Goal: Information Seeking & Learning: Learn about a topic

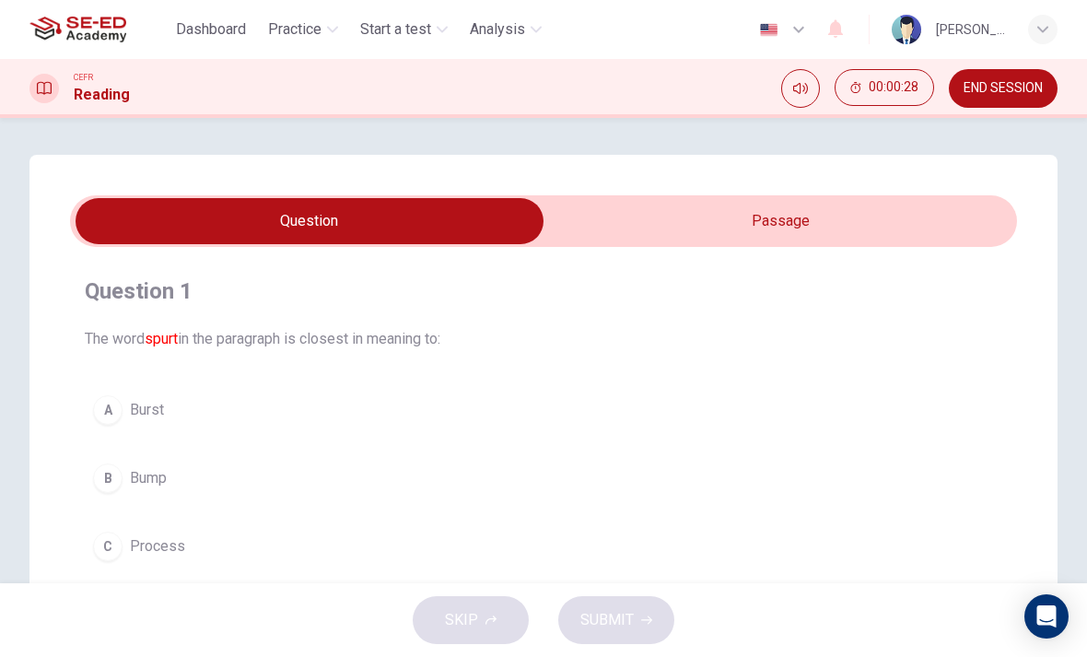
click at [810, 204] on input "checkbox" at bounding box center [309, 221] width 1421 height 46
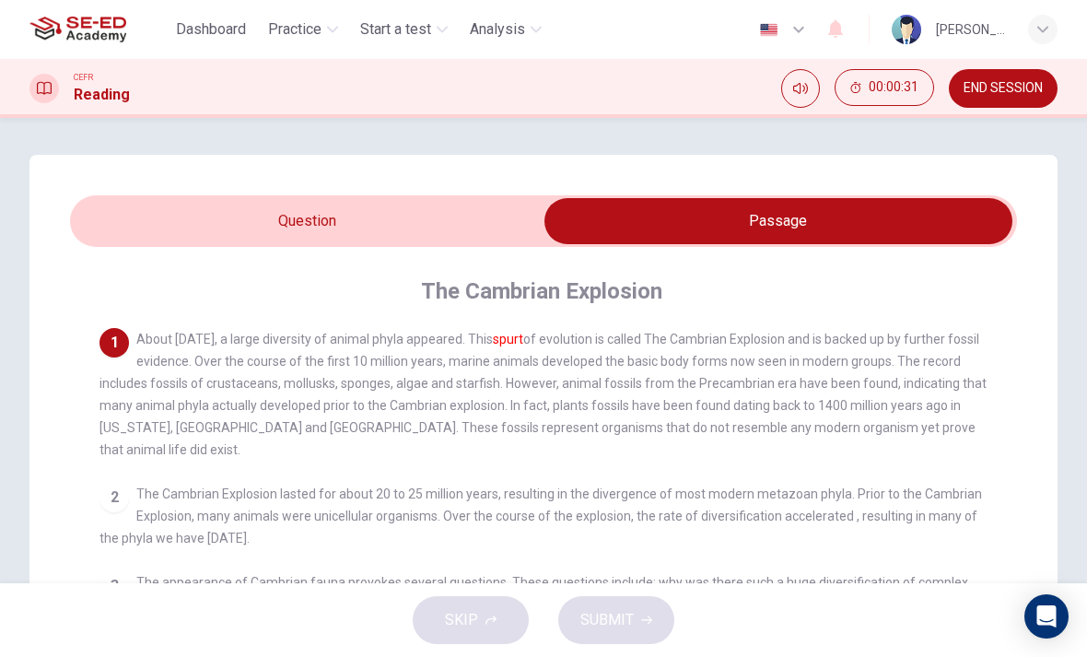
click at [884, 92] on span "00:00:31" at bounding box center [894, 87] width 50 height 15
click at [909, 89] on icon "Show" at bounding box center [915, 87] width 15 height 15
click at [899, 93] on span "00:00:33" at bounding box center [894, 87] width 50 height 15
click at [901, 85] on button "Show" at bounding box center [915, 87] width 37 height 37
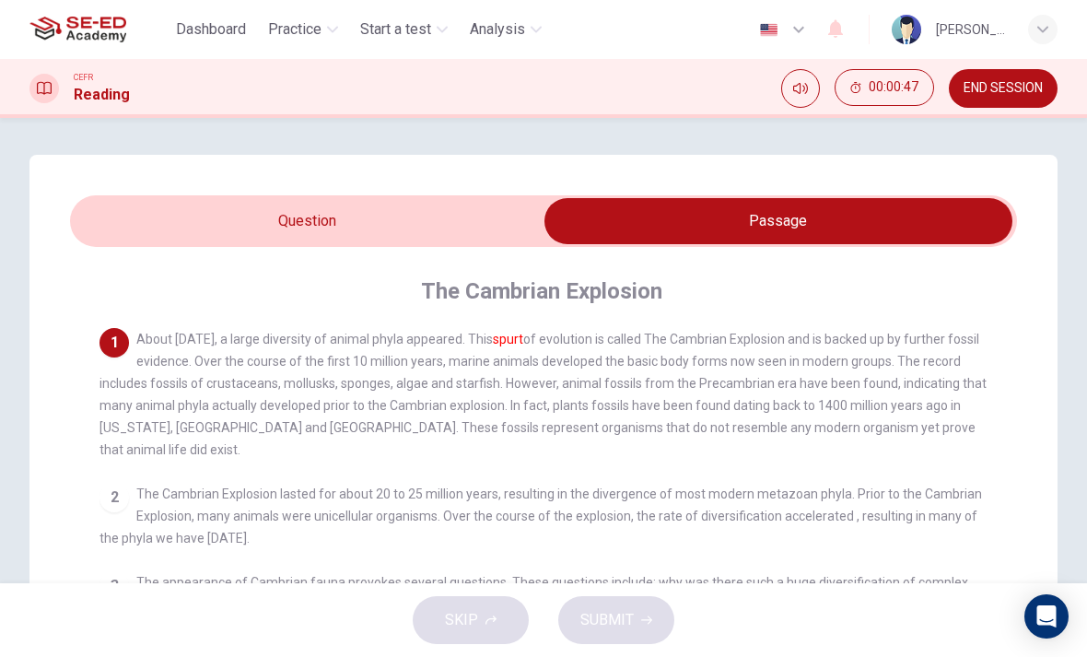
click at [796, 90] on icon "Mute" at bounding box center [800, 88] width 15 height 15
click at [801, 91] on icon "Unmute" at bounding box center [800, 88] width 15 height 15
click at [181, 217] on input "checkbox" at bounding box center [778, 221] width 1421 height 46
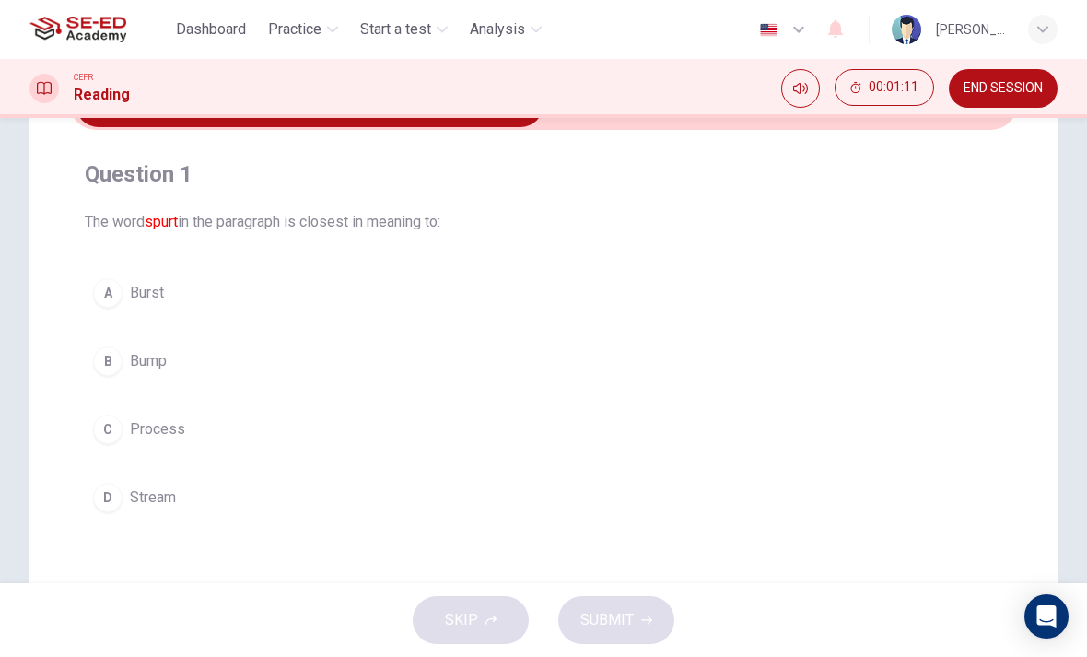
scroll to position [125, 0]
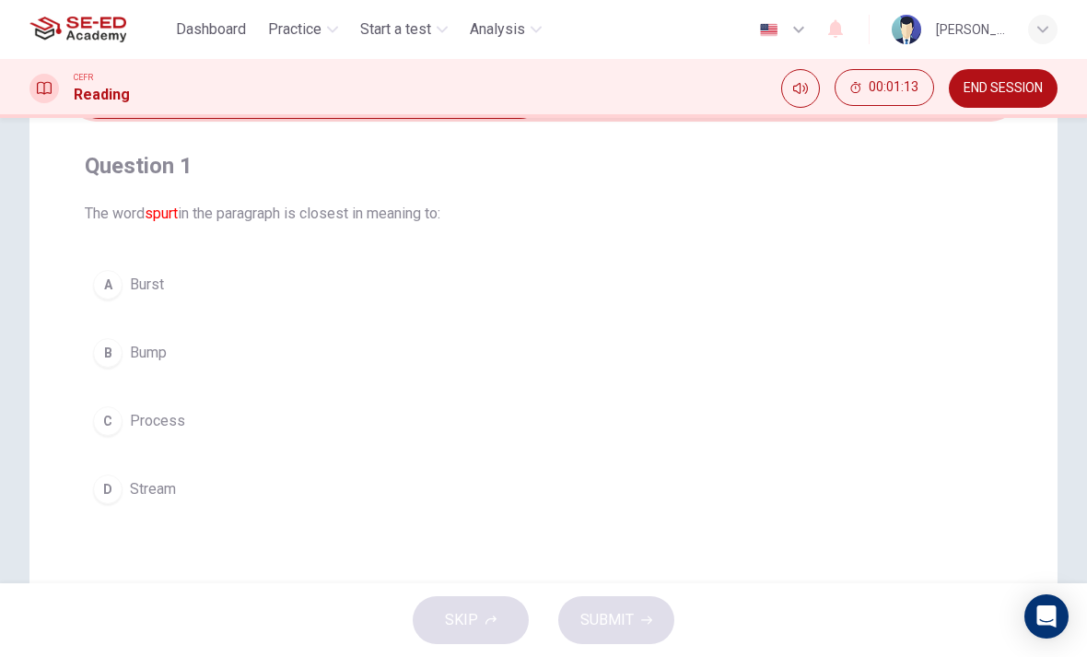
click at [111, 290] on div "A" at bounding box center [107, 284] width 29 height 29
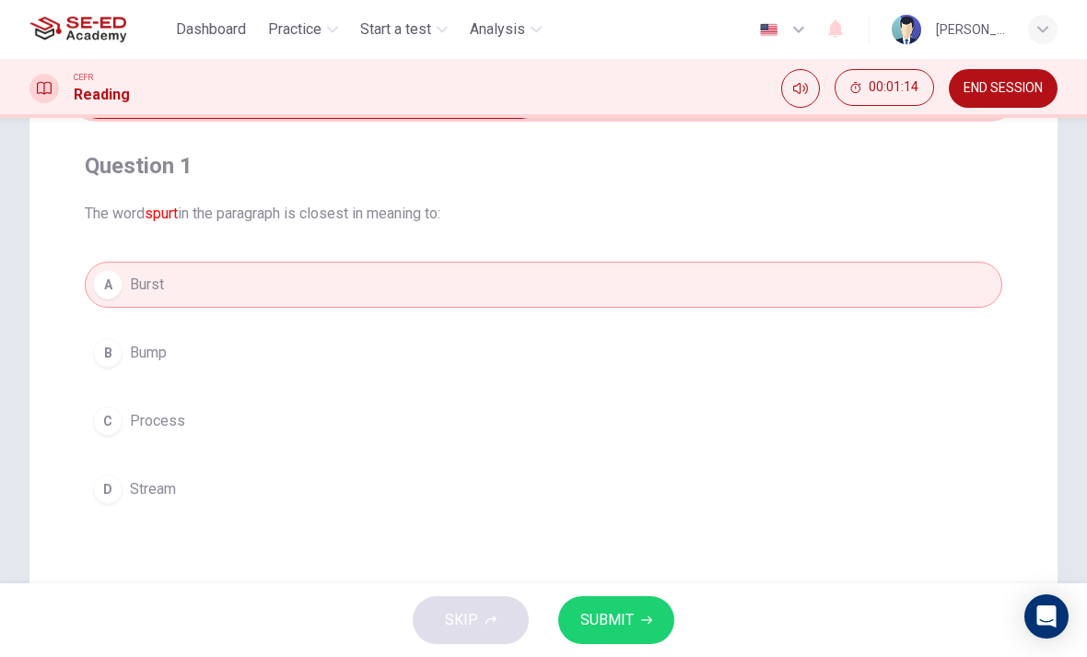
click at [111, 289] on div "A" at bounding box center [107, 284] width 29 height 29
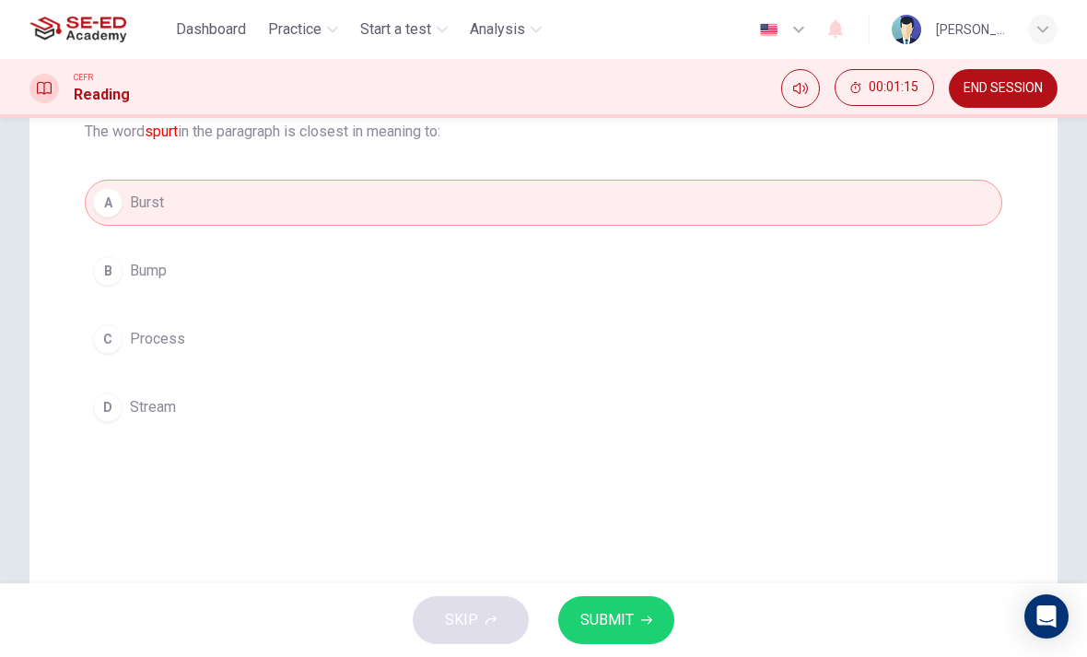
scroll to position [213, 0]
click at [634, 620] on button "SUBMIT" at bounding box center [616, 620] width 116 height 48
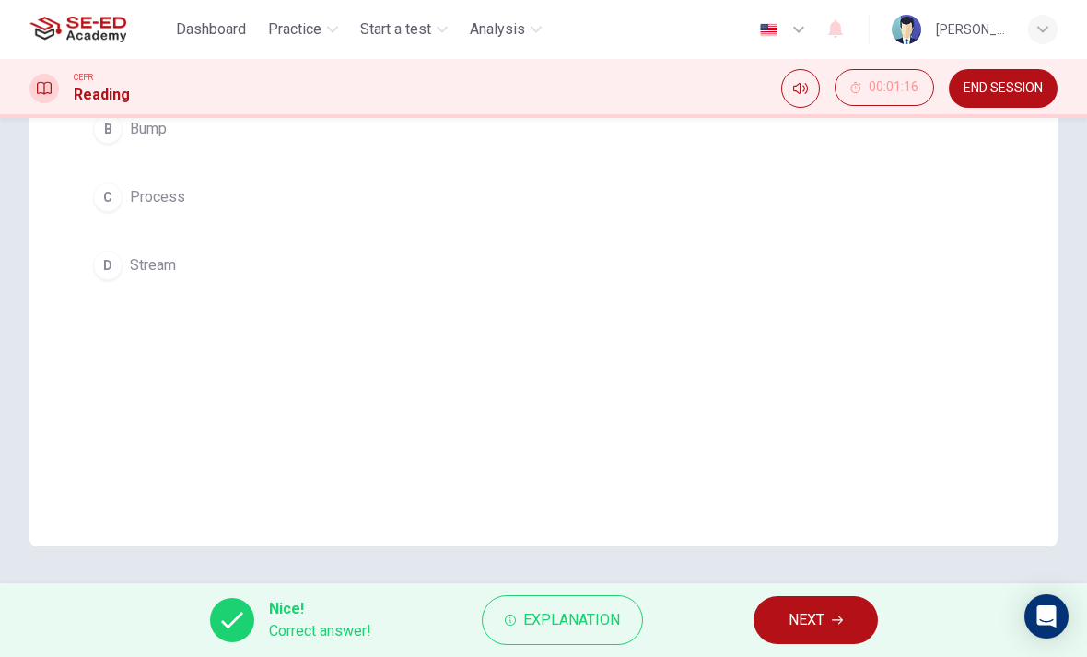
scroll to position [349, 0]
click at [618, 639] on button "Explanation" at bounding box center [562, 620] width 161 height 50
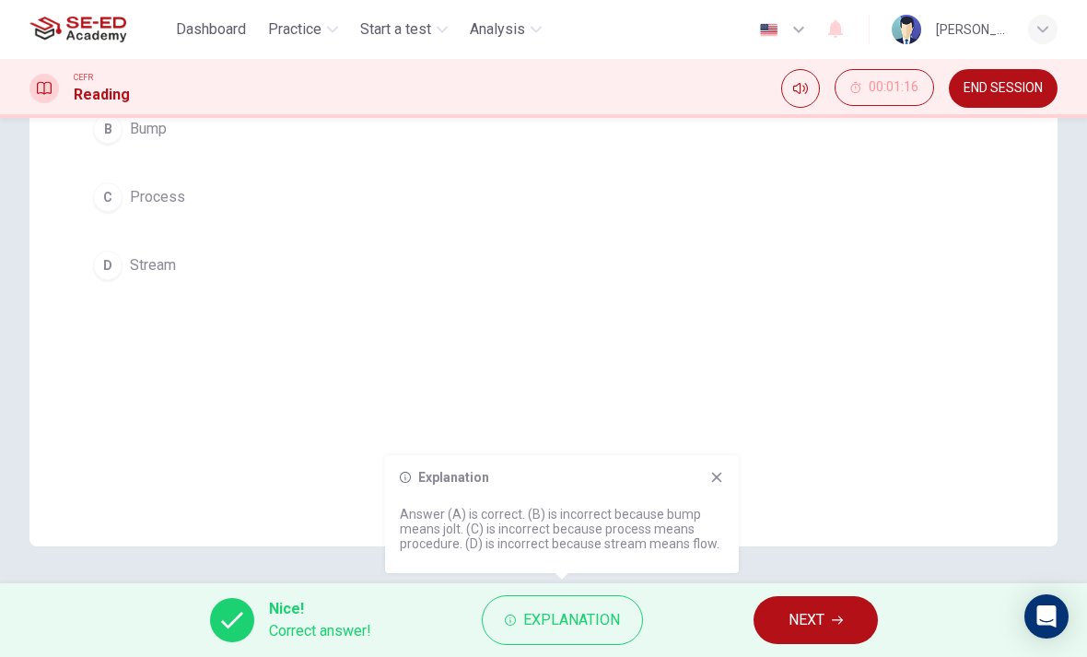
click at [712, 453] on div "Question 1 The word spurt in the paragraph is closest in meaning to: A Burst B …" at bounding box center [543, 176] width 1028 height 741
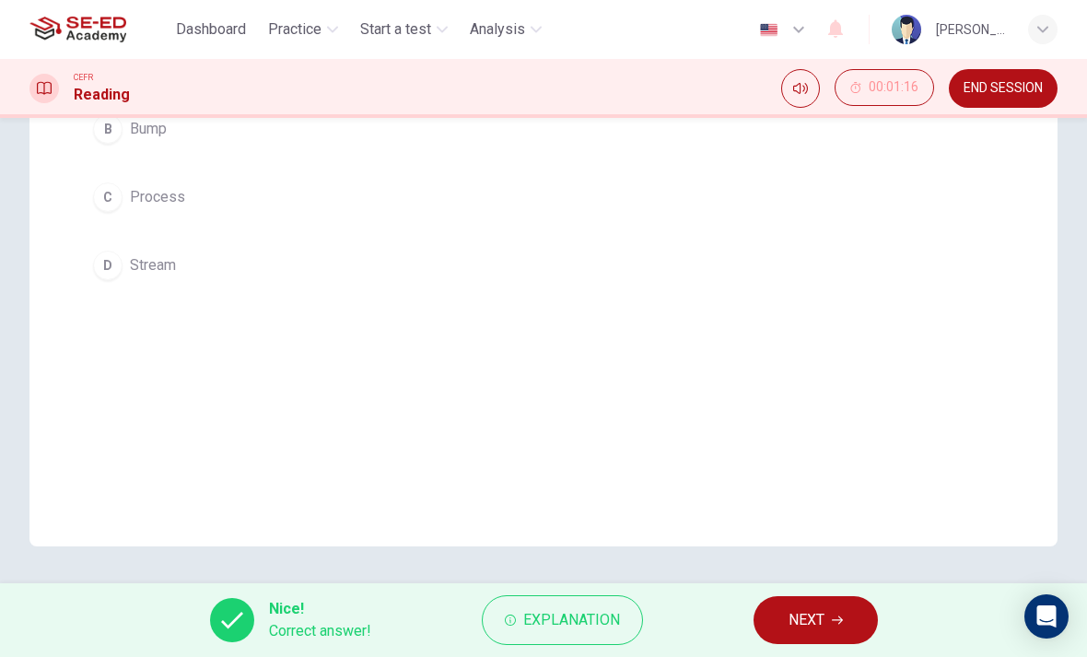
click at [721, 463] on div "Question 1 The word spurt in the paragraph is closest in meaning to: A Burst B …" at bounding box center [543, 176] width 1028 height 741
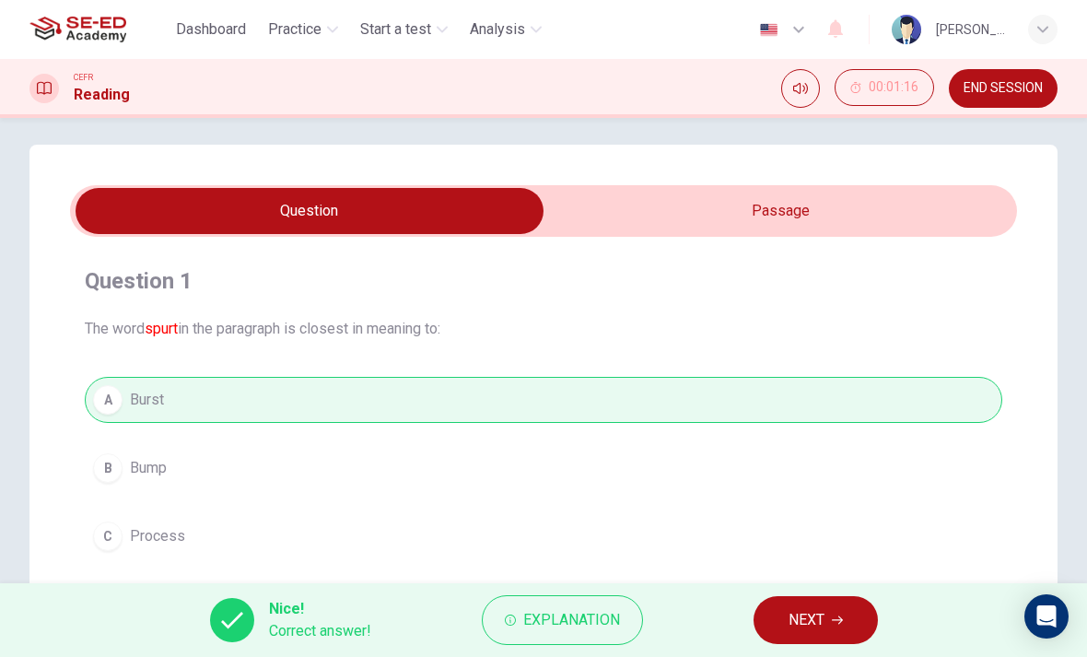
scroll to position [11, 0]
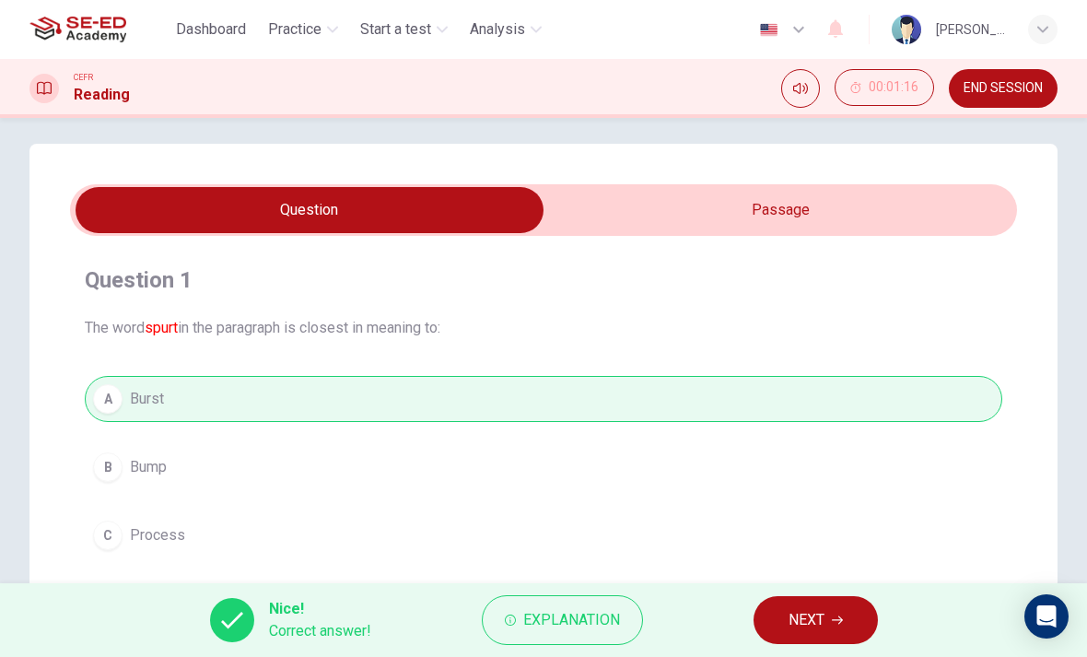
click at [779, 194] on input "checkbox" at bounding box center [309, 210] width 1421 height 46
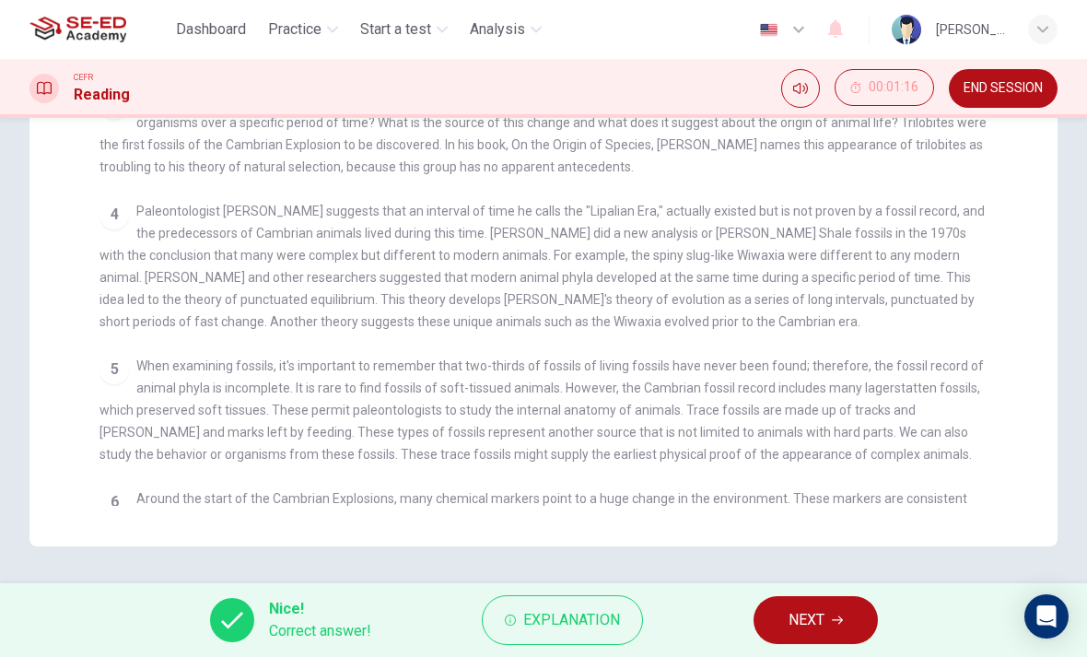
scroll to position [482, 0]
click at [888, 88] on span "00:01:16" at bounding box center [894, 87] width 50 height 15
click at [921, 94] on icon "Show" at bounding box center [915, 87] width 15 height 15
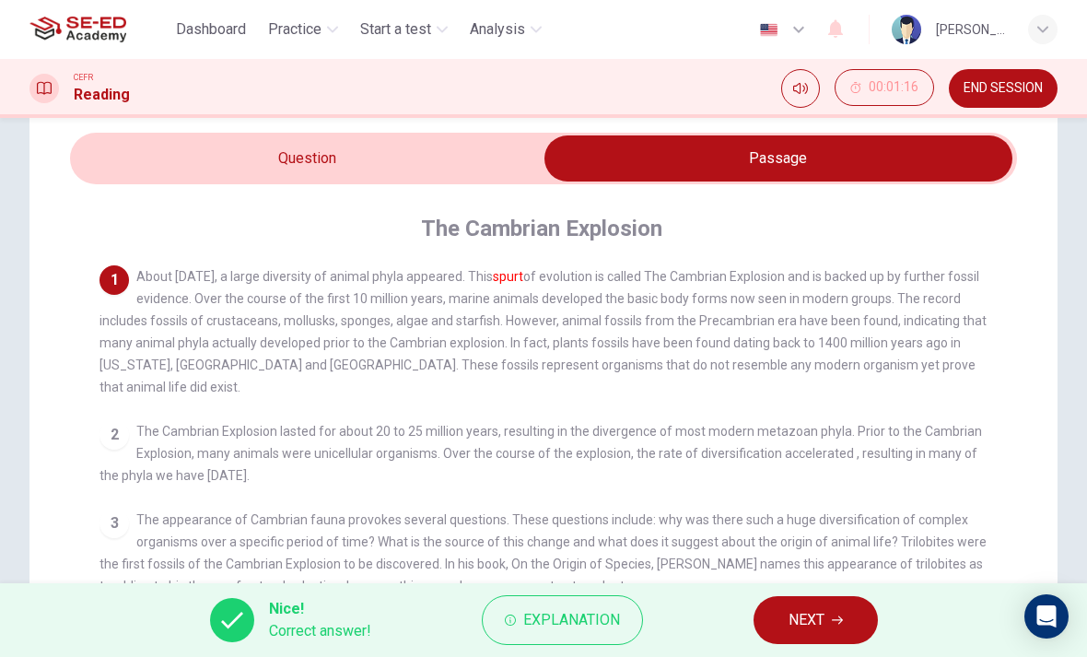
scroll to position [72, 0]
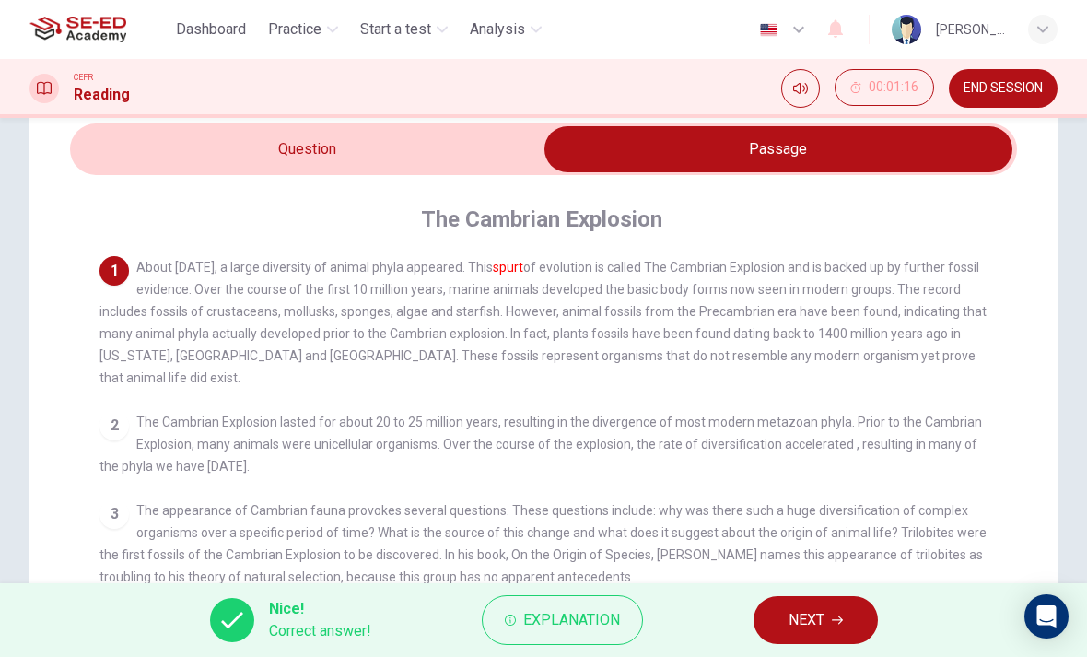
click at [214, 147] on input "checkbox" at bounding box center [778, 149] width 1421 height 46
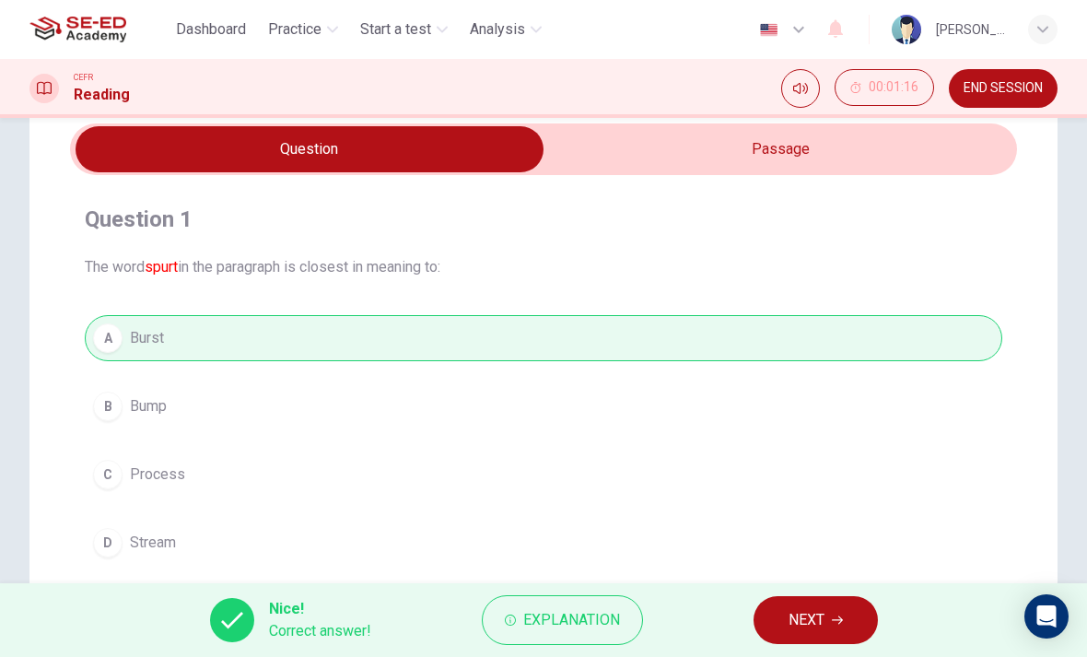
click at [335, 25] on icon "button" at bounding box center [332, 29] width 11 height 11
click at [321, 26] on span "Practice" at bounding box center [294, 29] width 53 height 22
click at [850, 642] on button "NEXT" at bounding box center [816, 620] width 124 height 48
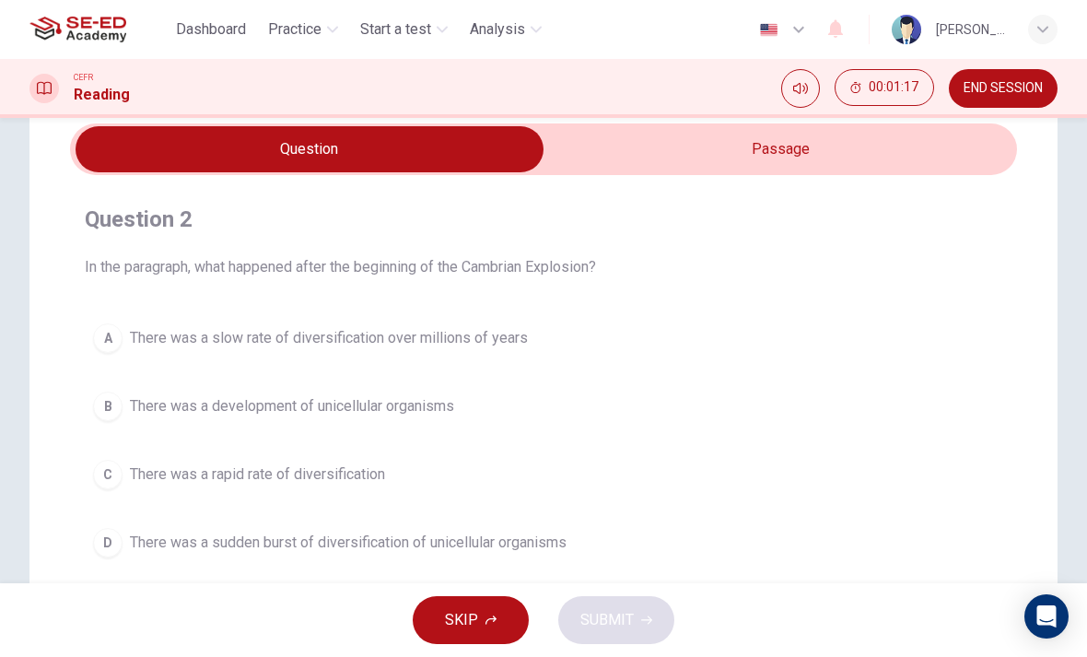
click at [809, 170] on input "checkbox" at bounding box center [309, 149] width 1421 height 46
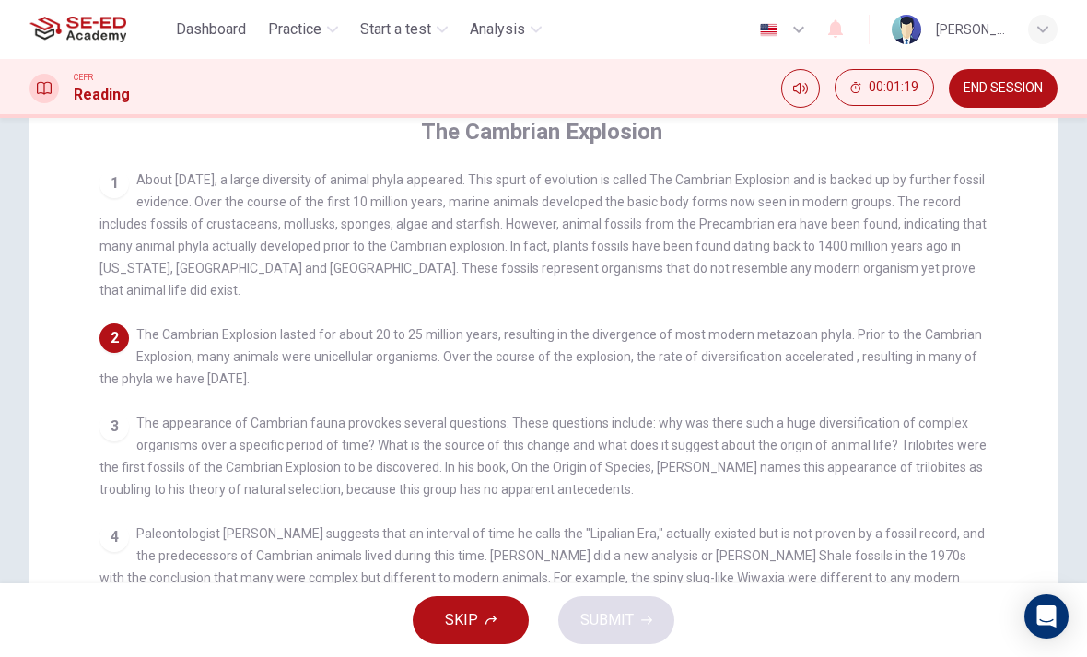
click at [451, 104] on div "CEFR Reading 00:01:19 END SESSION" at bounding box center [543, 88] width 1087 height 39
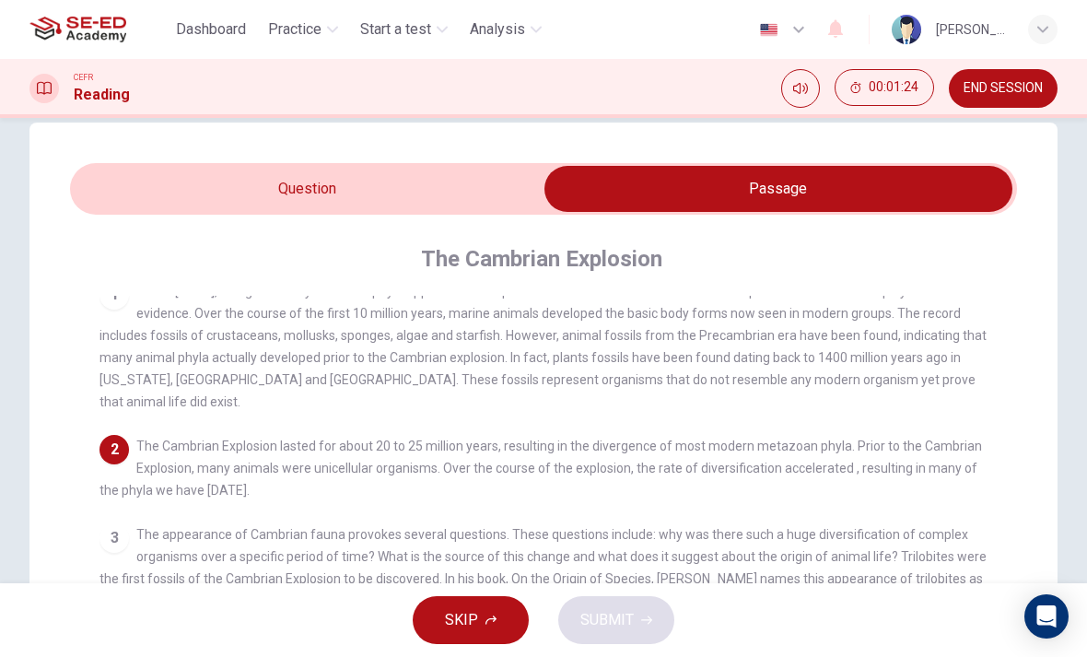
scroll to position [13, 0]
click at [468, 202] on input "checkbox" at bounding box center [778, 189] width 1421 height 46
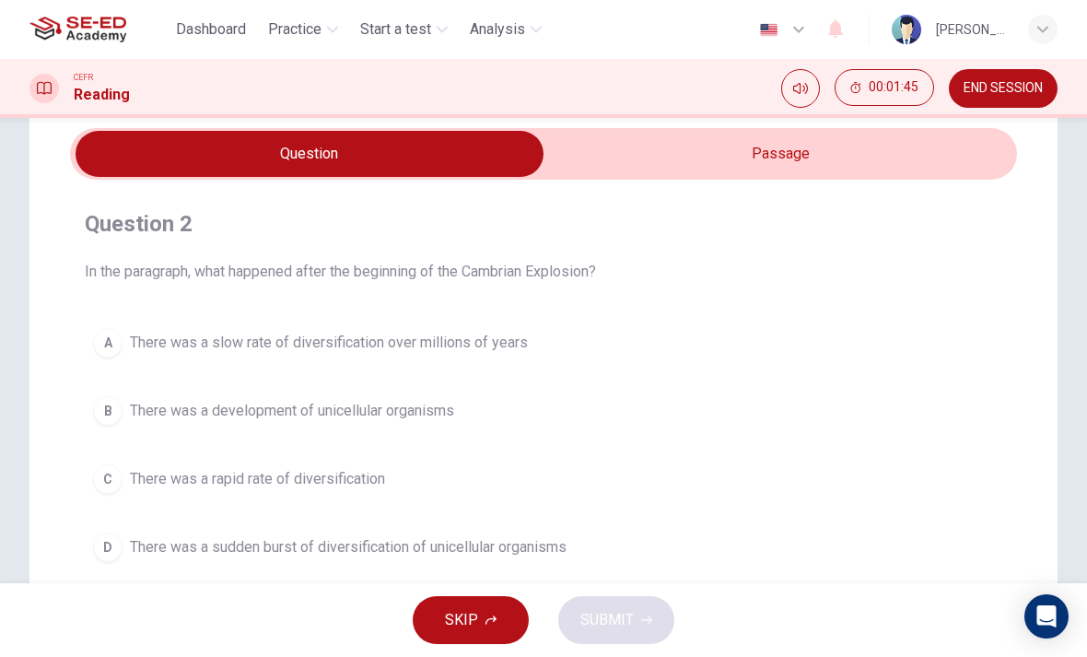
scroll to position [52, 0]
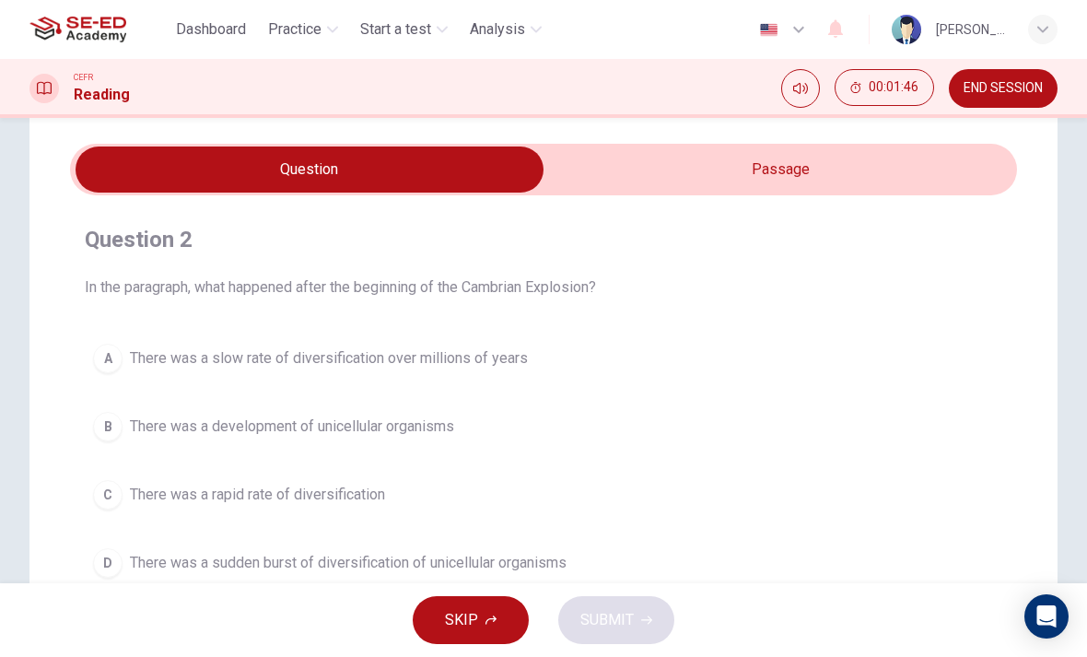
click at [754, 158] on input "checkbox" at bounding box center [309, 169] width 1421 height 46
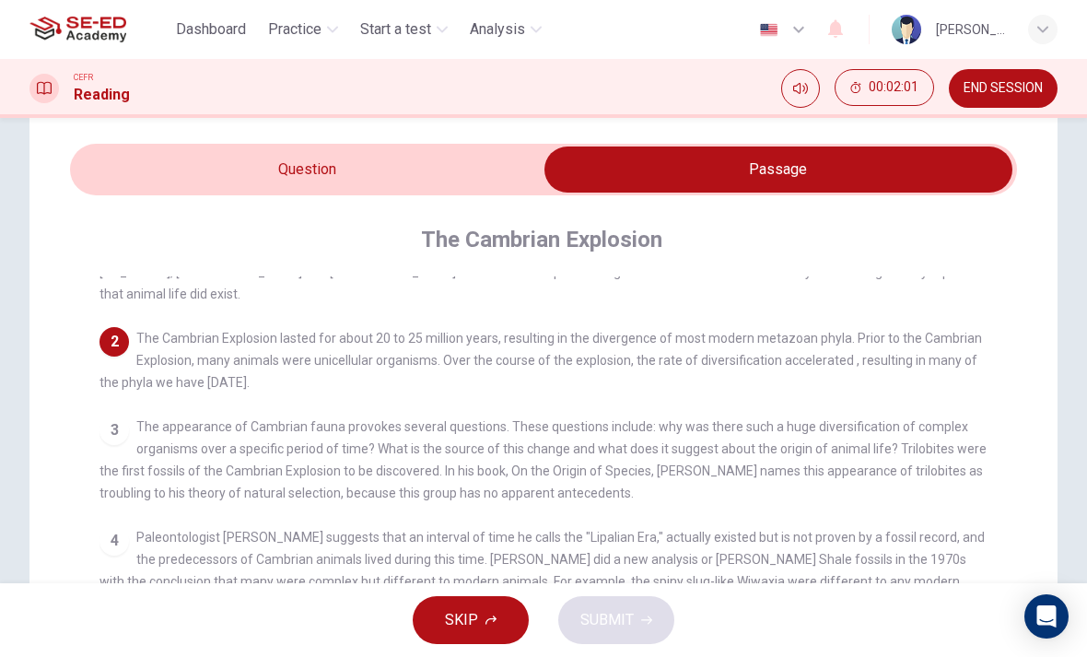
scroll to position [105, 0]
click at [470, 164] on input "checkbox" at bounding box center [778, 169] width 1421 height 46
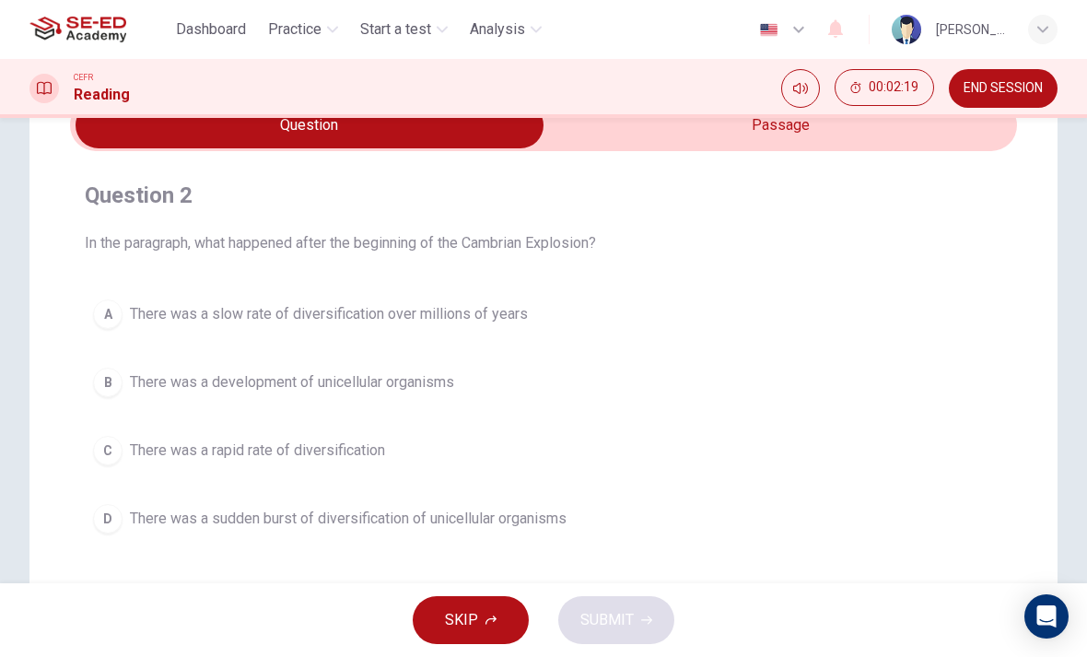
scroll to position [97, 0]
click at [732, 134] on input "checkbox" at bounding box center [309, 124] width 1421 height 46
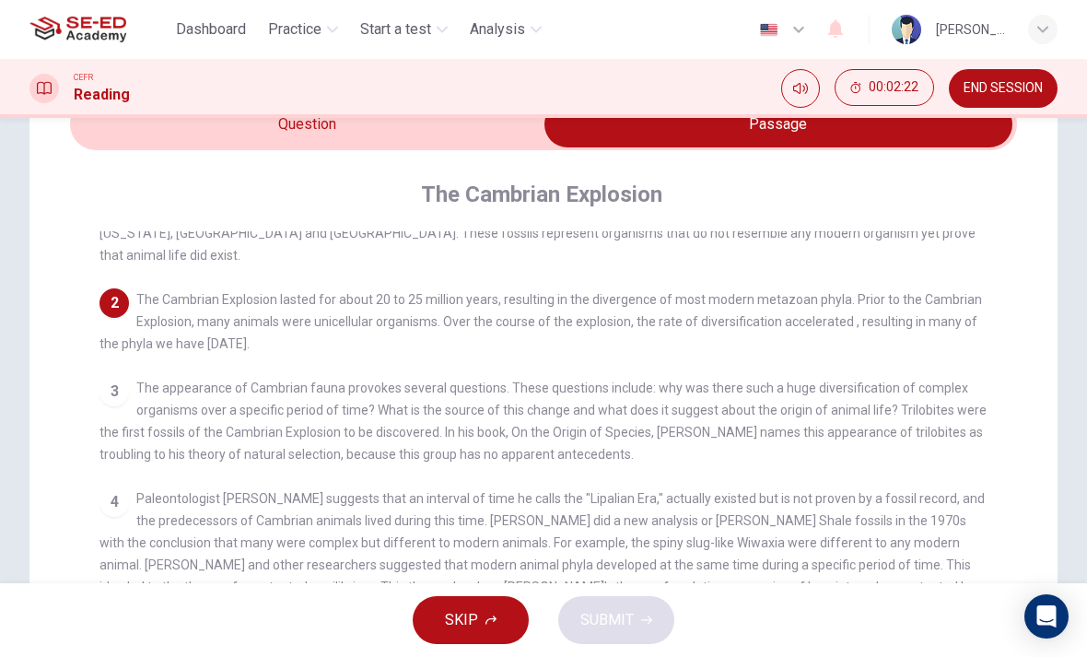
scroll to position [101, 0]
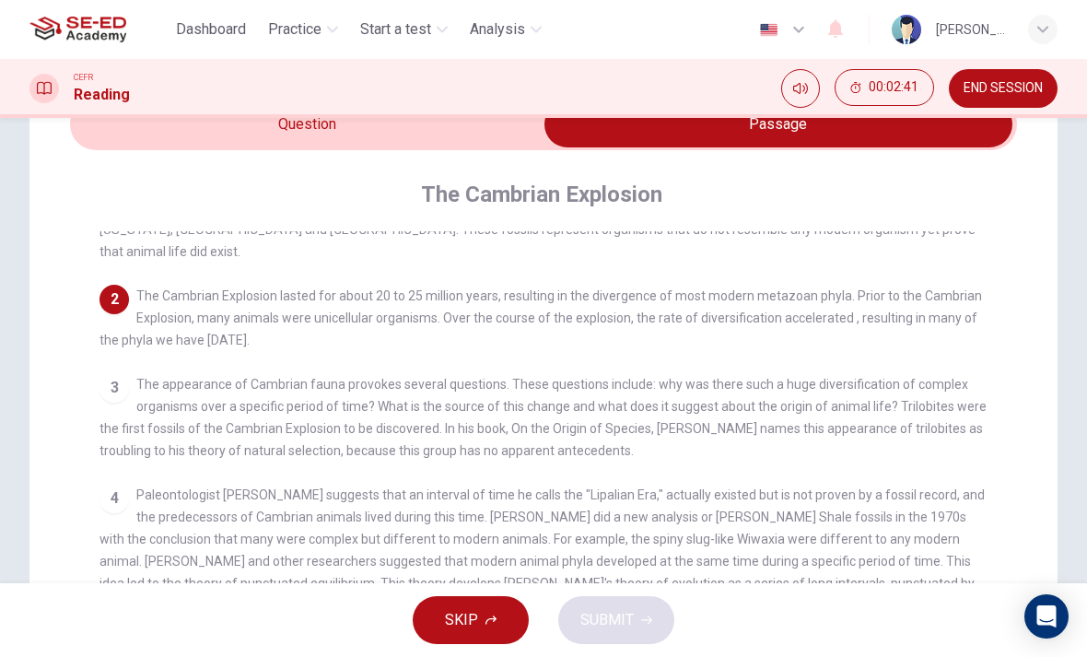
click at [373, 145] on input "checkbox" at bounding box center [778, 124] width 1421 height 46
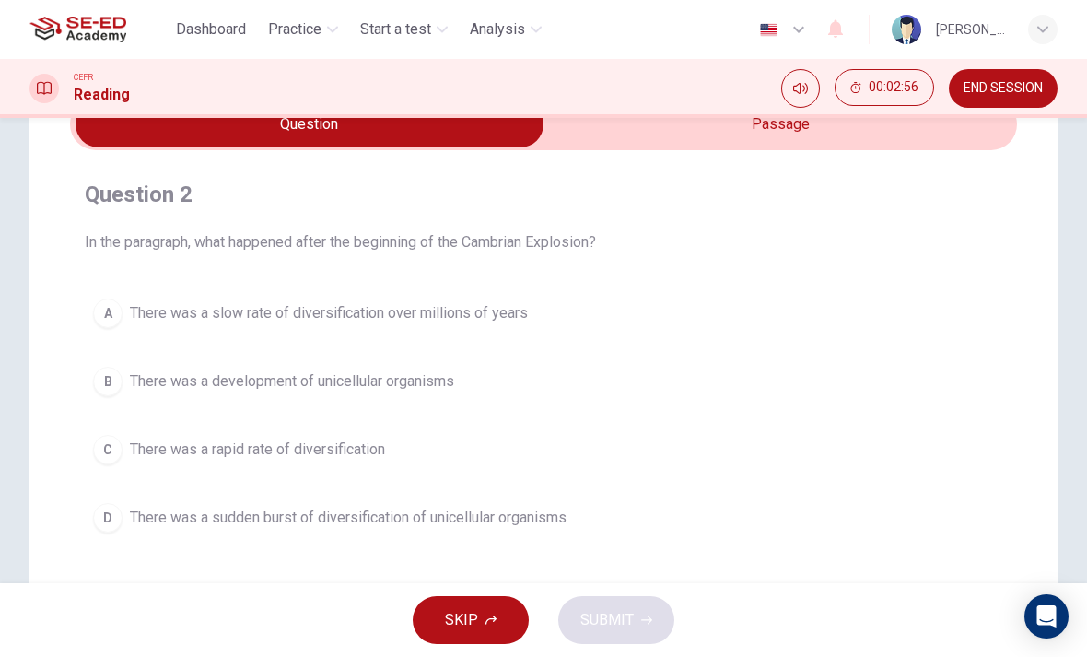
click at [77, 463] on div "Question 2 In the paragraph, what happened after the beginning of the Cambrian …" at bounding box center [543, 360] width 947 height 391
click at [77, 462] on div "Question 2 In the paragraph, what happened after the beginning of the Cambrian …" at bounding box center [543, 360] width 947 height 391
click at [122, 439] on button "C There was a rapid rate of diversification" at bounding box center [544, 450] width 918 height 46
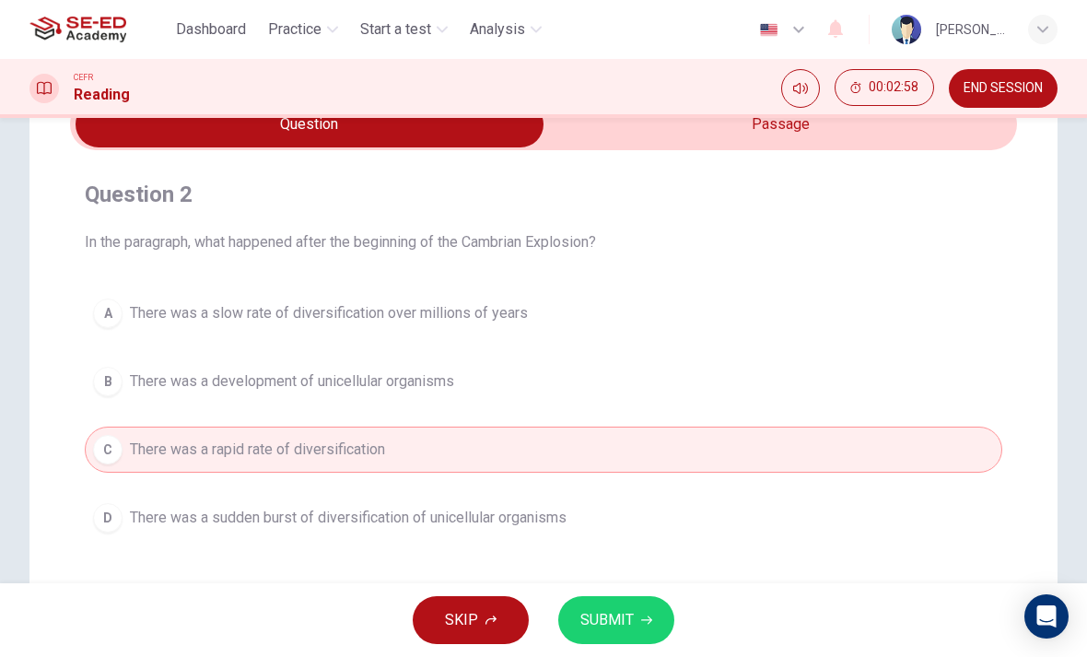
click at [627, 615] on span "SUBMIT" at bounding box center [606, 620] width 53 height 26
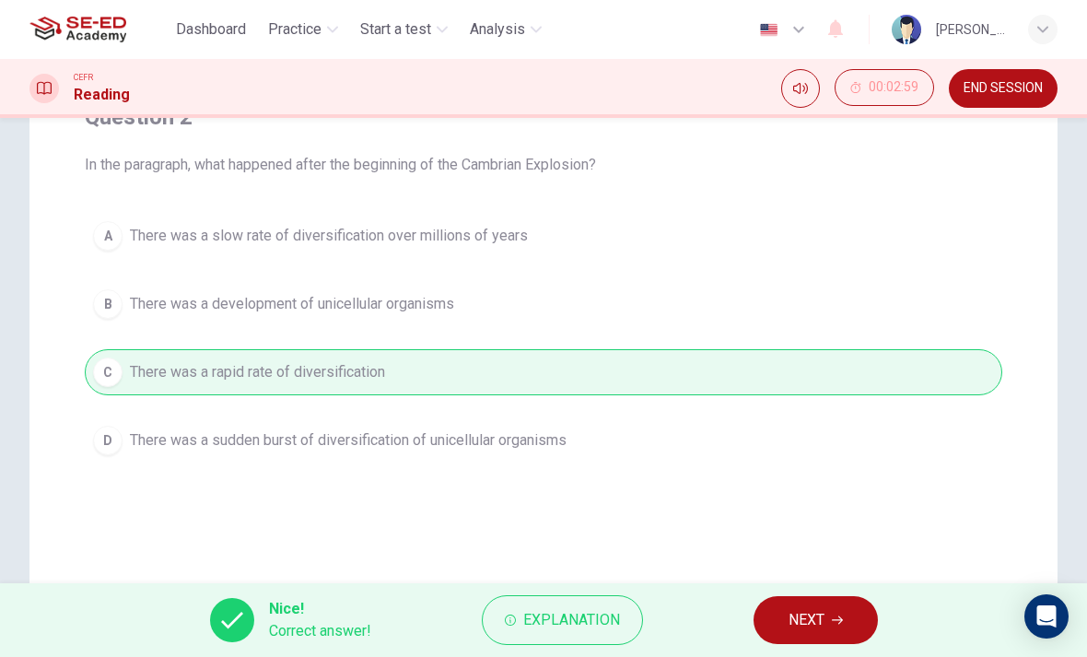
scroll to position [172, 0]
click at [840, 615] on icon "button" at bounding box center [837, 620] width 11 height 11
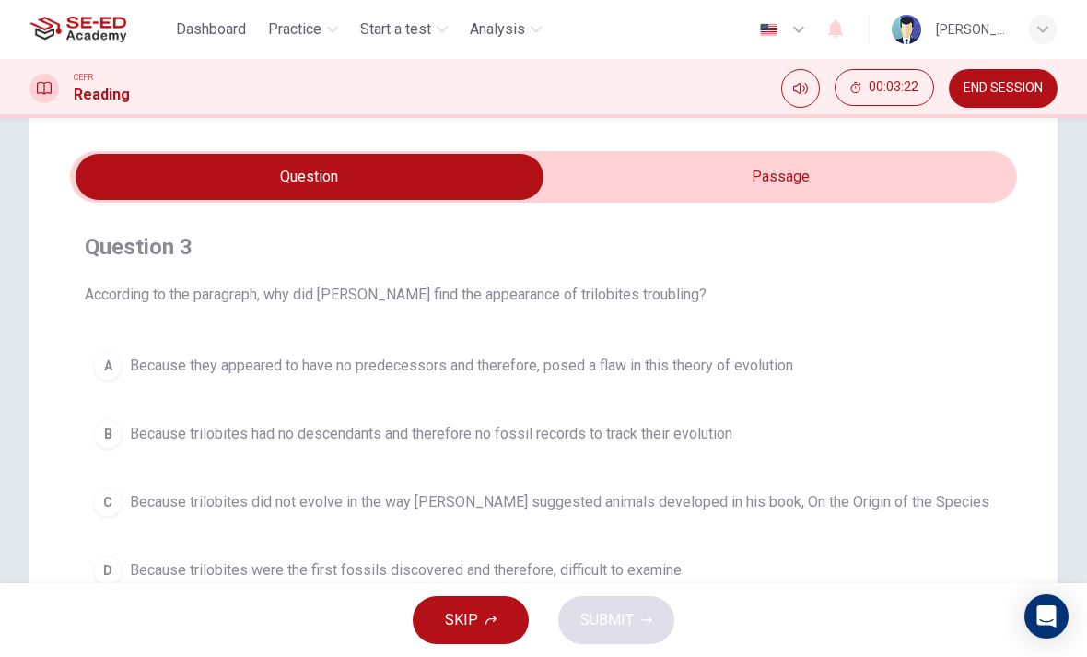
scroll to position [45, 0]
click at [824, 156] on input "checkbox" at bounding box center [309, 176] width 1421 height 46
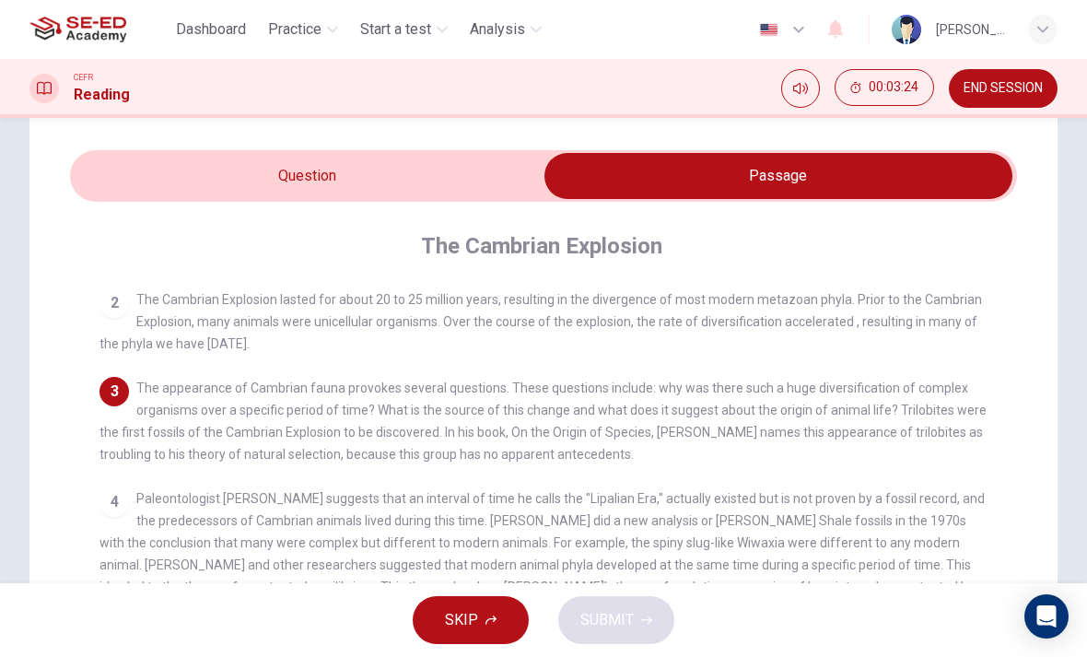
scroll to position [155, 0]
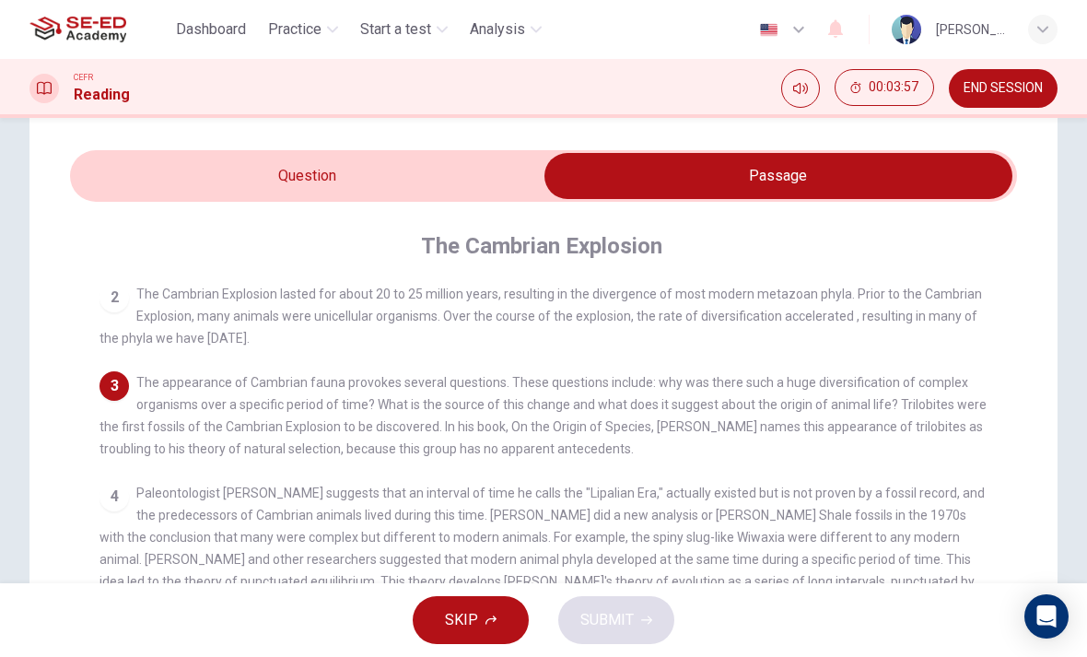
click at [480, 182] on input "checkbox" at bounding box center [778, 176] width 1421 height 46
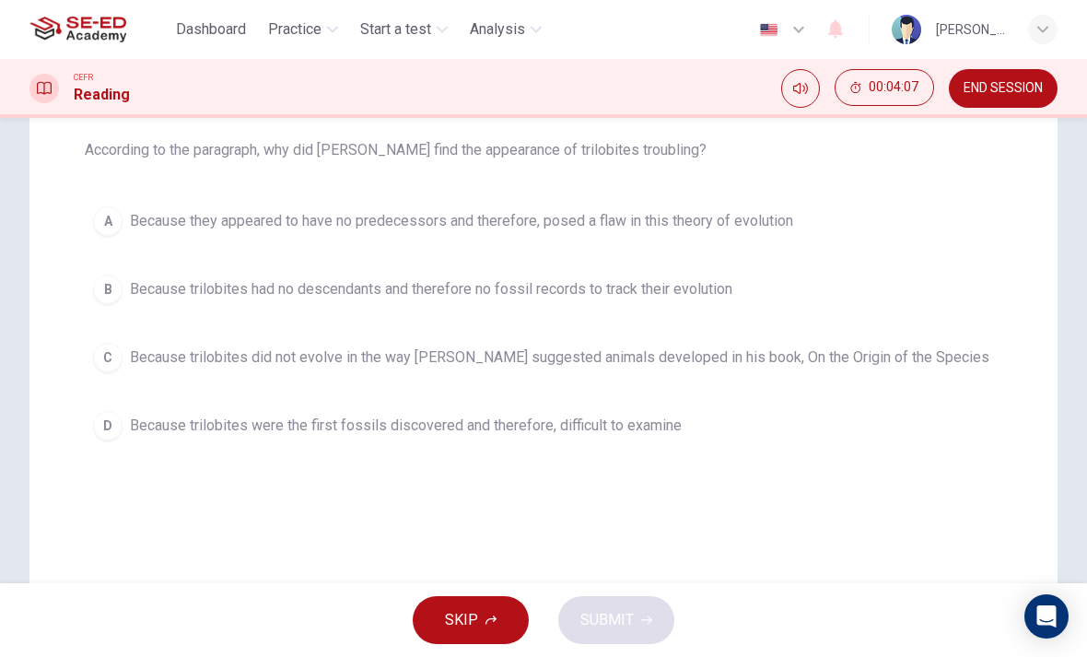
scroll to position [182, 0]
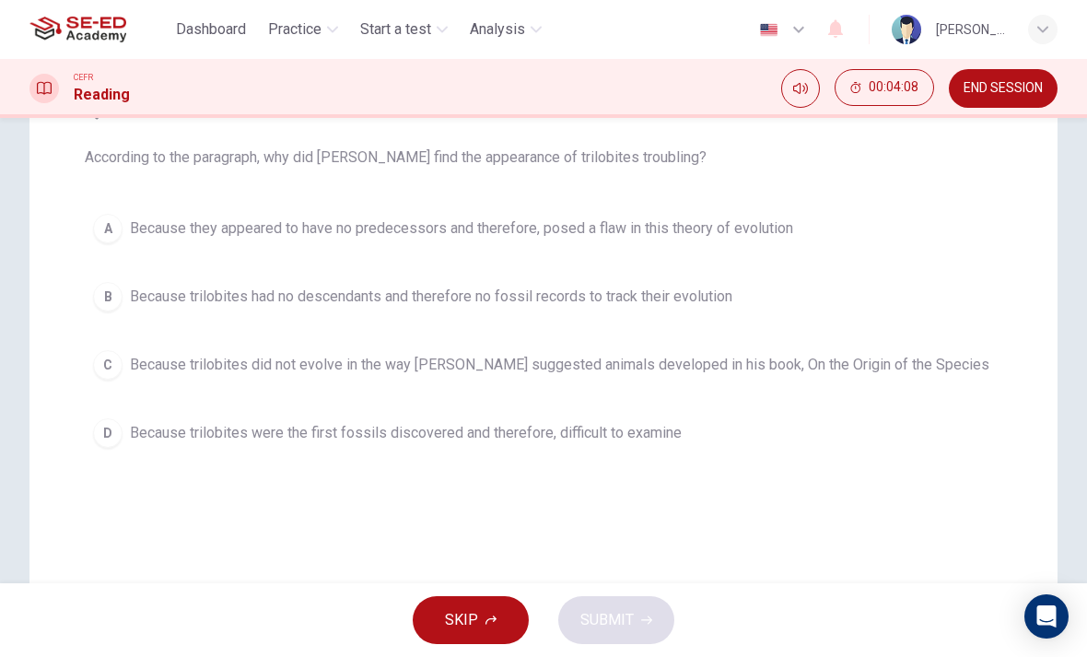
click at [99, 304] on div "B" at bounding box center [107, 296] width 29 height 29
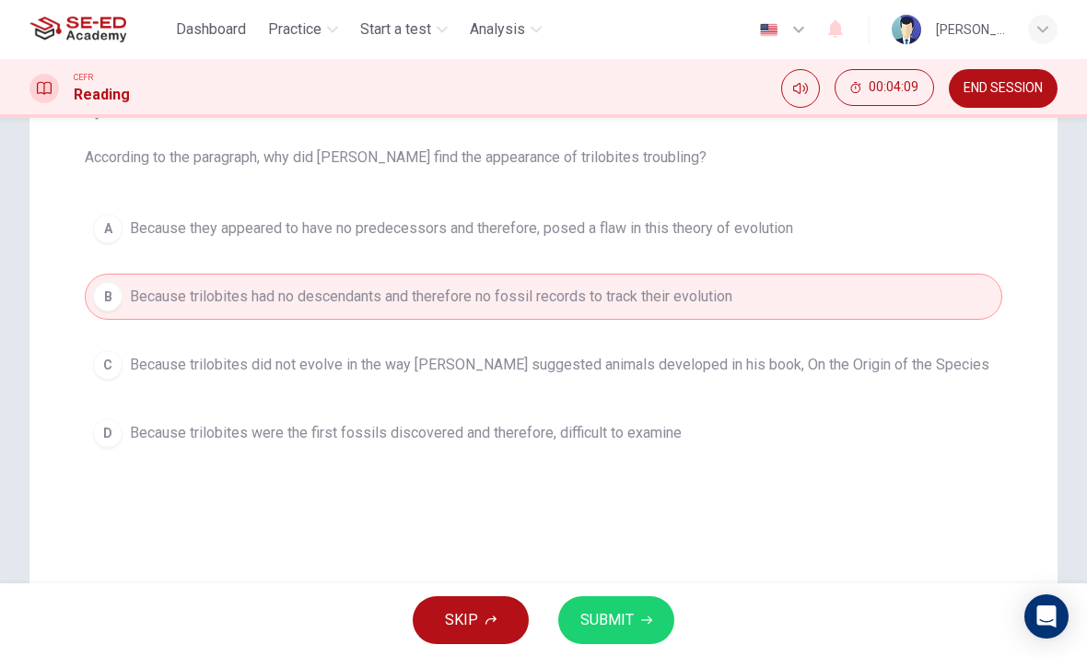
click at [598, 628] on span "SUBMIT" at bounding box center [606, 620] width 53 height 26
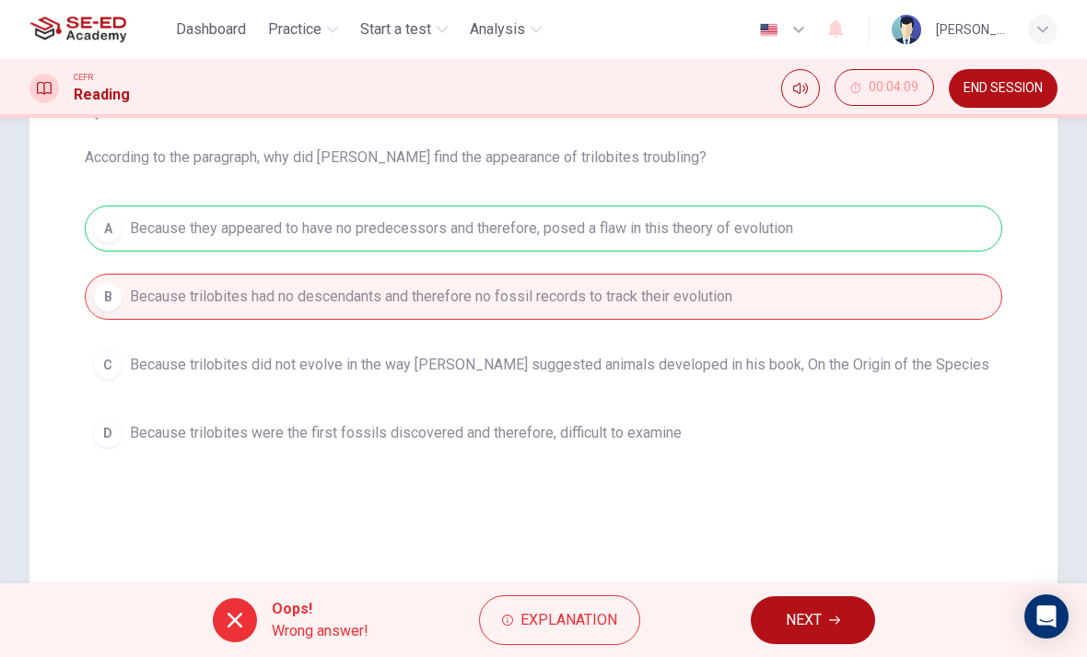
click at [575, 623] on span "Explanation" at bounding box center [569, 620] width 97 height 26
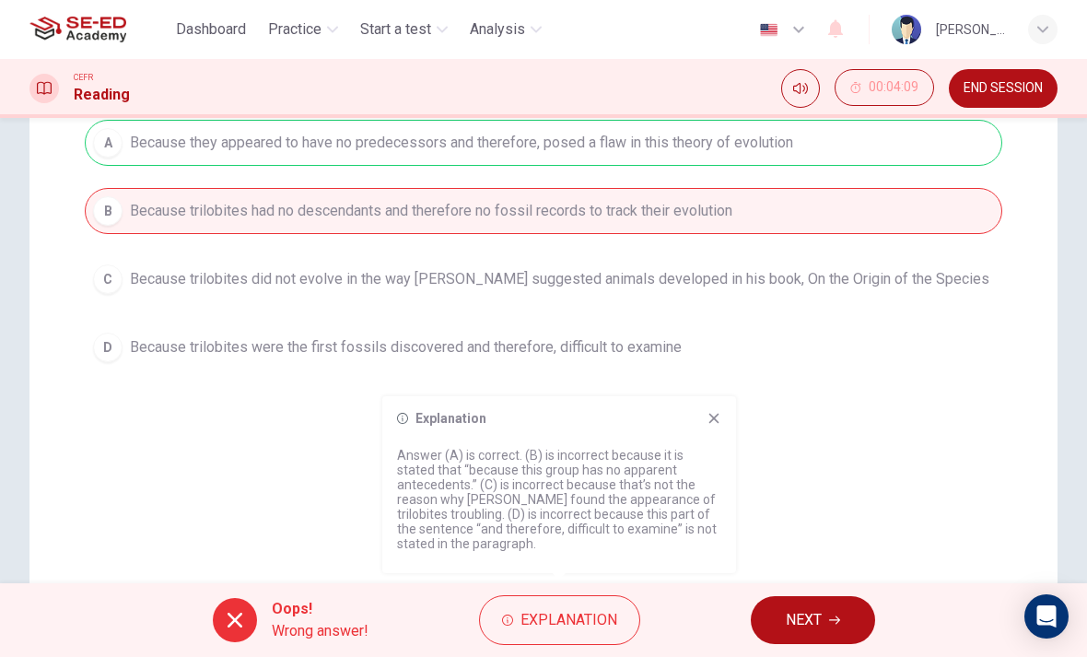
scroll to position [281, 0]
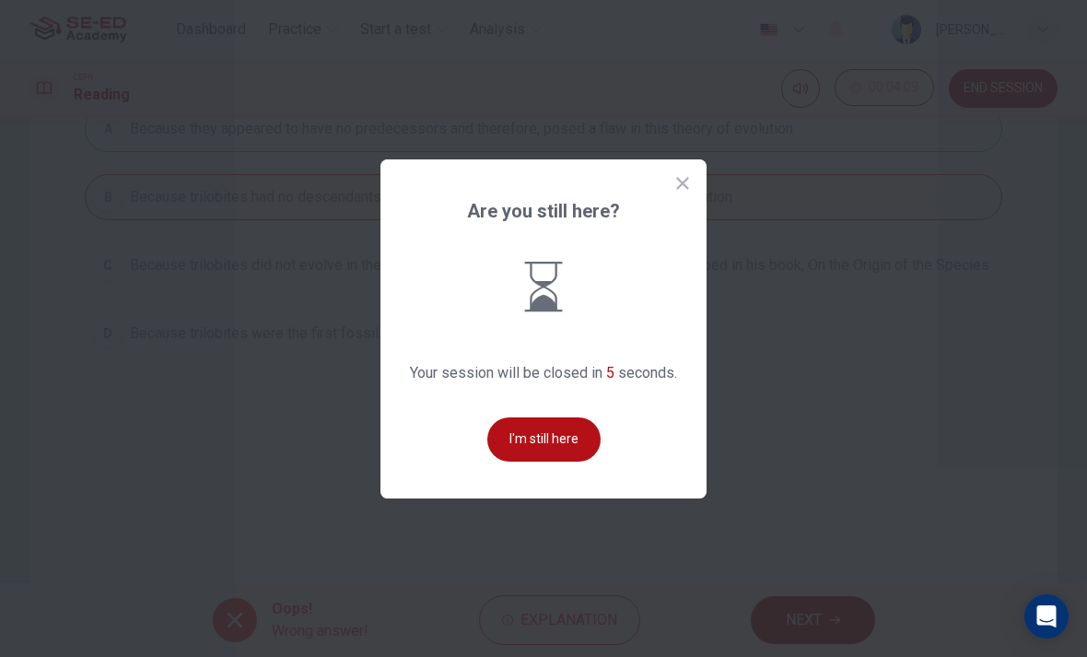
click at [44, 463] on div at bounding box center [543, 328] width 1087 height 657
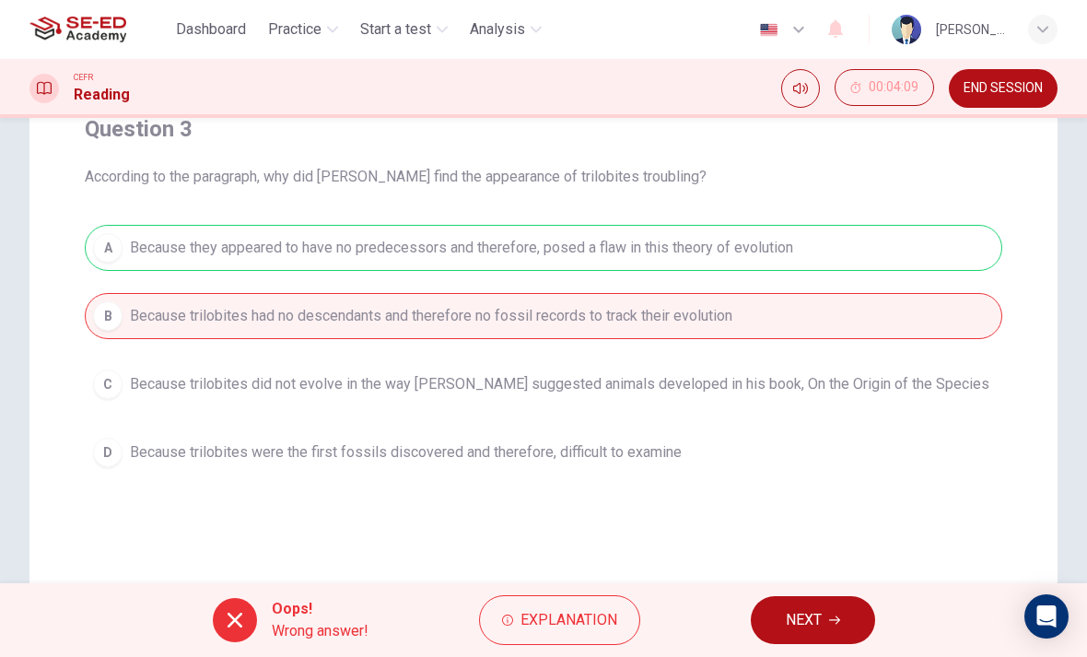
scroll to position [144, 0]
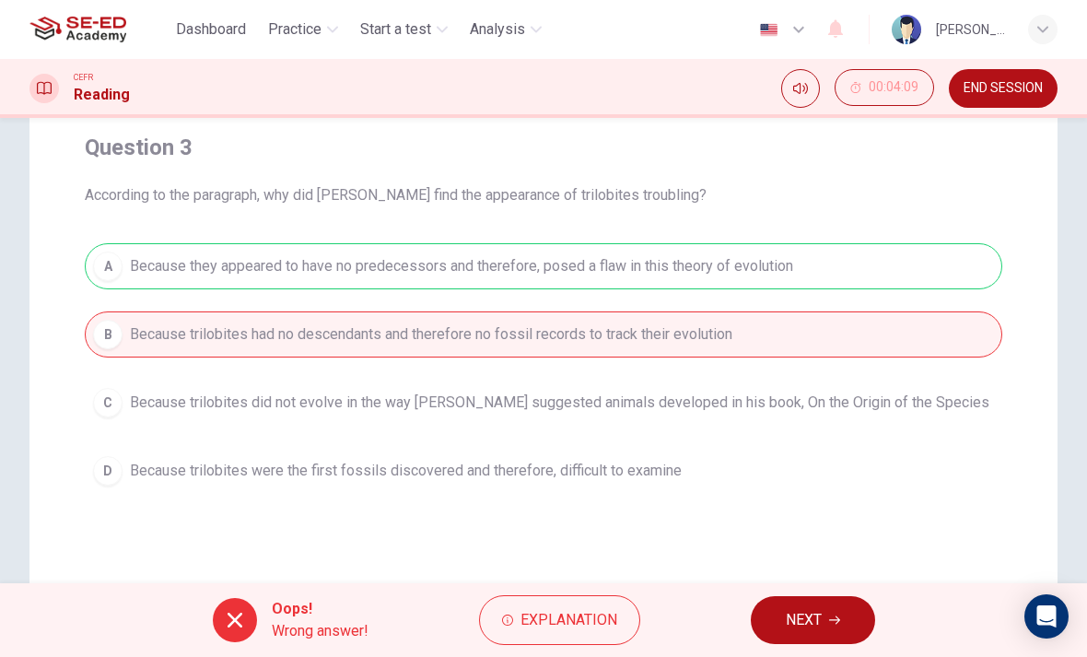
click at [850, 599] on button "NEXT" at bounding box center [813, 620] width 124 height 48
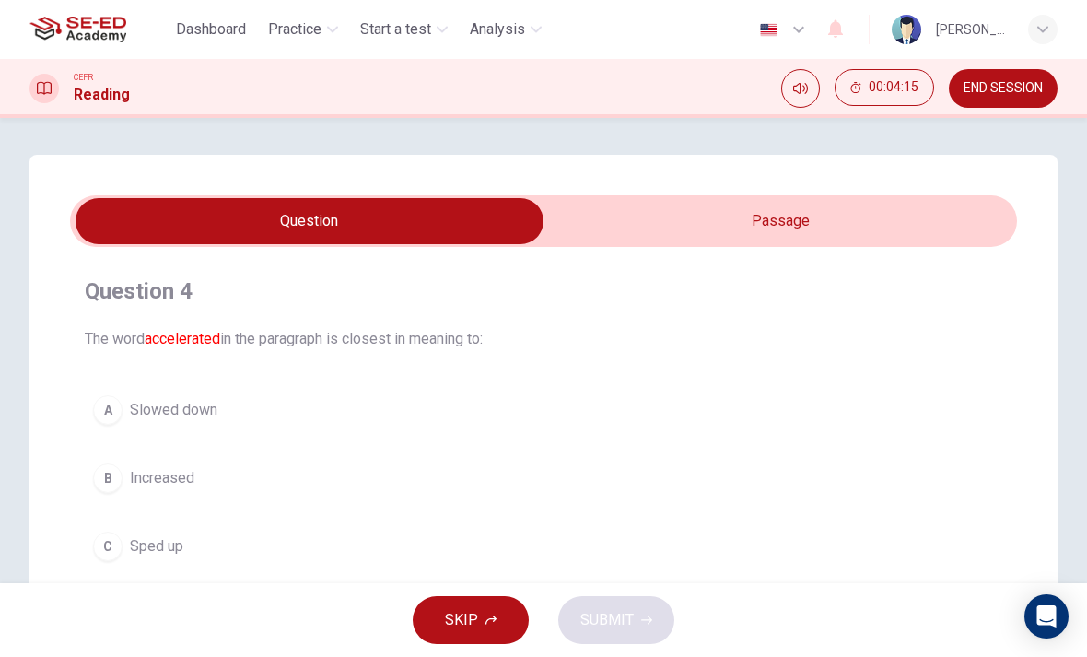
scroll to position [0, 0]
click at [799, 205] on input "checkbox" at bounding box center [309, 221] width 1421 height 46
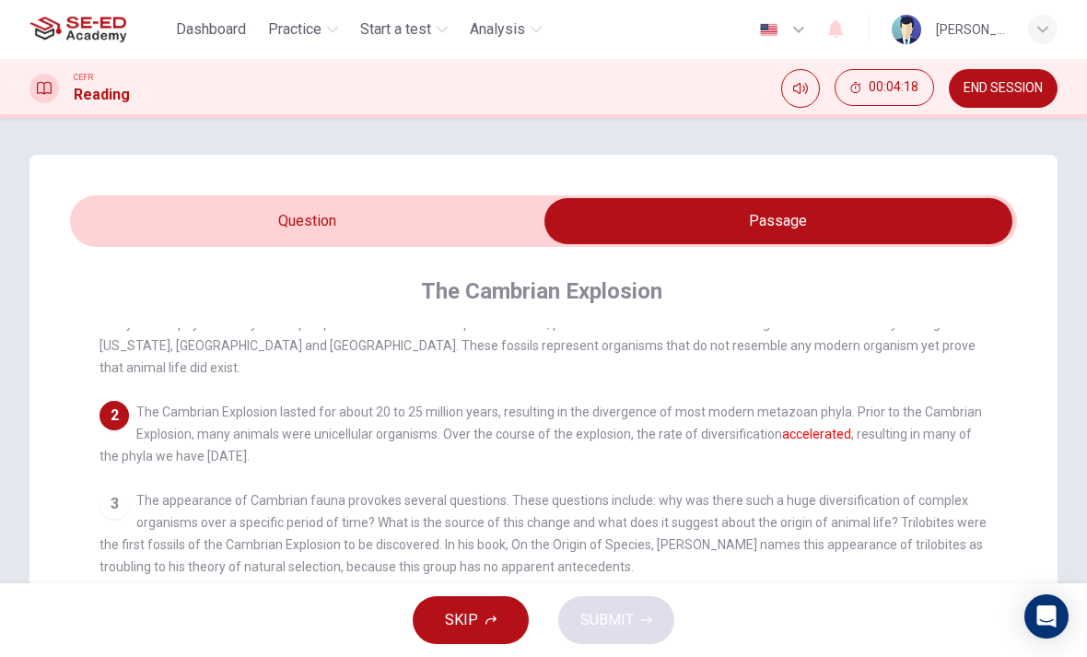
scroll to position [71, 0]
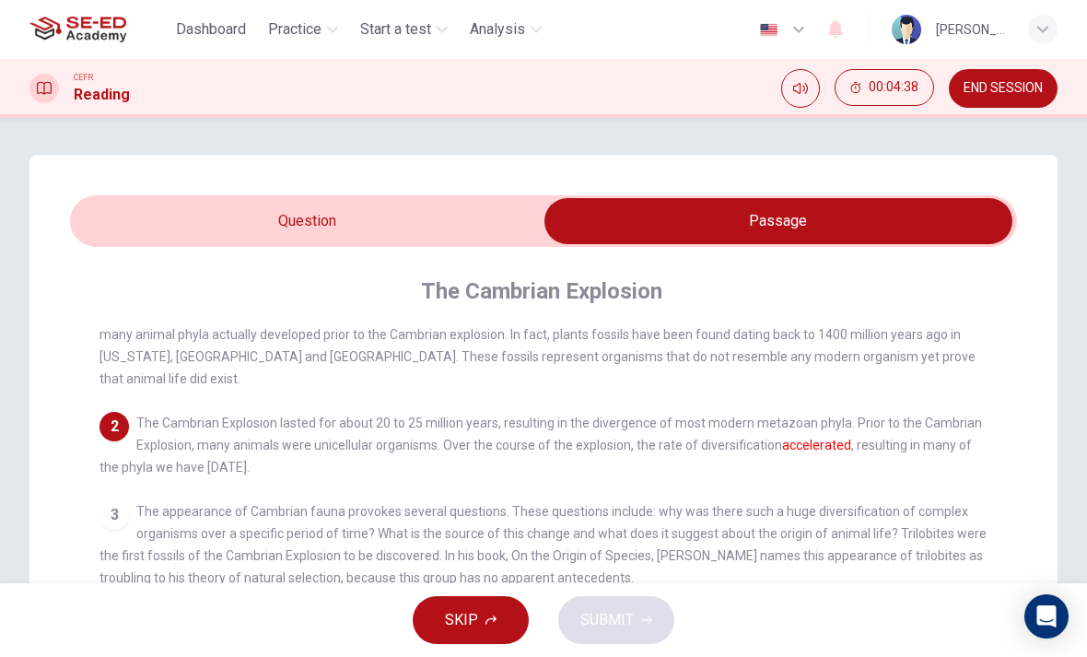
click at [463, 225] on input "checkbox" at bounding box center [778, 221] width 1421 height 46
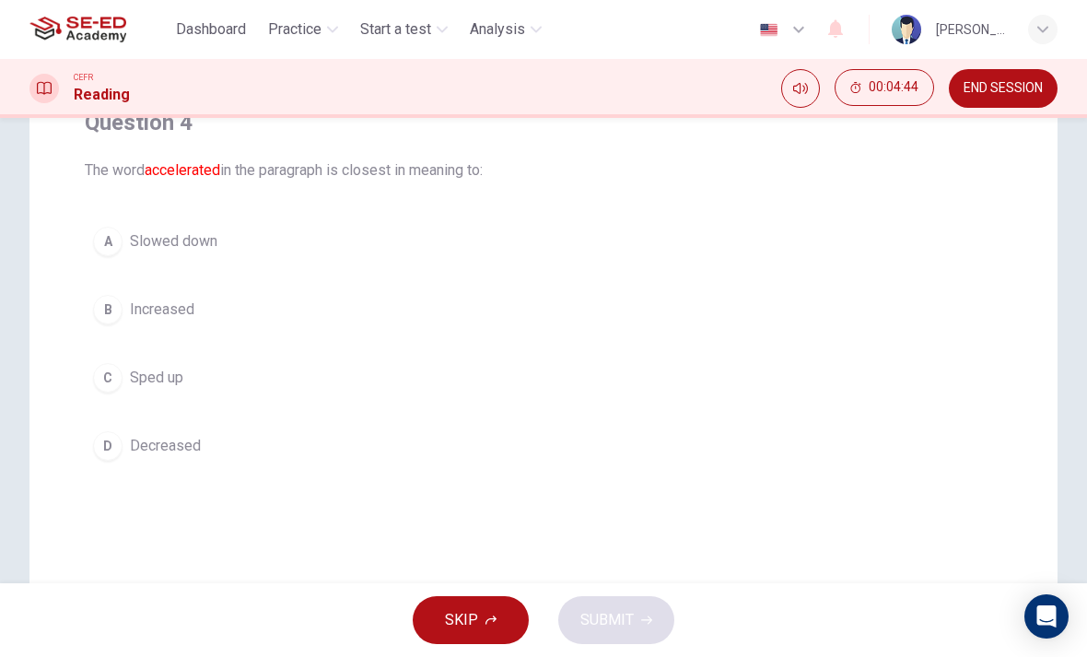
scroll to position [172, 0]
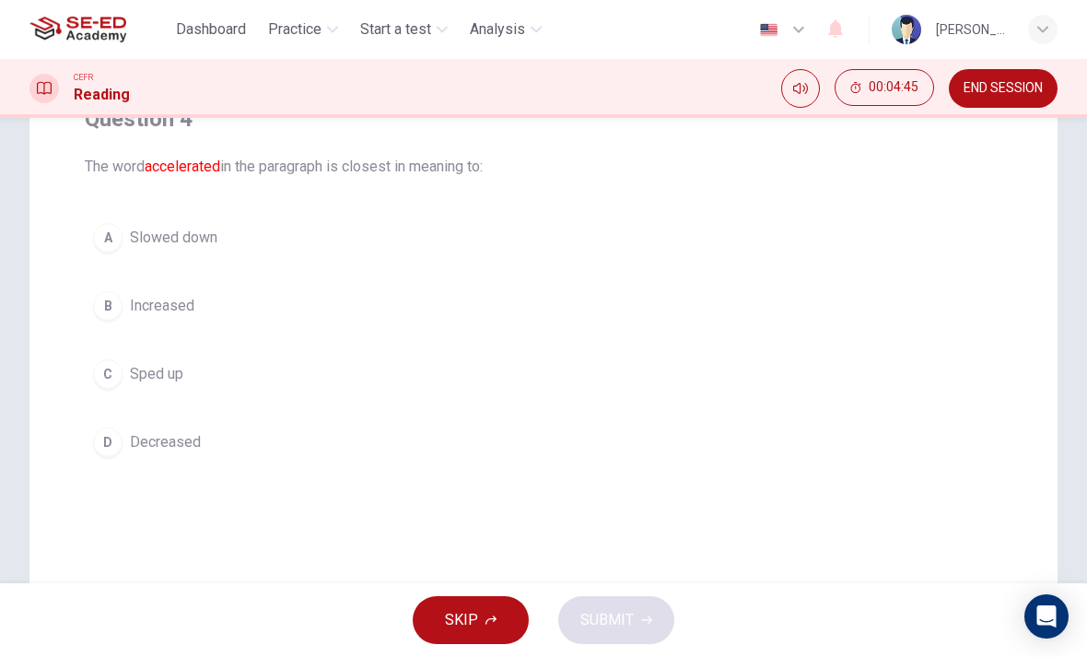
click at [139, 364] on span "Sped up" at bounding box center [156, 374] width 53 height 22
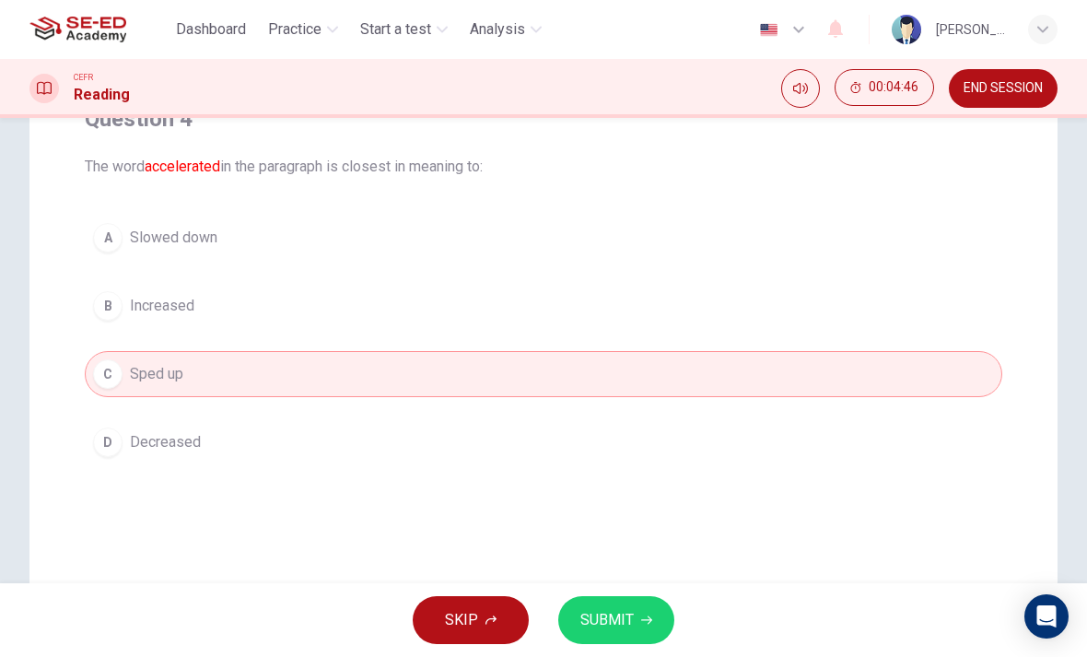
click at [663, 626] on button "SUBMIT" at bounding box center [616, 620] width 116 height 48
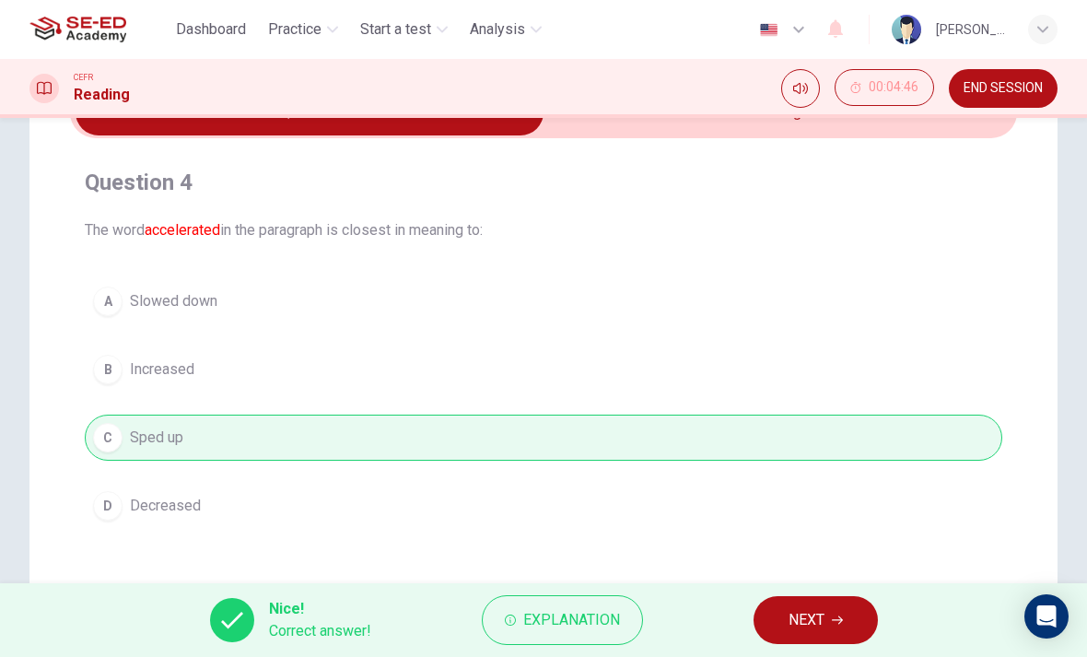
scroll to position [18, 0]
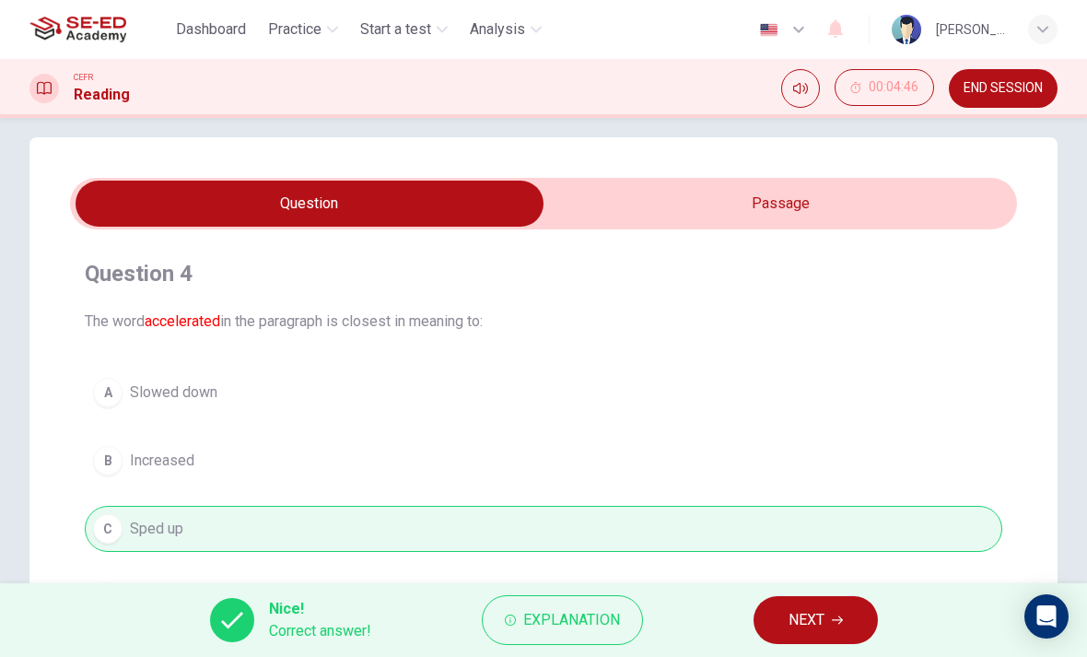
click at [950, 190] on input "checkbox" at bounding box center [309, 204] width 1421 height 46
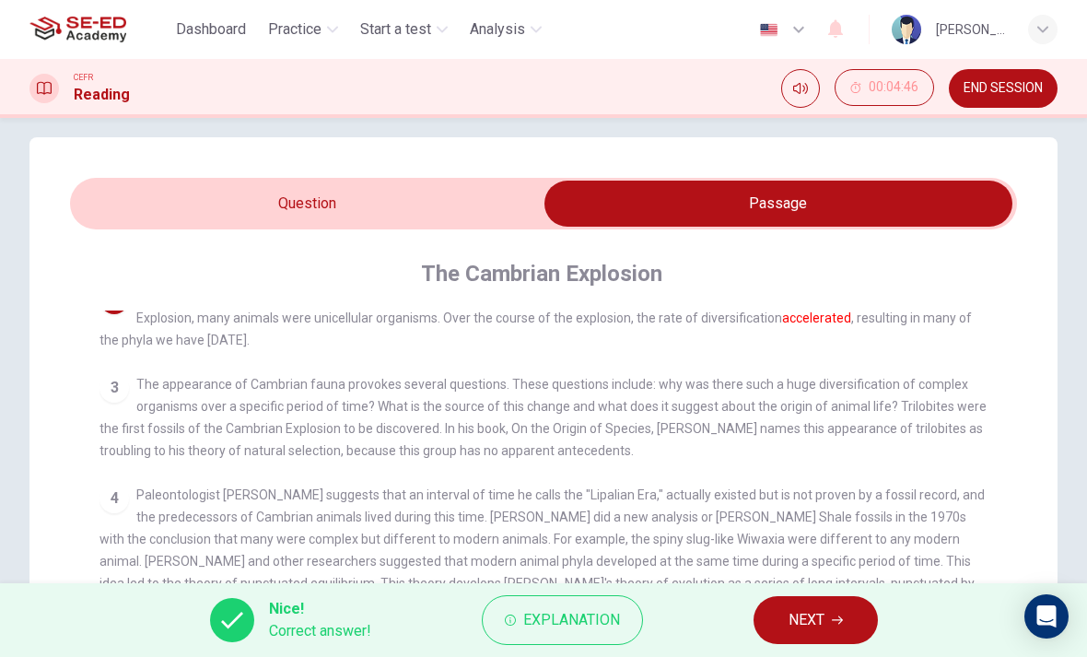
scroll to position [186, 0]
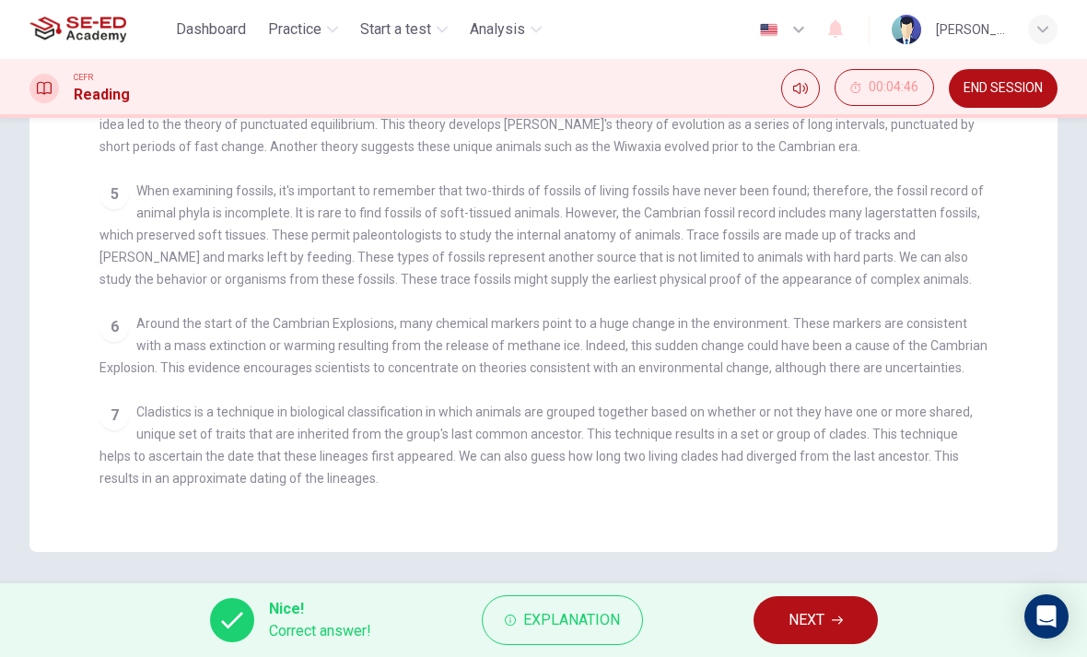
click at [601, 375] on div "1 About 542 million years ago, a large diversity of animal phyla appeared. This…" at bounding box center [556, 182] width 913 height 660
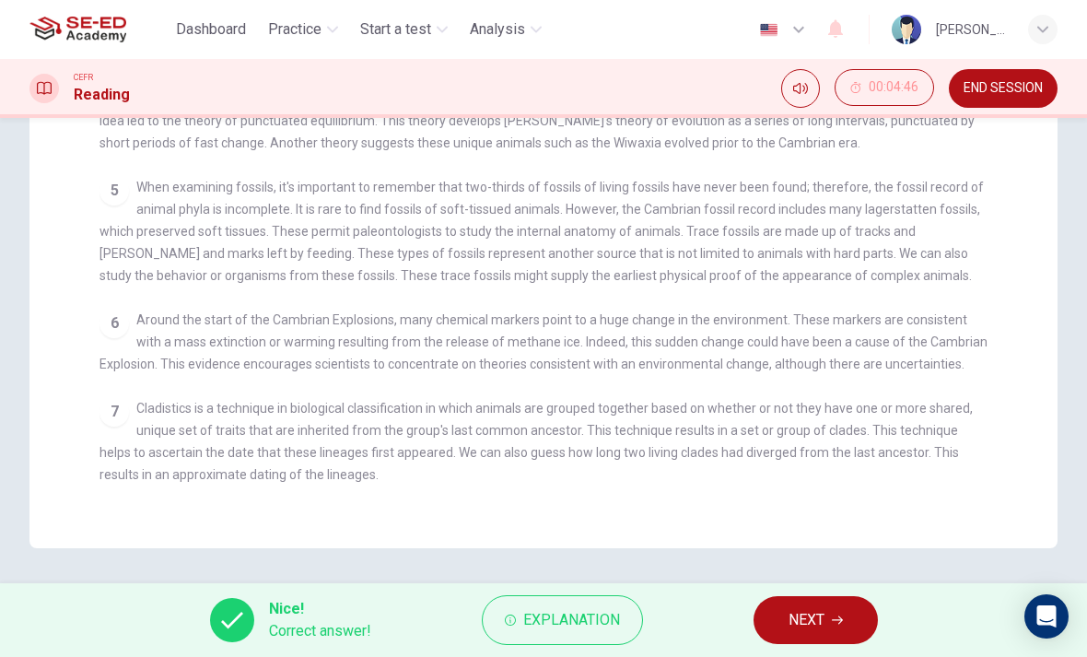
click at [809, 610] on span "NEXT" at bounding box center [807, 620] width 36 height 26
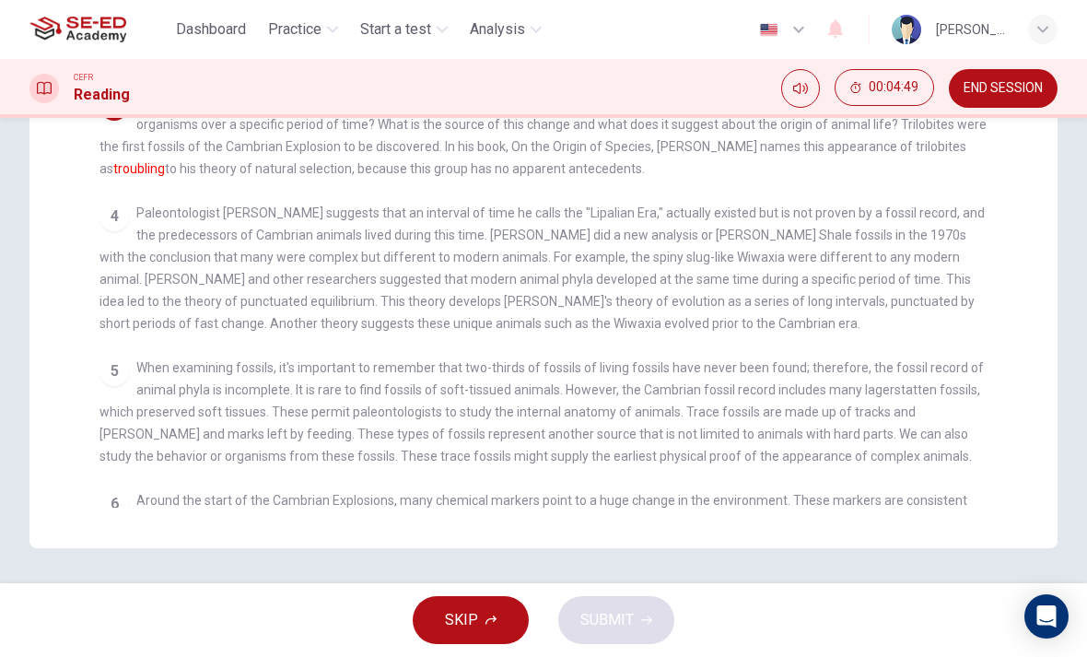
scroll to position [0, 0]
click at [486, 619] on icon "button" at bounding box center [491, 620] width 11 height 11
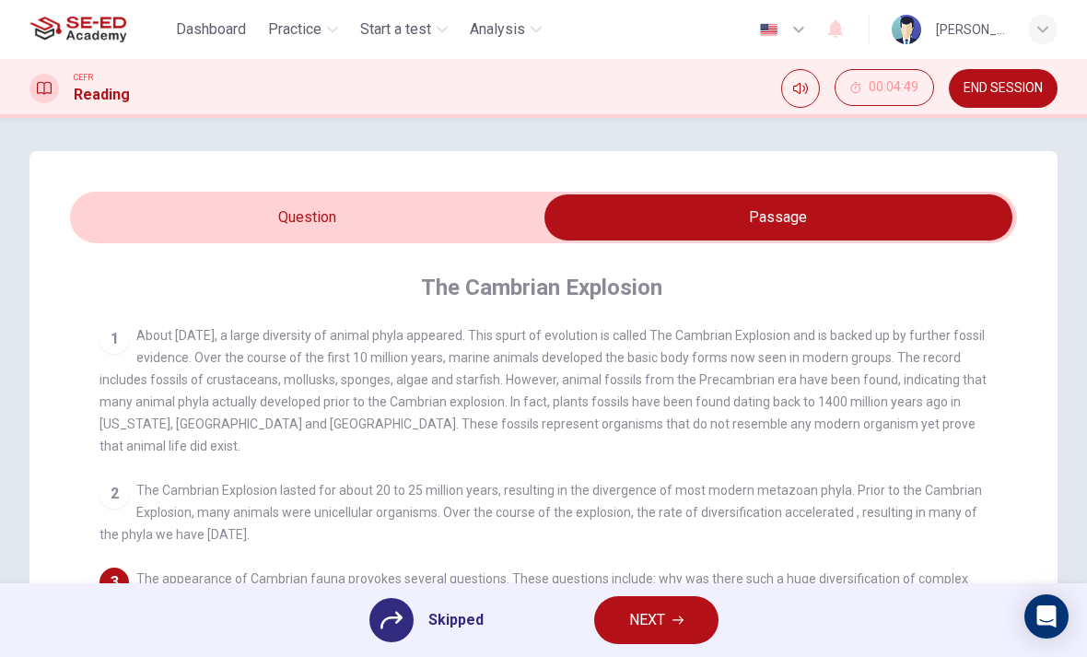
click at [545, 369] on span "About 542 million years ago, a large diversity of animal phyla appeared. This s…" at bounding box center [543, 390] width 887 height 125
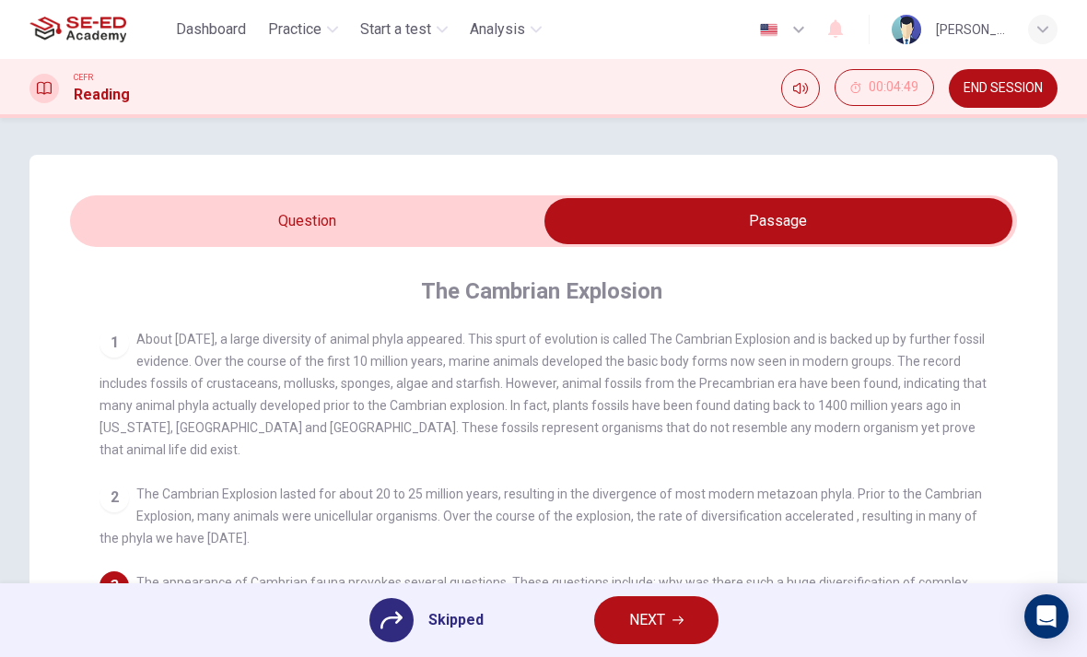
click at [508, 219] on input "checkbox" at bounding box center [778, 221] width 1421 height 46
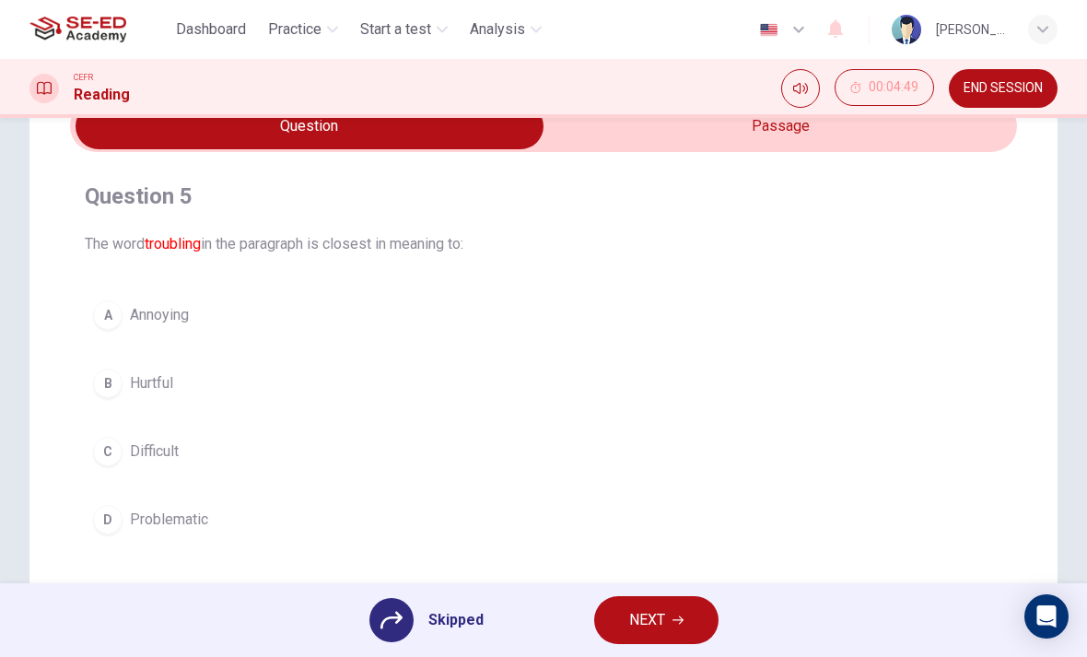
scroll to position [97, 0]
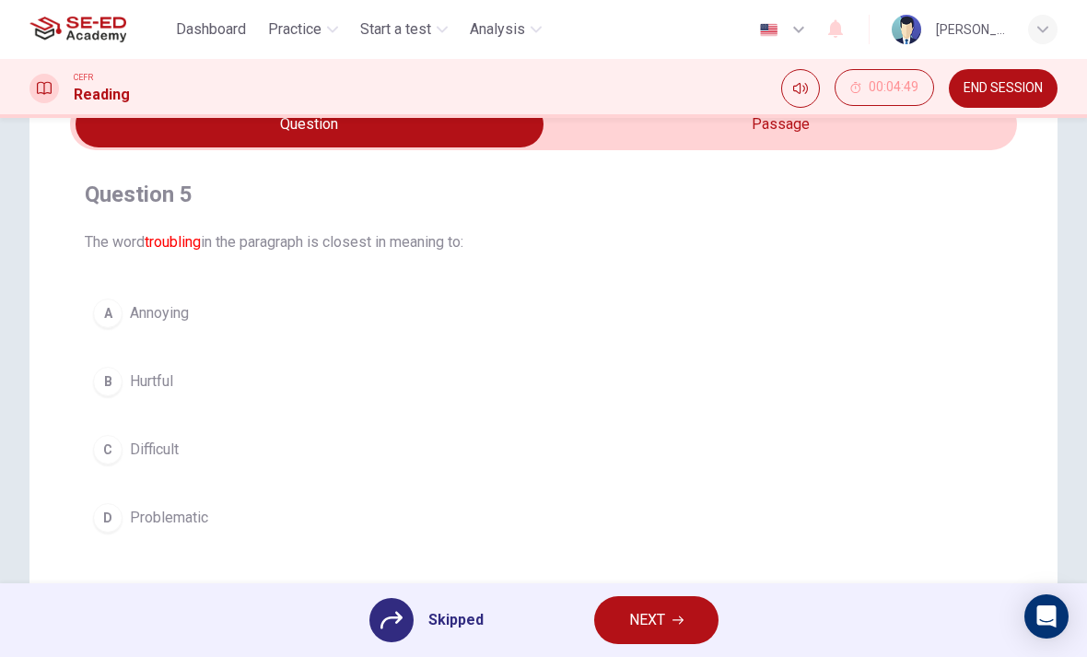
click at [369, 427] on div "A Annoying B Hurtful C Difficult D Problematic" at bounding box center [544, 415] width 918 height 251
click at [184, 457] on div "A Annoying B Hurtful C Difficult D Problematic" at bounding box center [544, 415] width 918 height 251
click at [188, 525] on div "A Annoying B Hurtful C Difficult D Problematic" at bounding box center [544, 415] width 918 height 251
click at [123, 493] on div "A Annoying B Hurtful C Difficult D Problematic" at bounding box center [544, 415] width 918 height 251
click at [123, 492] on div "A Annoying B Hurtful C Difficult D Problematic" at bounding box center [544, 415] width 918 height 251
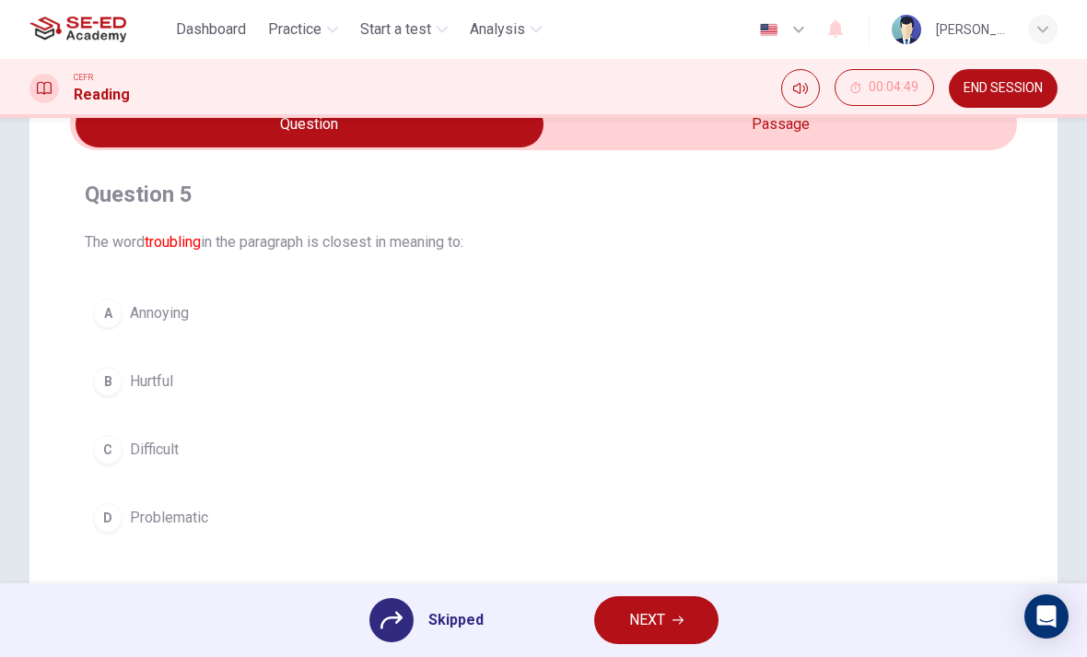
click at [117, 545] on div "Question 5 The word troubling in the paragraph is closest in meaning to: A Anno…" at bounding box center [543, 360] width 947 height 391
click at [118, 535] on div "A Annoying B Hurtful C Difficult D Problematic" at bounding box center [544, 415] width 918 height 251
click at [117, 535] on div "A Annoying B Hurtful C Difficult D Problematic" at bounding box center [544, 415] width 918 height 251
click at [123, 526] on div "A Annoying B Hurtful C Difficult D Problematic" at bounding box center [544, 415] width 918 height 251
click at [124, 515] on div "A Annoying B Hurtful C Difficult D Problematic" at bounding box center [544, 415] width 918 height 251
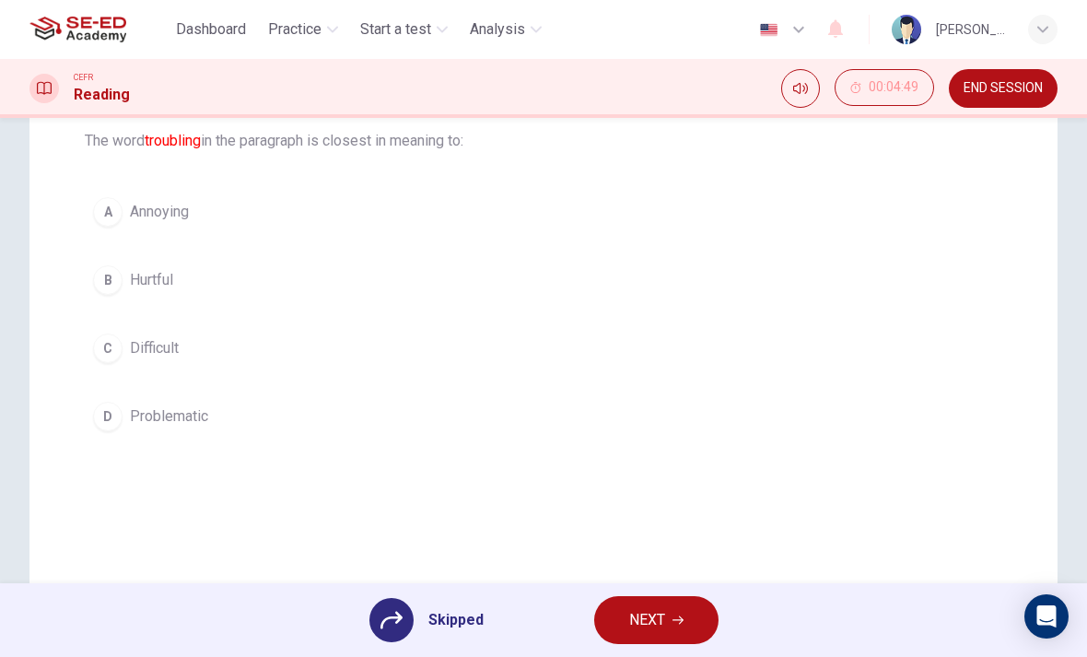
scroll to position [200, 0]
click at [928, 406] on div "A Annoying B Hurtful C Difficult D Problematic" at bounding box center [544, 312] width 918 height 251
click at [138, 422] on div "A Annoying B Hurtful C Difficult D Problematic" at bounding box center [544, 312] width 918 height 251
click at [131, 416] on div "A Annoying B Hurtful C Difficult D Problematic" at bounding box center [544, 312] width 918 height 251
click at [119, 399] on div "A Annoying B Hurtful C Difficult D Problematic" at bounding box center [544, 312] width 918 height 251
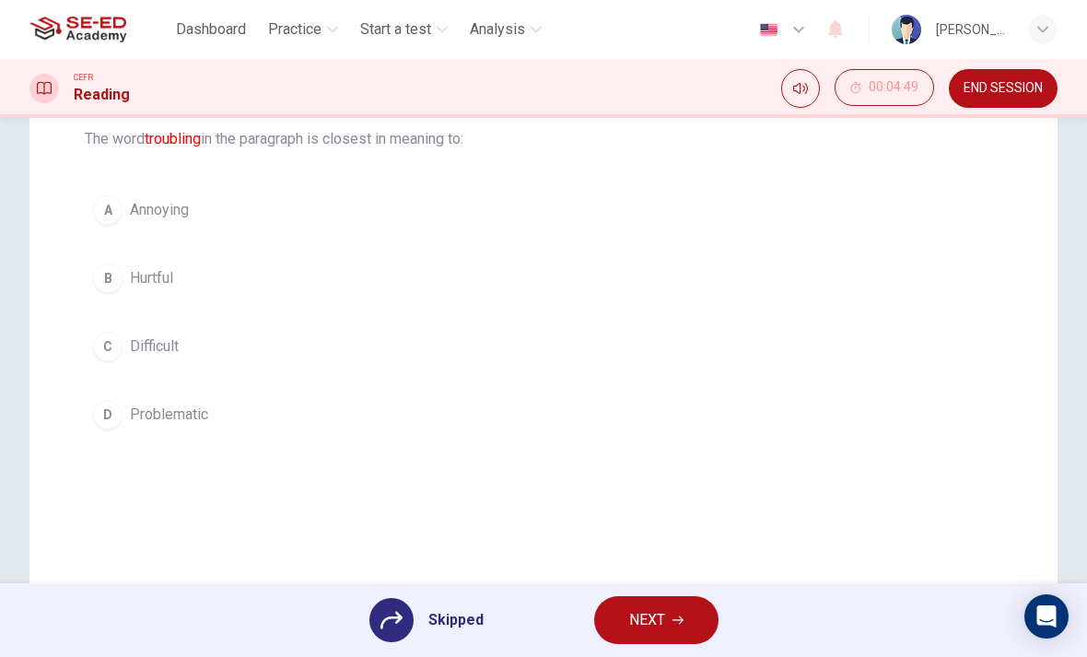
click at [188, 409] on div "A Annoying B Hurtful C Difficult D Problematic" at bounding box center [544, 312] width 918 height 251
click at [234, 211] on div "A Annoying B Hurtful C Difficult D Problematic" at bounding box center [544, 312] width 918 height 251
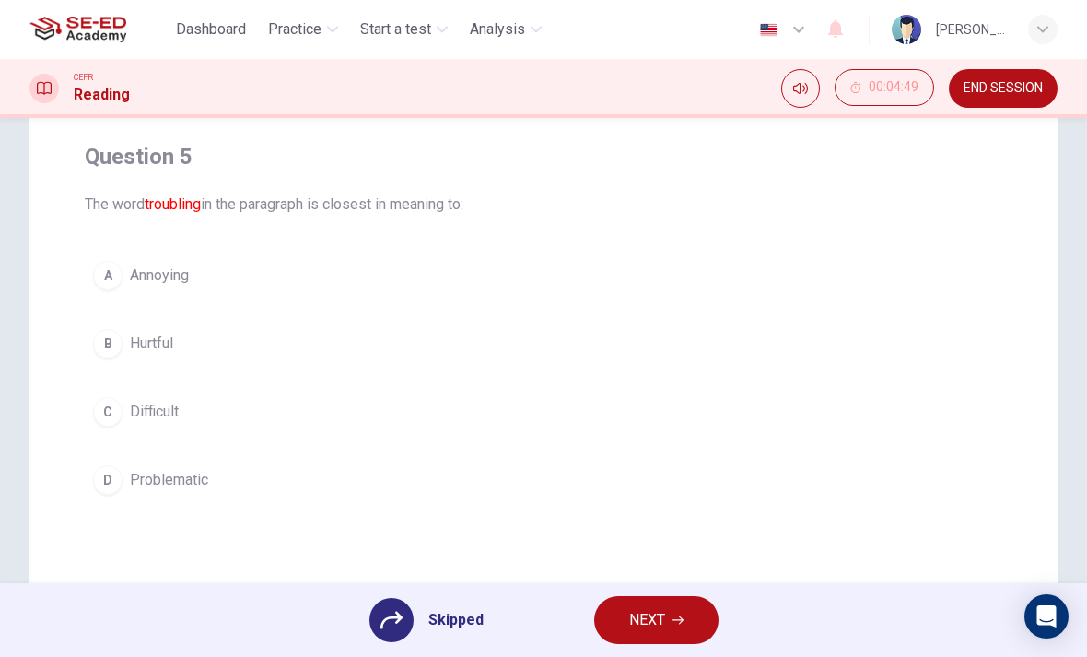
scroll to position [109, 0]
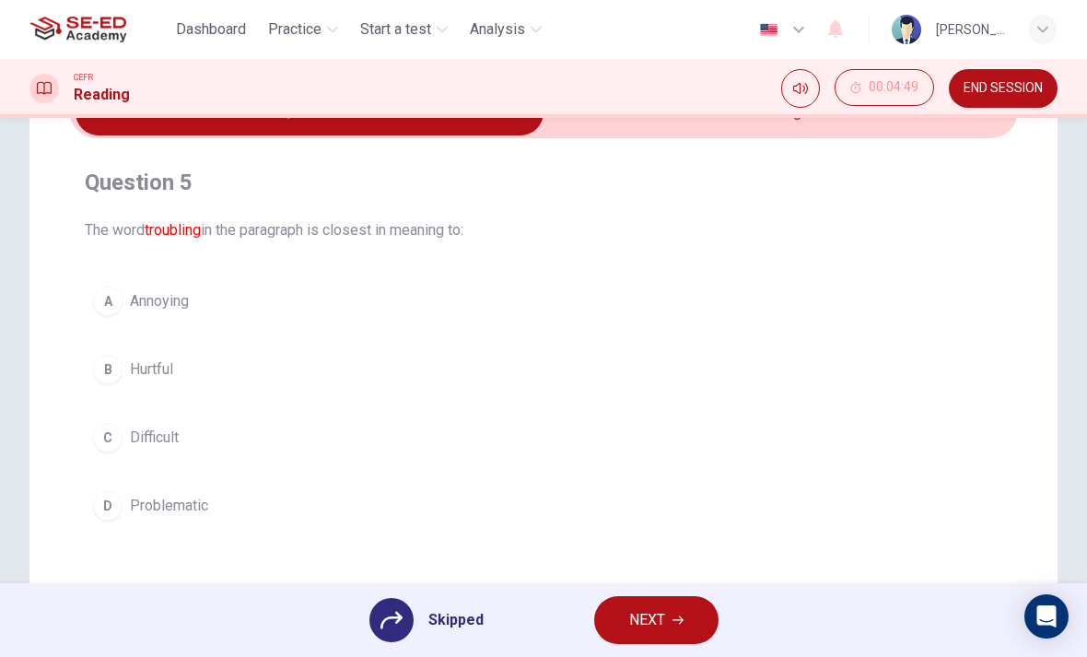
click at [393, 619] on icon at bounding box center [392, 620] width 22 height 22
click at [433, 615] on span "Skipped" at bounding box center [455, 620] width 55 height 22
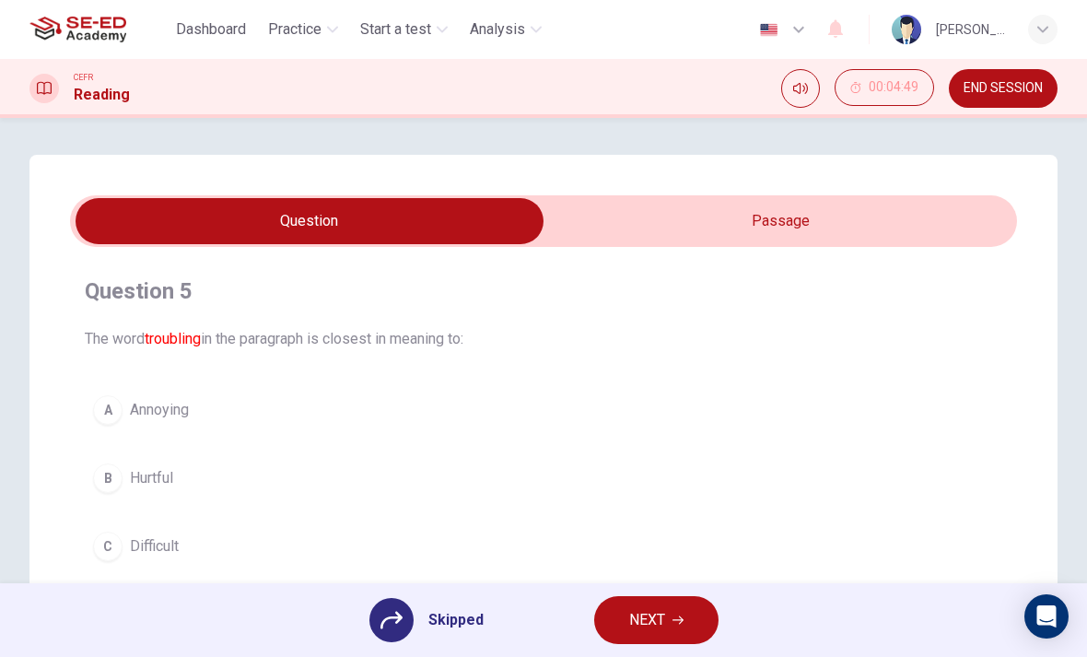
scroll to position [0, 0]
click at [709, 210] on input "checkbox" at bounding box center [309, 221] width 1421 height 46
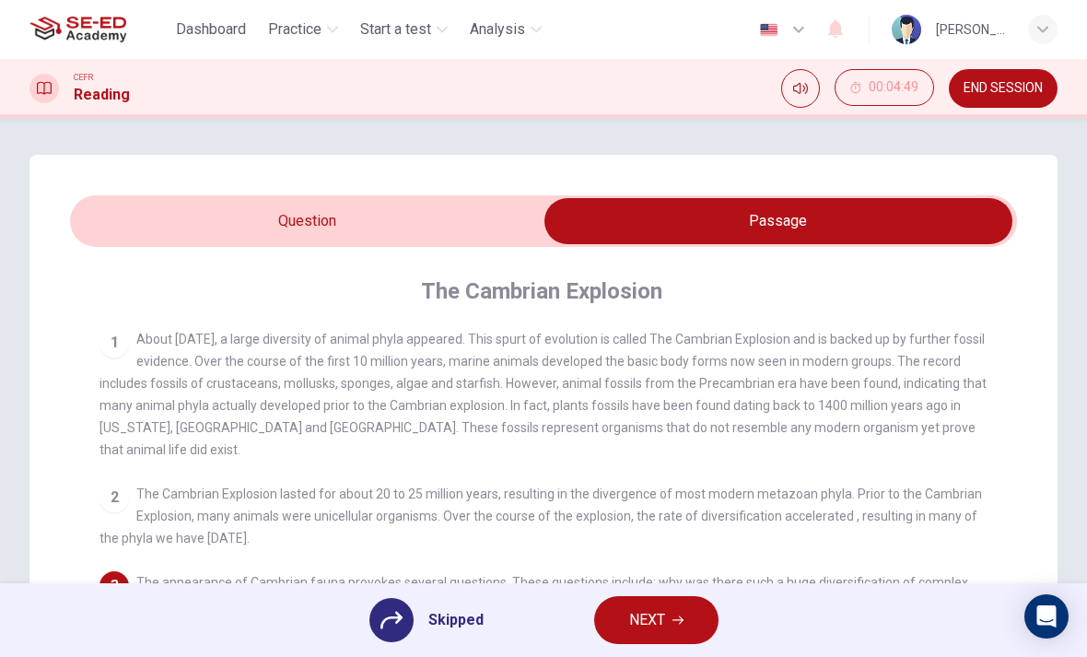
click at [709, 209] on input "checkbox" at bounding box center [778, 221] width 1421 height 46
click at [709, 217] on input "checkbox" at bounding box center [778, 221] width 1421 height 46
click at [120, 221] on input "checkbox" at bounding box center [778, 221] width 1421 height 46
checkbox input "false"
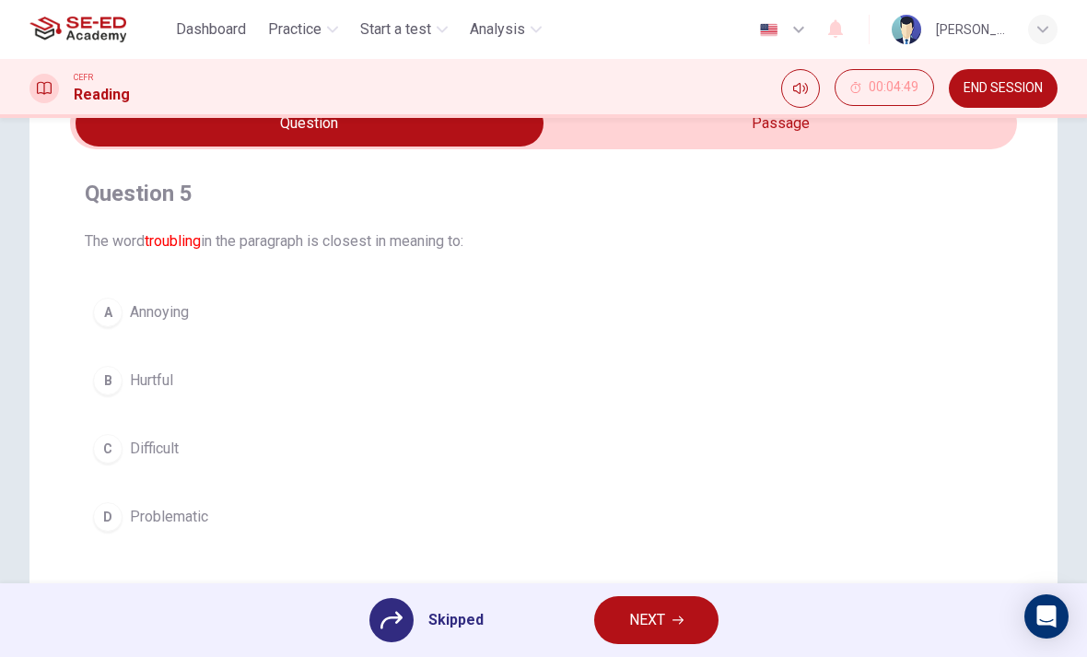
scroll to position [105, 0]
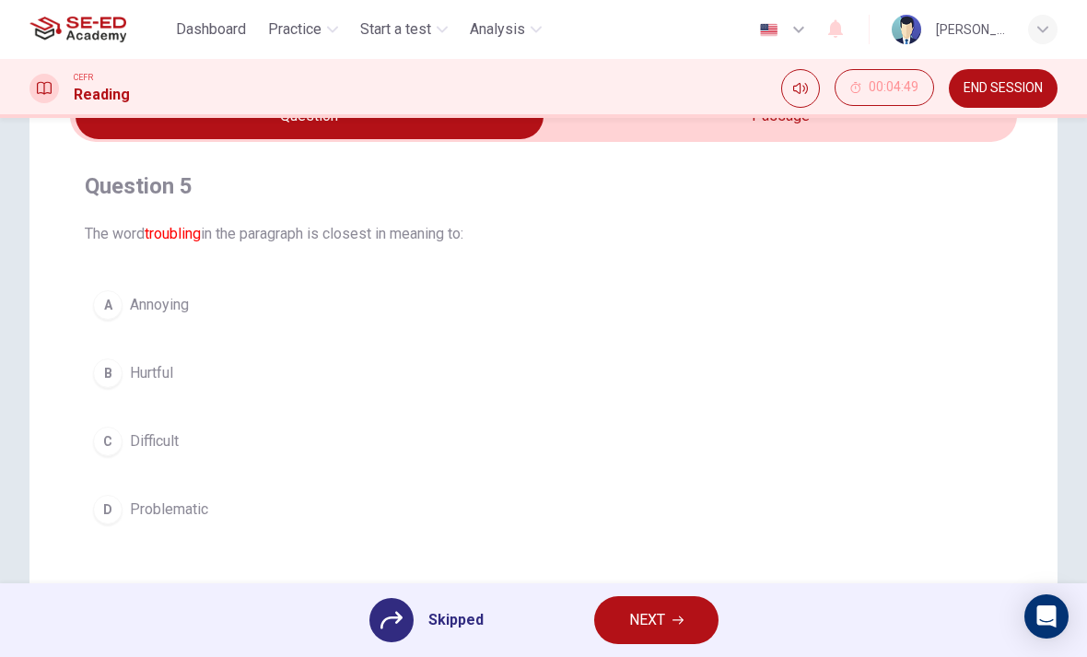
click at [129, 427] on div "A Annoying B Hurtful C Difficult D Problematic" at bounding box center [544, 407] width 918 height 251
click at [110, 308] on div "A Annoying B Hurtful C Difficult D Problematic" at bounding box center [544, 407] width 918 height 251
click at [118, 302] on div "A Annoying B Hurtful C Difficult D Problematic" at bounding box center [544, 407] width 918 height 251
click at [135, 445] on div "A Annoying B Hurtful C Difficult D Problematic" at bounding box center [544, 407] width 918 height 251
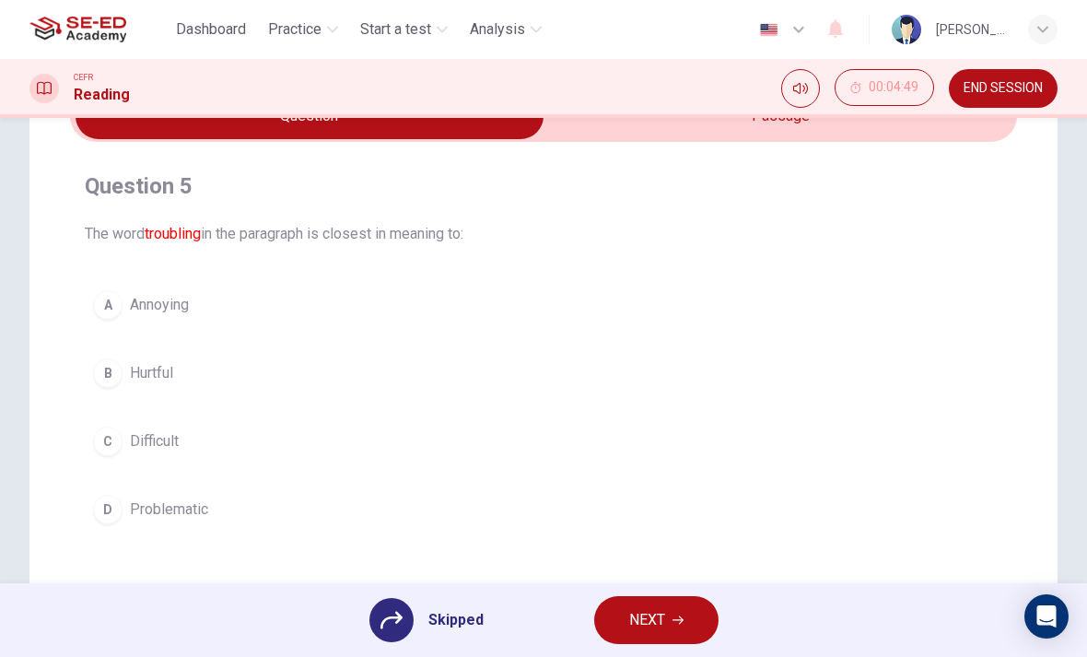
click at [251, 480] on div "A Annoying B Hurtful C Difficult D Problematic" at bounding box center [544, 407] width 918 height 251
click at [217, 502] on div "A Annoying B Hurtful C Difficult D Problematic" at bounding box center [544, 407] width 918 height 251
click at [165, 508] on div "A Annoying B Hurtful C Difficult D Problematic" at bounding box center [544, 407] width 918 height 251
click at [111, 521] on div "A Annoying B Hurtful C Difficult D Problematic" at bounding box center [544, 407] width 918 height 251
click at [99, 515] on div "A Annoying B Hurtful C Difficult D Problematic" at bounding box center [544, 407] width 918 height 251
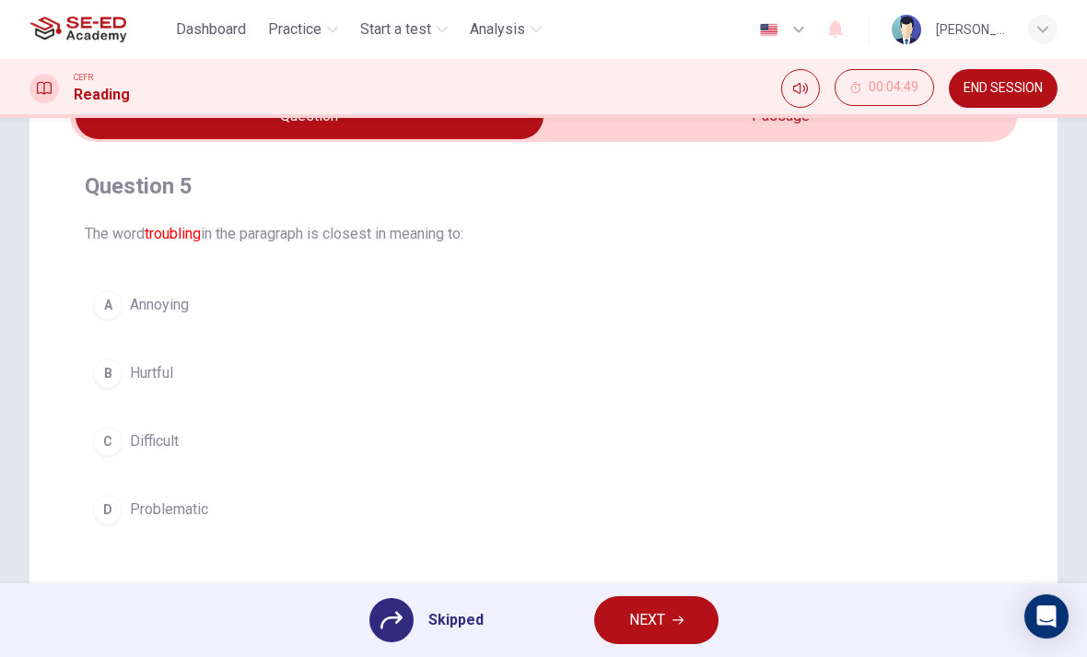
click at [101, 522] on div "A Annoying B Hurtful C Difficult D Problematic" at bounding box center [544, 407] width 918 height 251
click at [105, 521] on div "A Annoying B Hurtful C Difficult D Problematic" at bounding box center [544, 407] width 918 height 251
click at [128, 430] on div "A Annoying B Hurtful C Difficult D Problematic" at bounding box center [544, 407] width 918 height 251
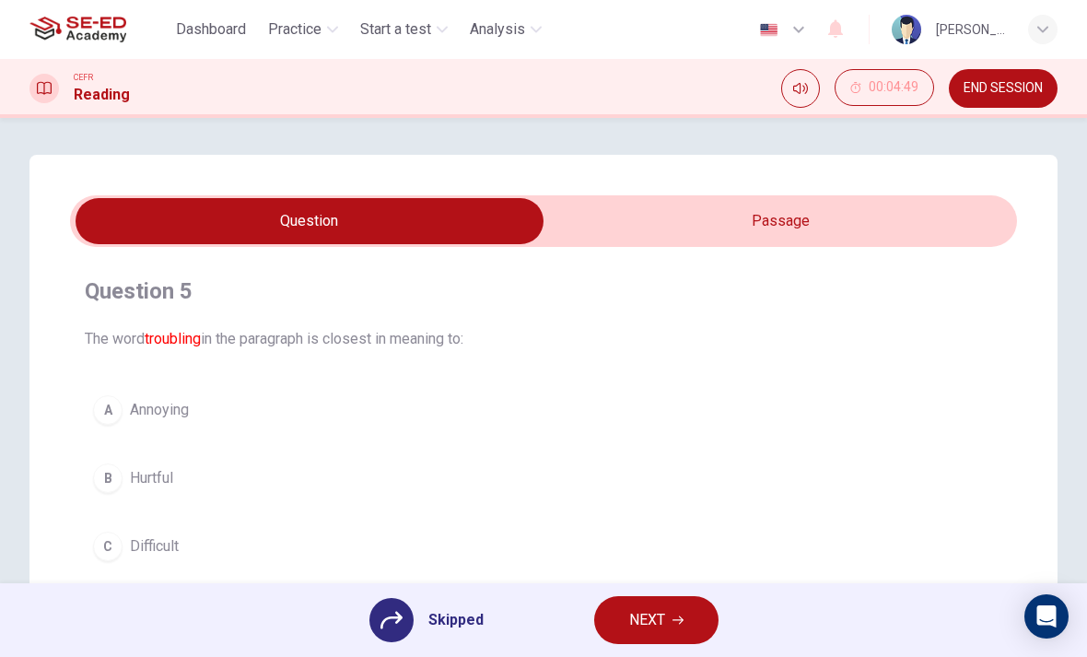
scroll to position [-3, 0]
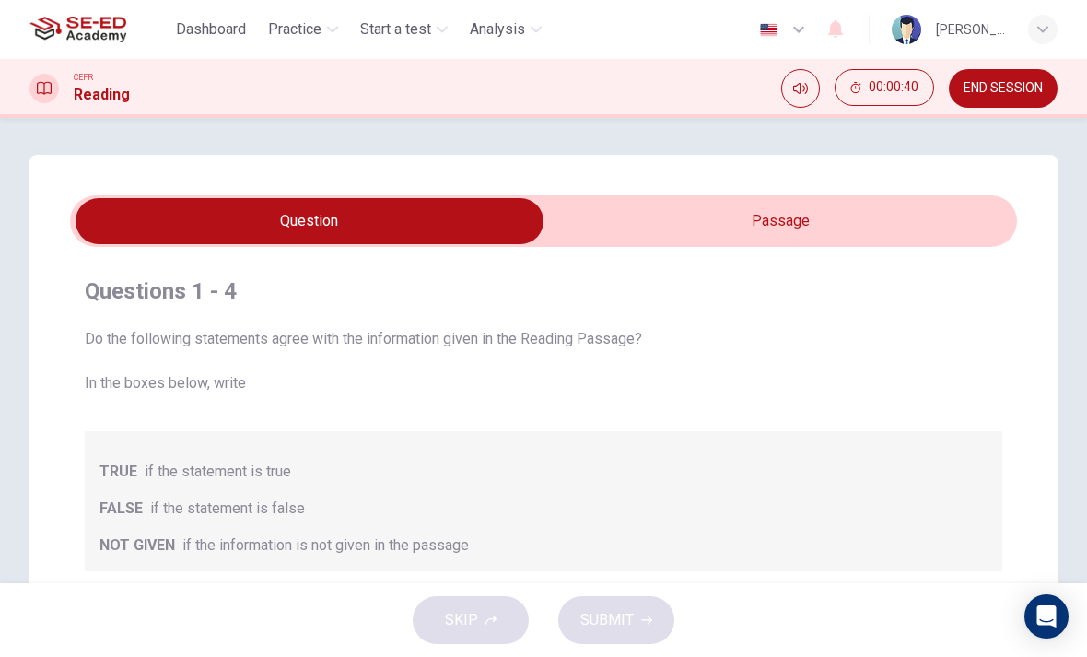
click at [303, 23] on span "Practice" at bounding box center [294, 29] width 53 height 22
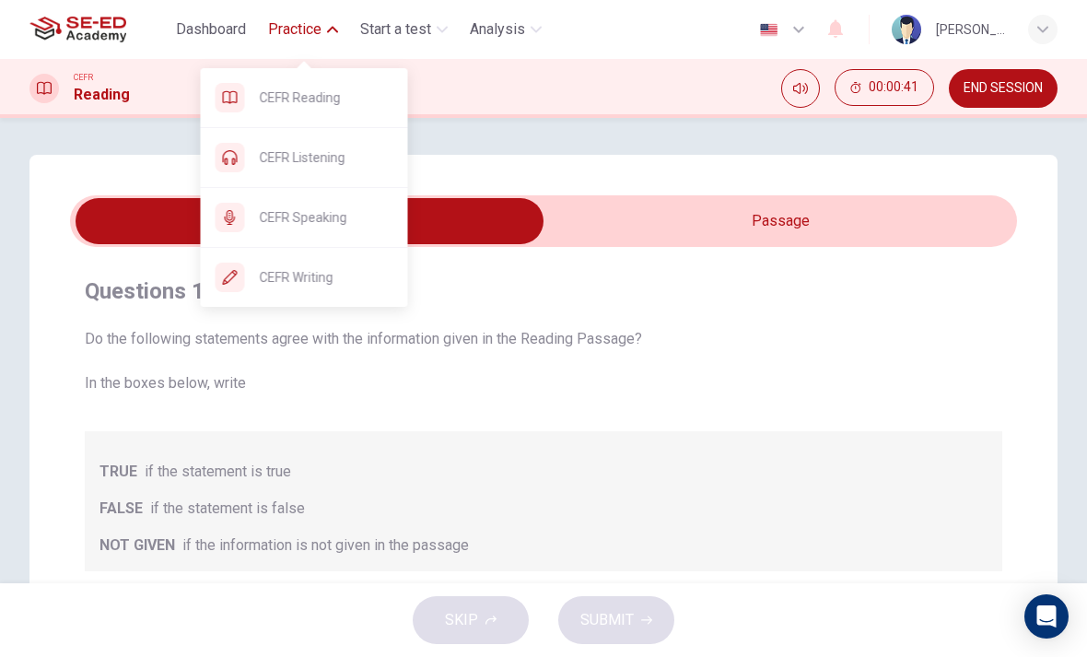
click at [314, 89] on span "CEFR Reading" at bounding box center [327, 98] width 134 height 22
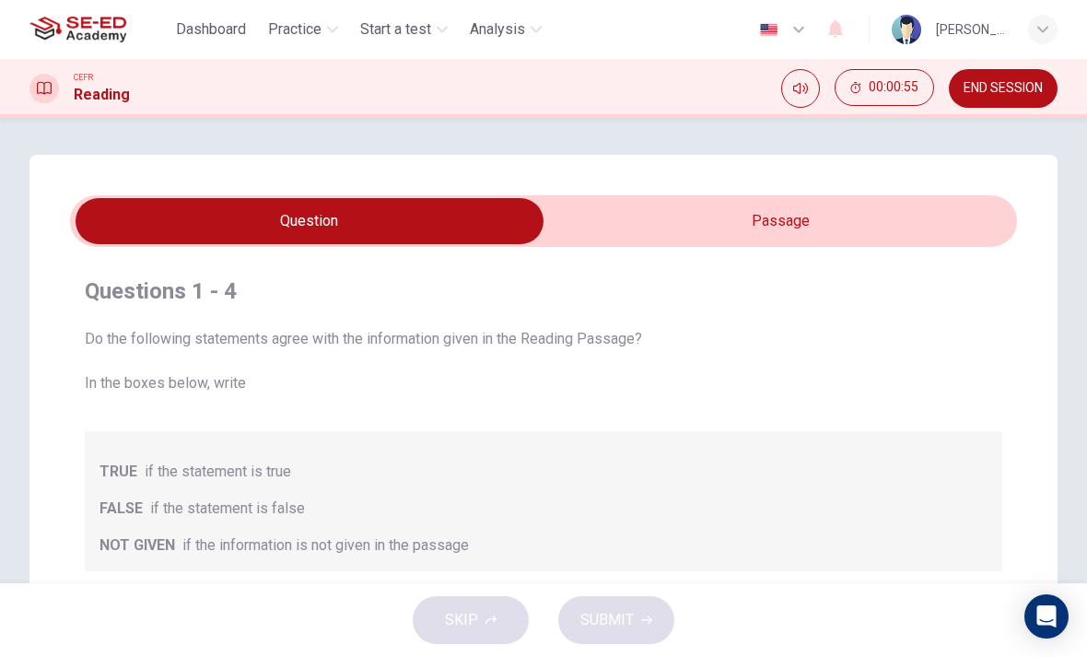
click at [833, 241] on input "checkbox" at bounding box center [309, 221] width 1421 height 46
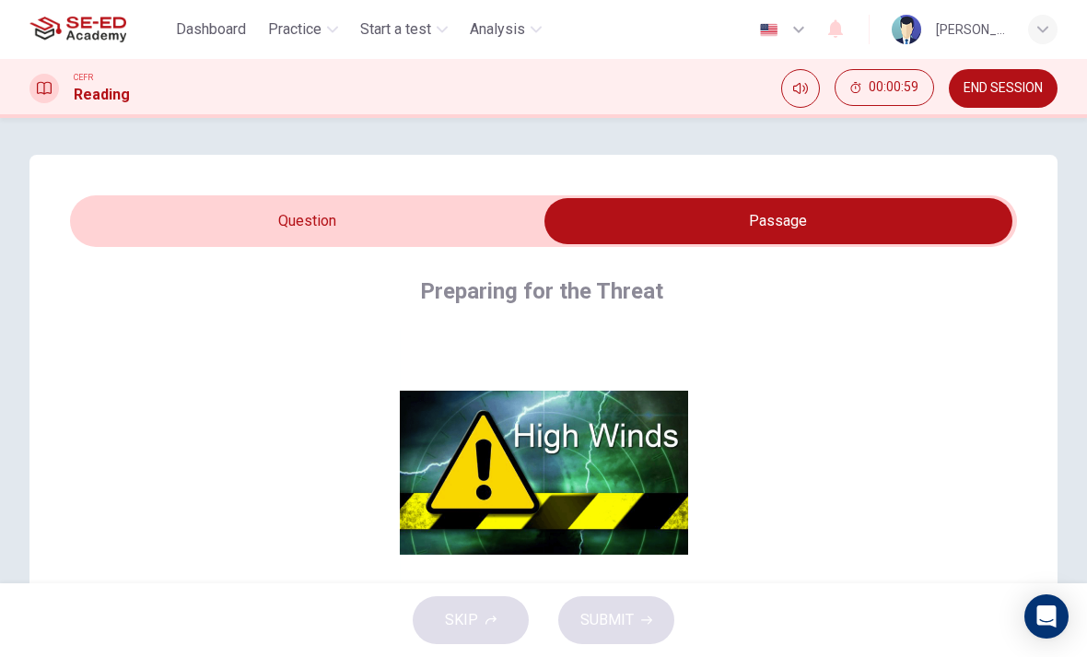
click at [575, 489] on button "Click to Zoom" at bounding box center [544, 487] width 160 height 44
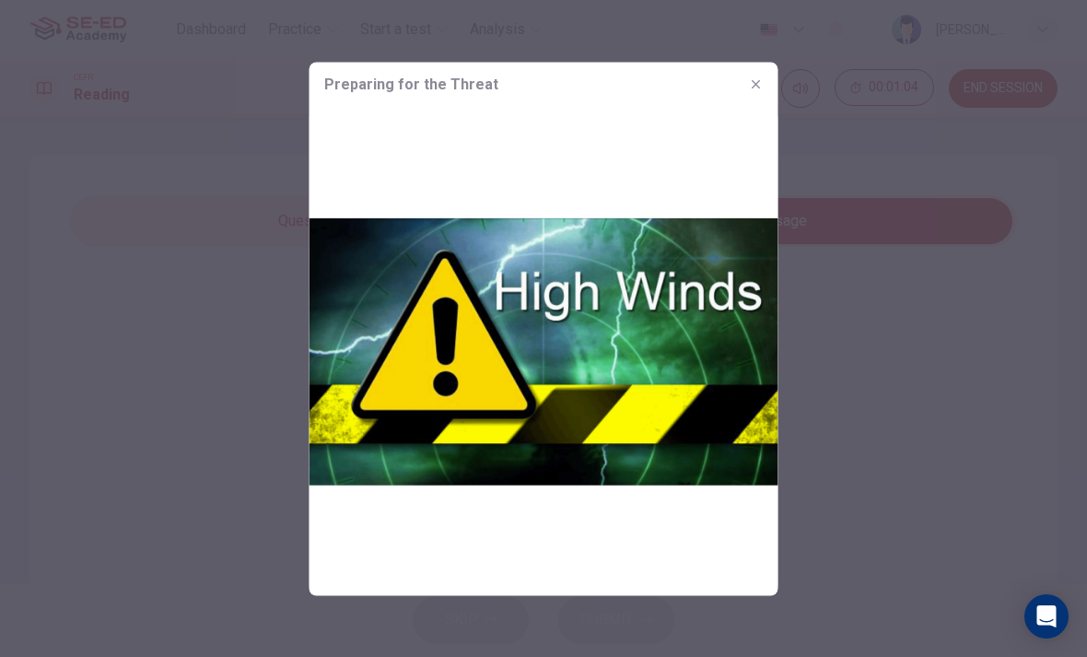
click at [647, 411] on img at bounding box center [544, 350] width 469 height 489
click at [758, 92] on button "button" at bounding box center [756, 83] width 29 height 29
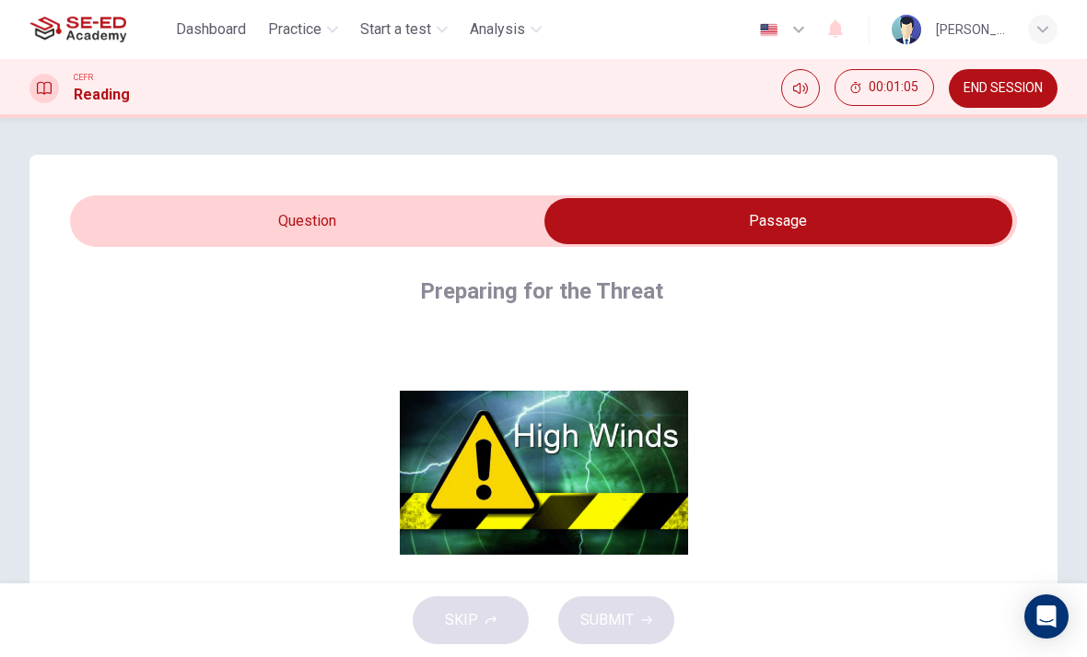
click at [464, 231] on input "checkbox" at bounding box center [778, 221] width 1421 height 46
checkbox input "false"
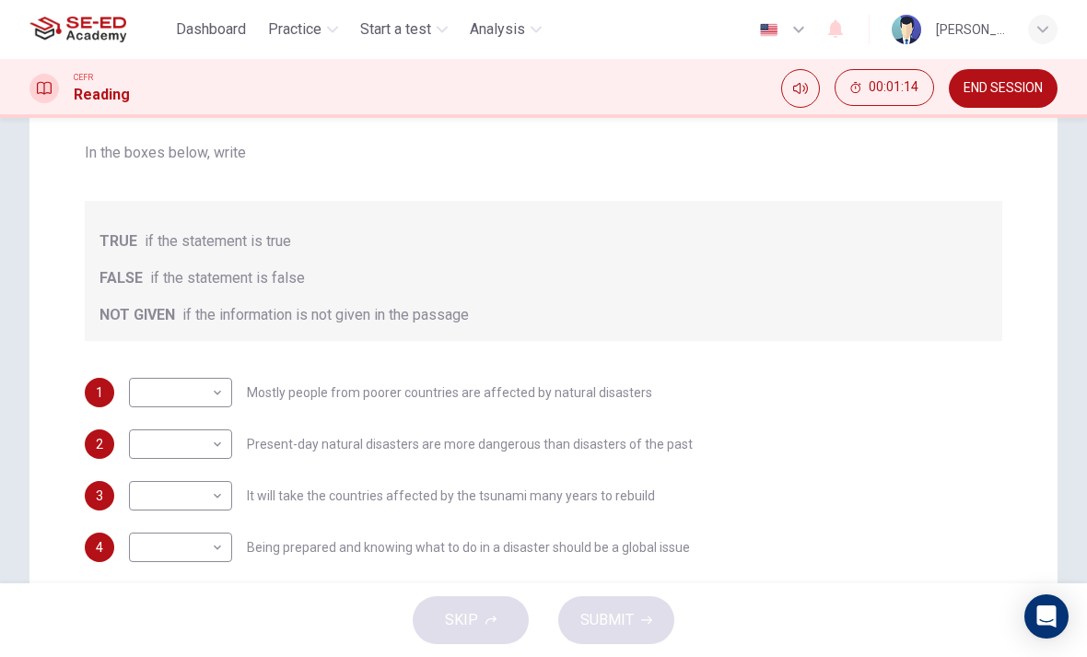
scroll to position [233, 0]
click at [219, 450] on body "This site uses cookies, as explained in our Privacy Policy . If you agree to th…" at bounding box center [543, 328] width 1087 height 657
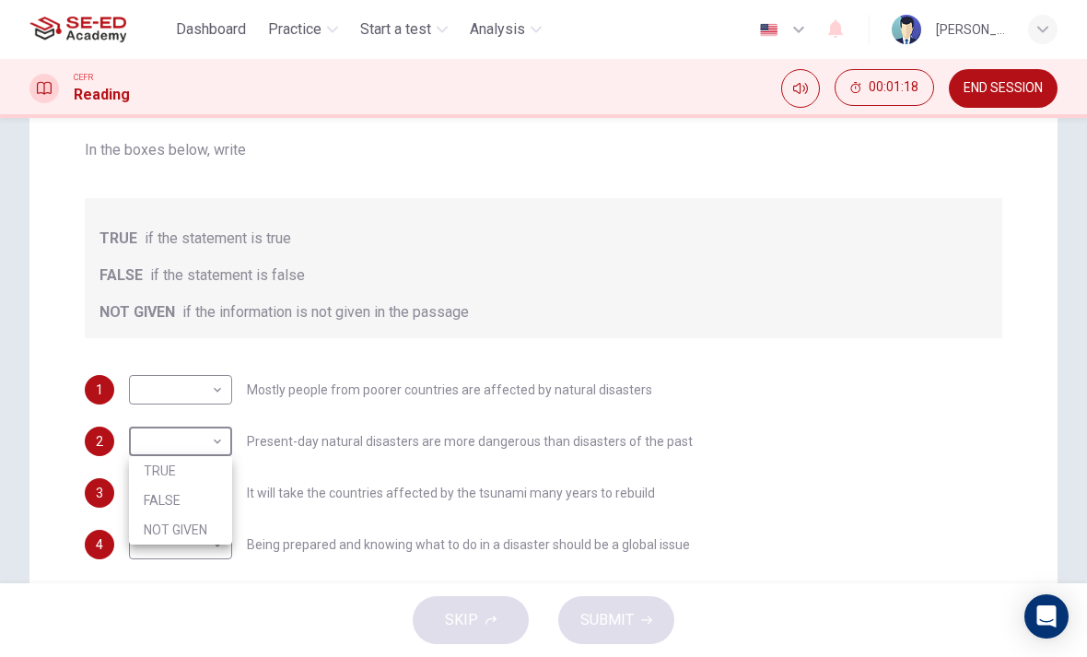
click at [193, 472] on li "TRUE" at bounding box center [180, 470] width 103 height 29
type input "TRUE"
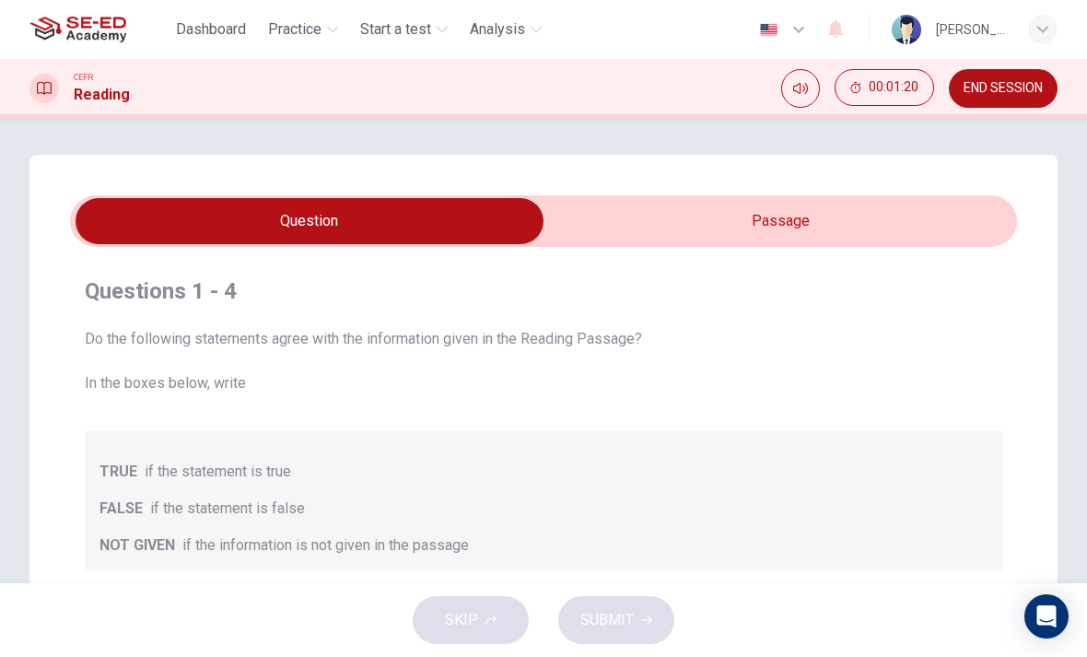
scroll to position [0, 0]
click at [792, 218] on input "checkbox" at bounding box center [309, 221] width 1421 height 46
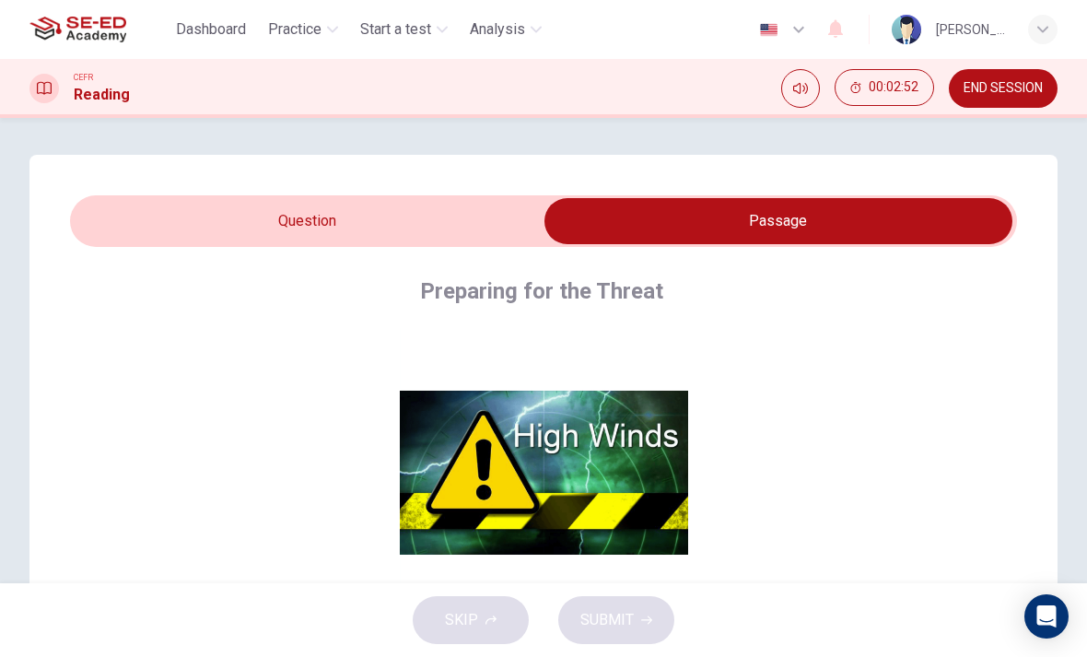
click at [449, 215] on input "checkbox" at bounding box center [778, 221] width 1421 height 46
checkbox input "false"
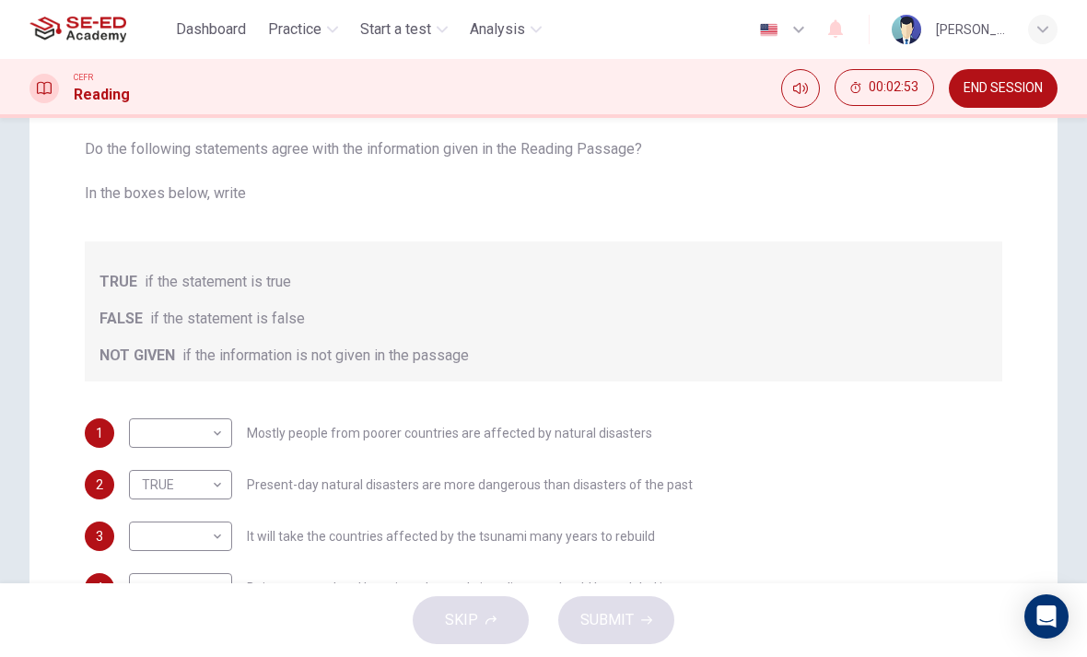
scroll to position [199, 0]
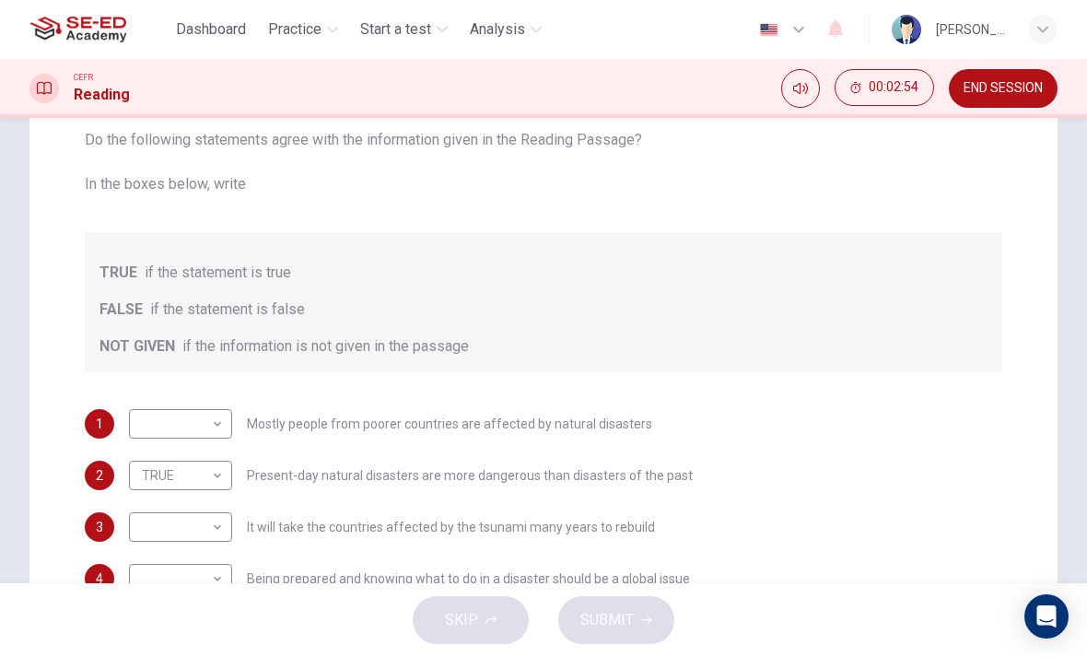
click at [213, 409] on body "This site uses cookies, as explained in our Privacy Policy . If you agree to th…" at bounding box center [543, 328] width 1087 height 657
click at [192, 512] on li "NOT GIVEN" at bounding box center [180, 512] width 103 height 29
type input "NOT GIVEN"
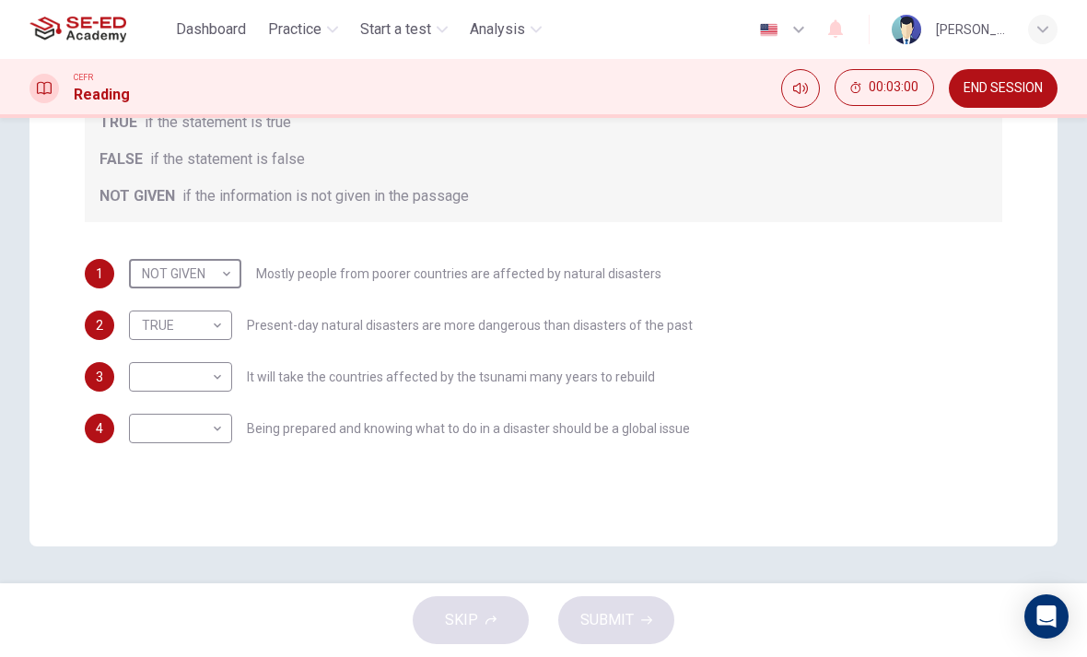
scroll to position [349, 0]
click at [213, 423] on body "This site uses cookies, as explained in our Privacy Policy . If you agree to th…" at bounding box center [543, 328] width 1087 height 657
click at [198, 460] on li "TRUE" at bounding box center [180, 457] width 103 height 29
type input "TRUE"
click at [205, 367] on body "This site uses cookies, as explained in our Privacy Policy . If you agree to th…" at bounding box center [543, 328] width 1087 height 657
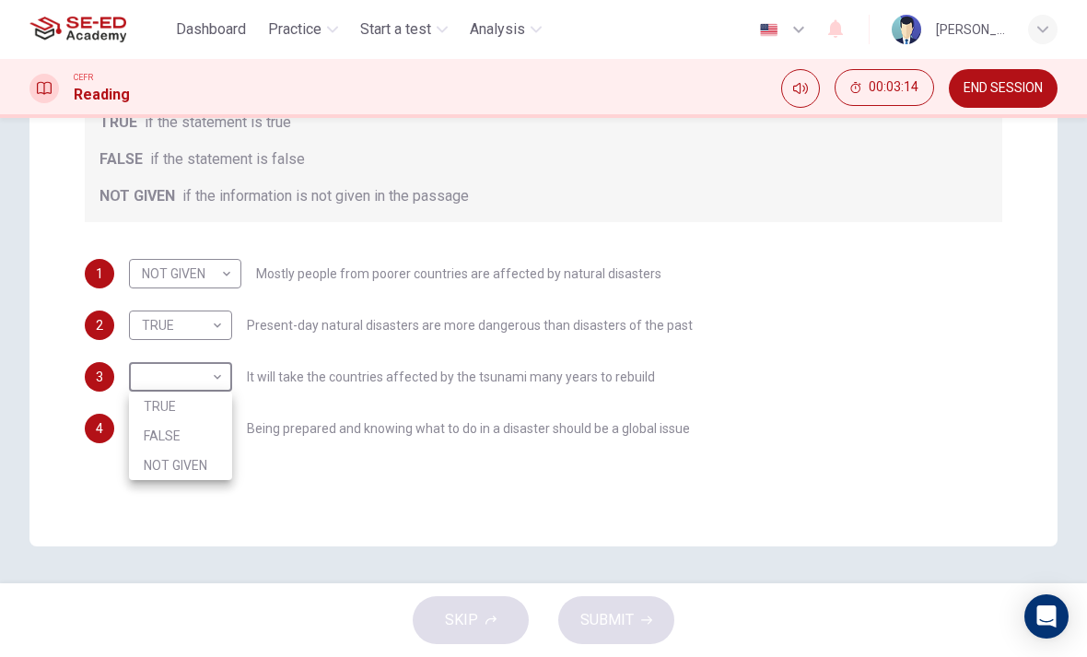
click at [192, 439] on li "FALSE" at bounding box center [180, 435] width 103 height 29
type input "FALSE"
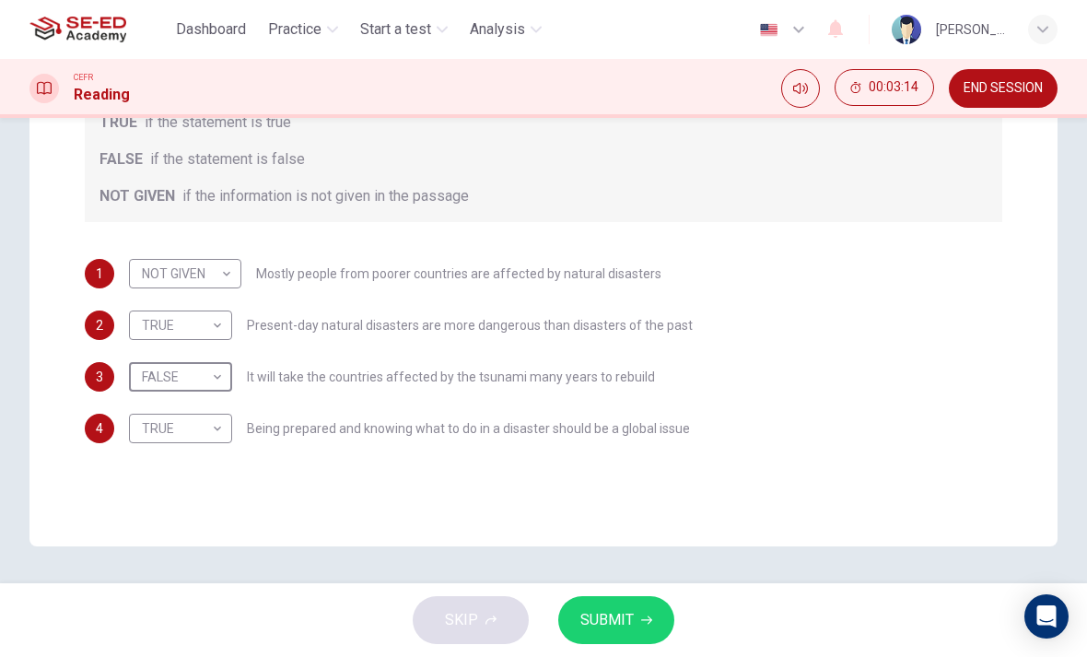
click at [654, 615] on button "SUBMIT" at bounding box center [616, 620] width 116 height 48
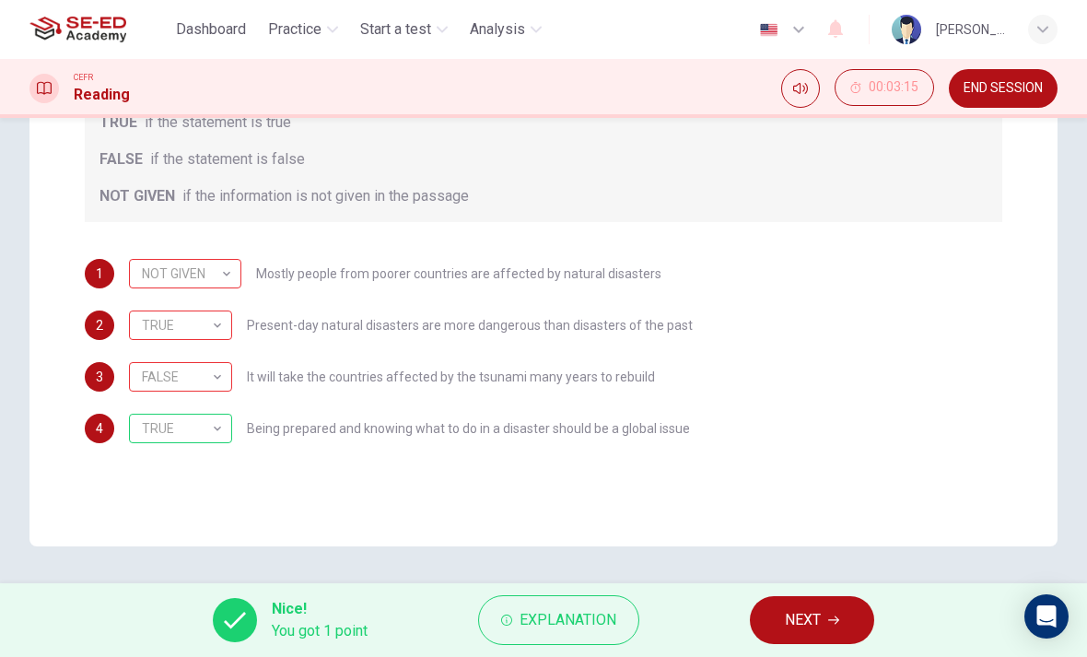
click at [214, 275] on div "NOT GIVEN" at bounding box center [182, 274] width 106 height 53
click at [198, 322] on div "TRUE" at bounding box center [177, 325] width 97 height 53
click at [193, 373] on div "FALSE" at bounding box center [177, 377] width 97 height 53
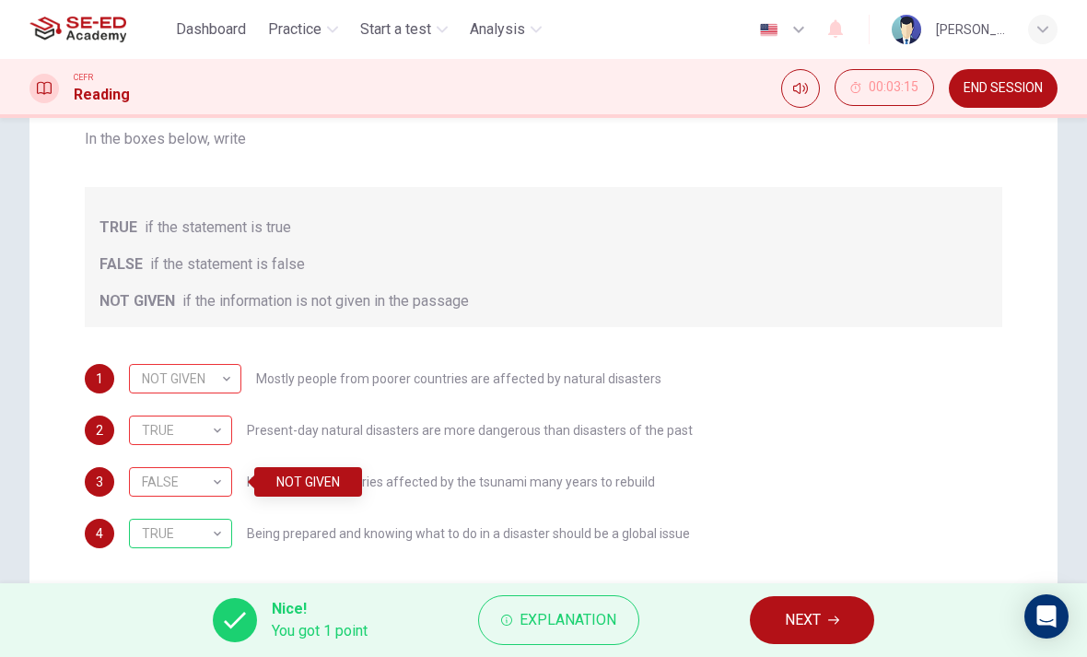
click at [581, 634] on button "Explanation" at bounding box center [558, 620] width 161 height 50
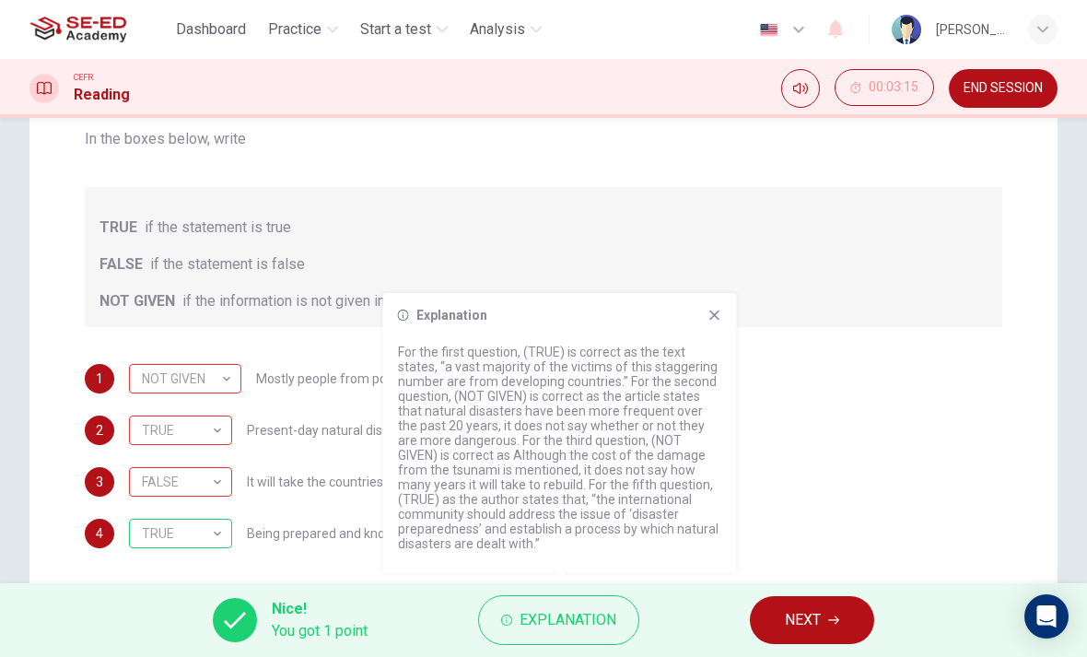
click at [717, 309] on icon at bounding box center [715, 315] width 15 height 15
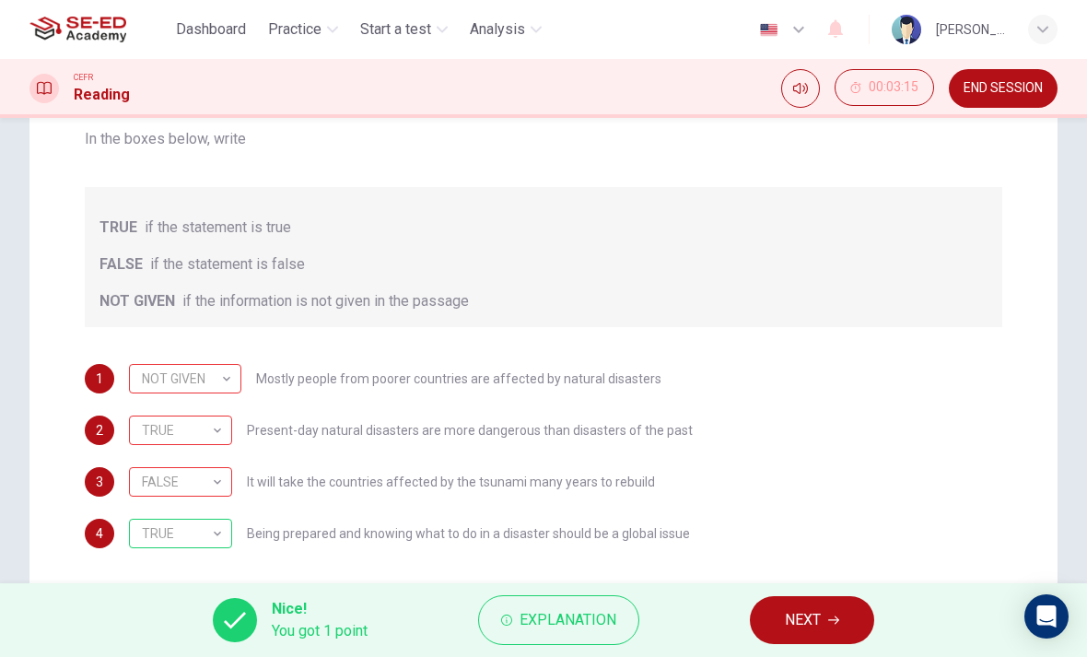
click at [805, 619] on span "NEXT" at bounding box center [803, 620] width 36 height 26
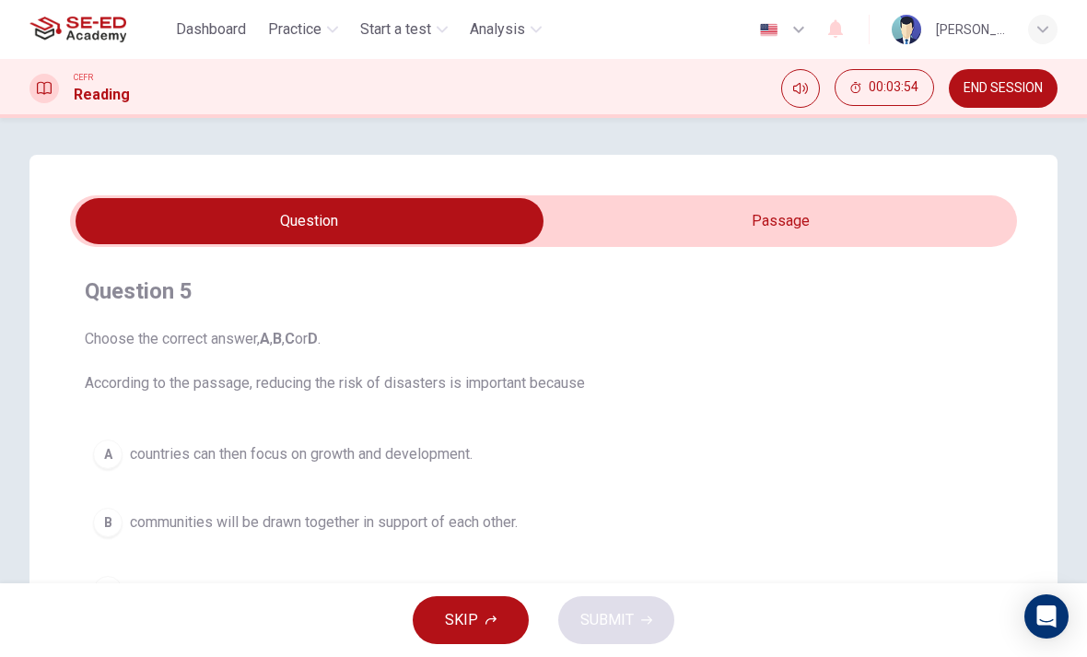
scroll to position [0, 0]
click at [604, 217] on input "checkbox" at bounding box center [309, 221] width 1421 height 46
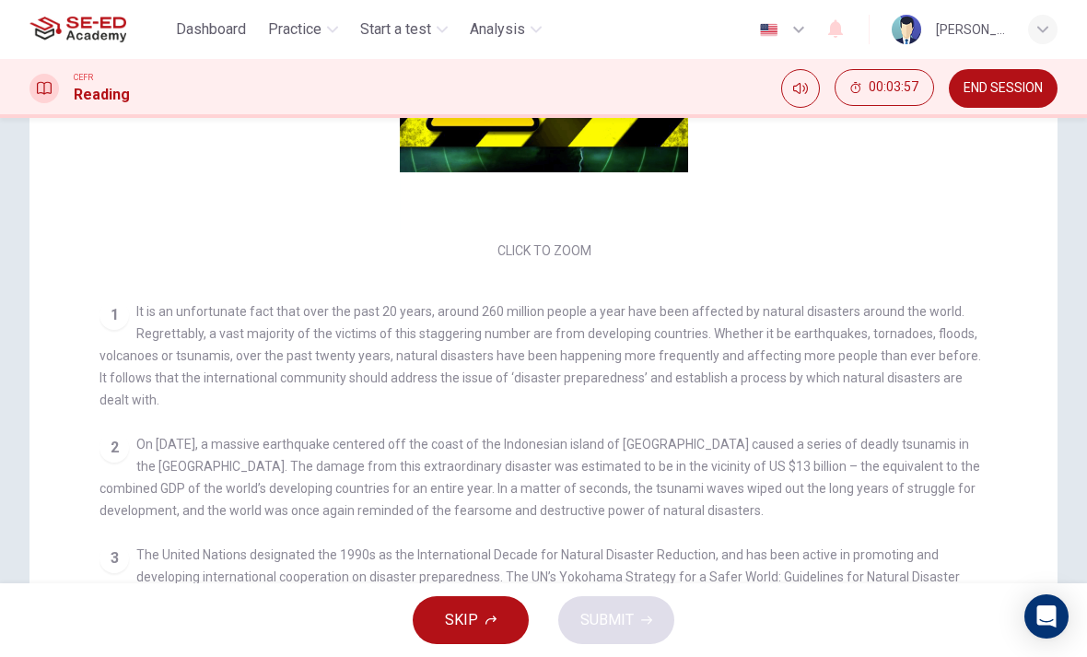
click at [778, 304] on span "It is an unfortunate fact that over the past 20 years, around 260 million peopl…" at bounding box center [541, 355] width 882 height 103
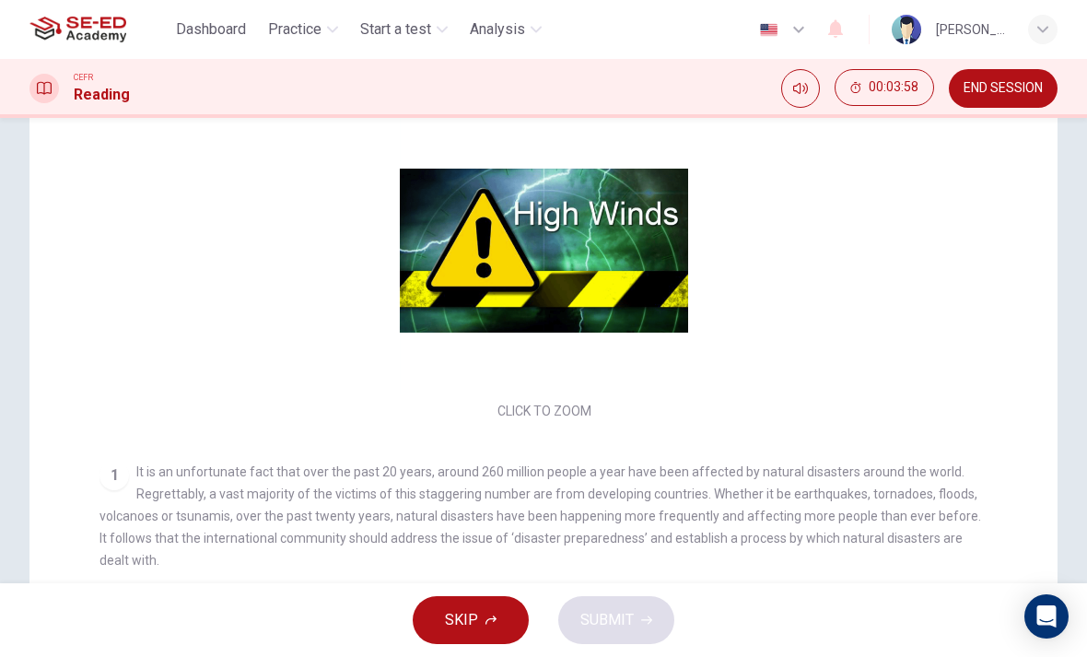
scroll to position [19, 0]
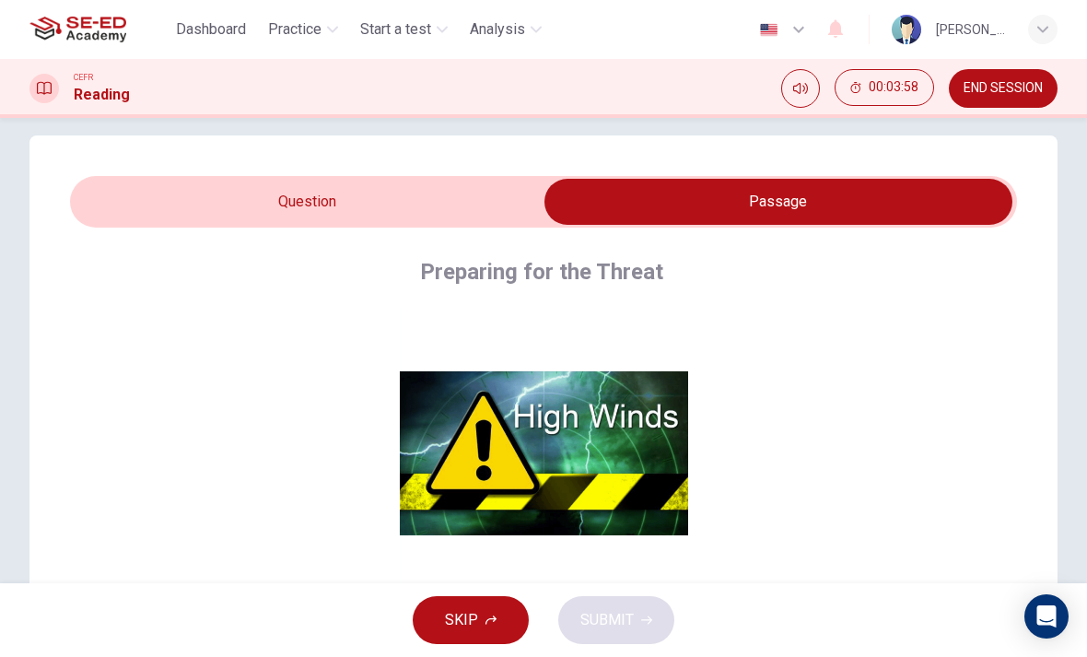
click at [439, 194] on input "checkbox" at bounding box center [778, 202] width 1421 height 46
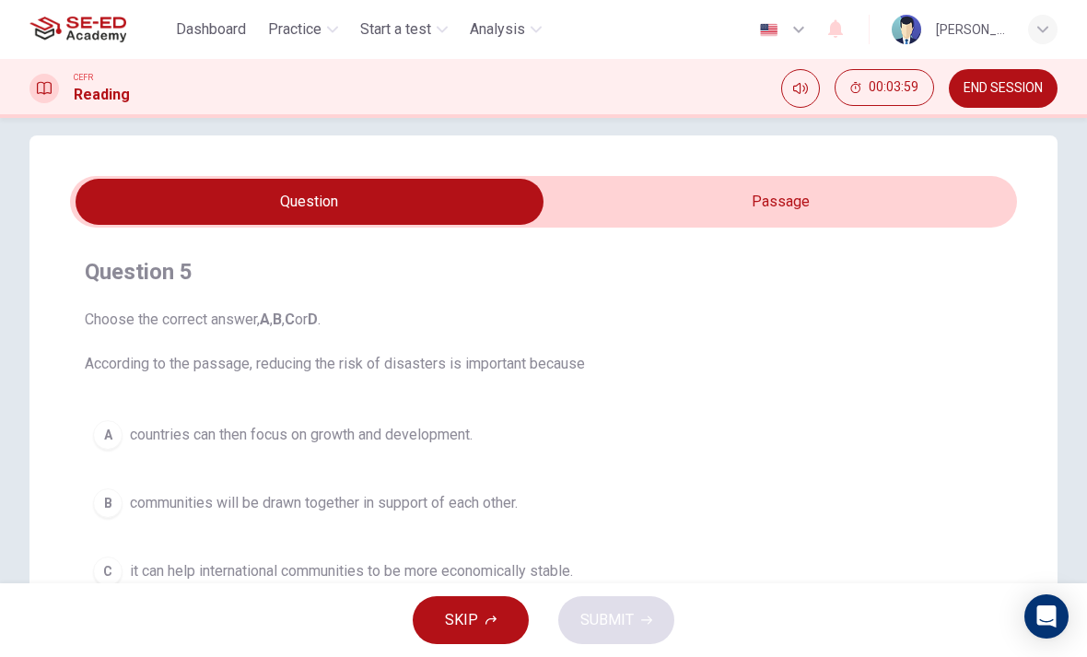
click at [378, 364] on span "Choose the correct answer, A , B , C or D . According to the passage, reducing …" at bounding box center [544, 342] width 918 height 66
click at [369, 454] on button "A countries can then focus on growth and development." at bounding box center [544, 435] width 918 height 46
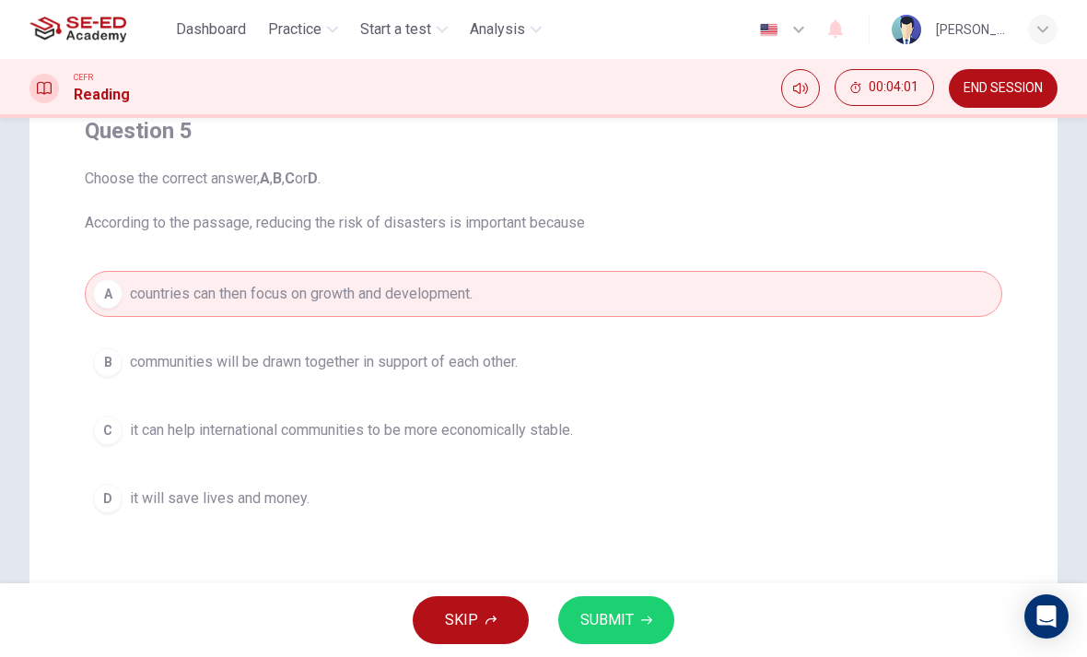
scroll to position [162, 0]
click at [611, 617] on span "SUBMIT" at bounding box center [606, 620] width 53 height 26
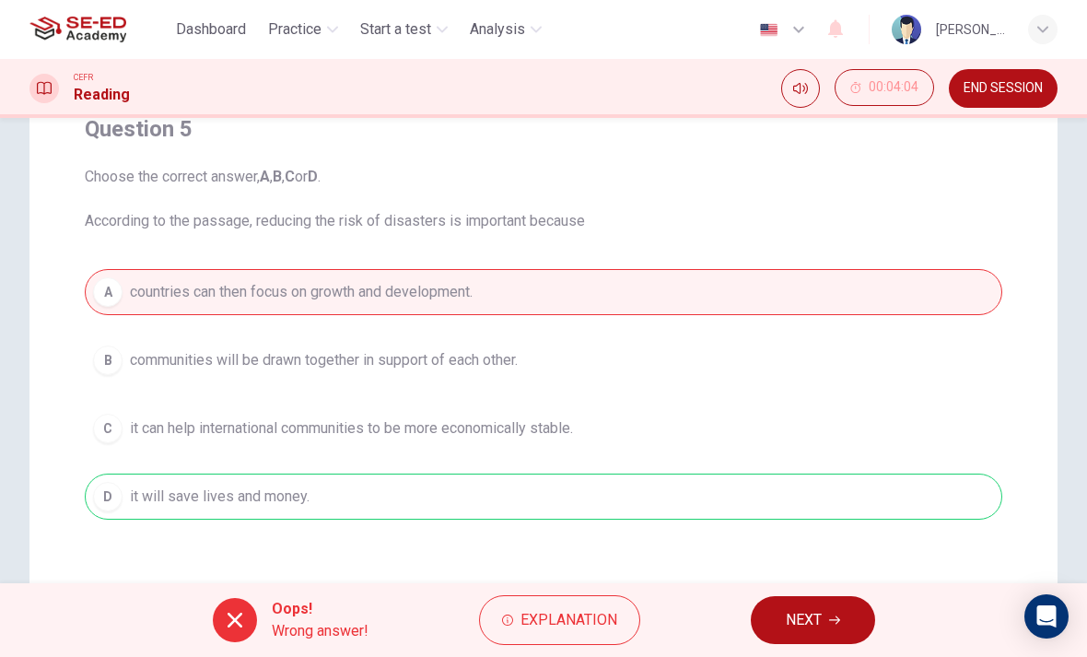
click at [579, 625] on span "Explanation" at bounding box center [569, 620] width 97 height 26
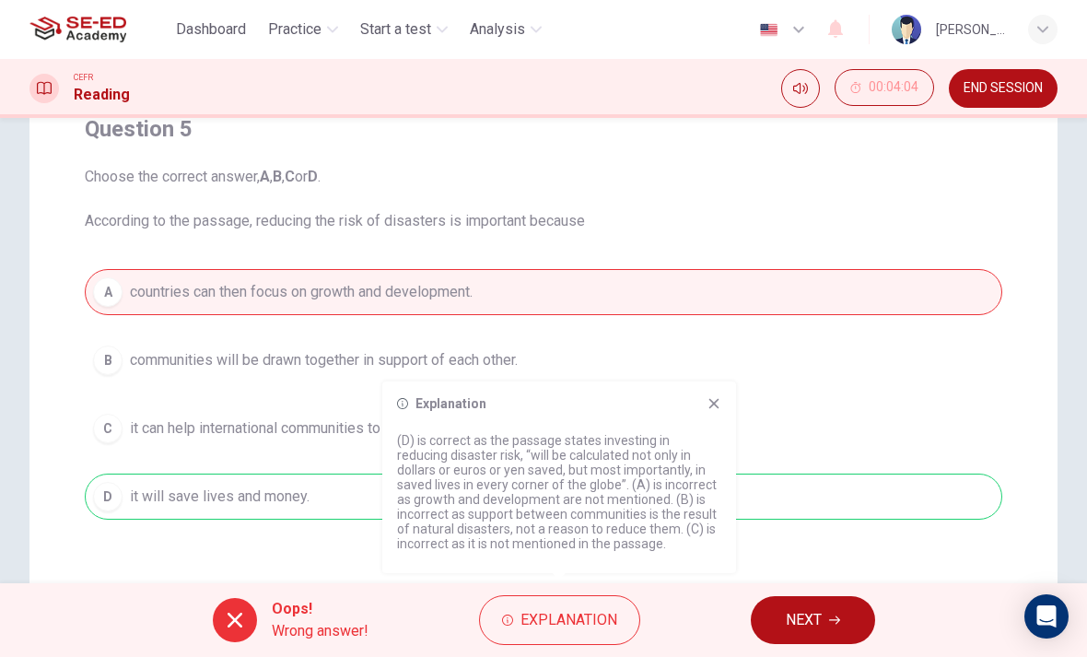
click at [1051, 605] on div "Open Intercom Messenger" at bounding box center [1047, 616] width 44 height 44
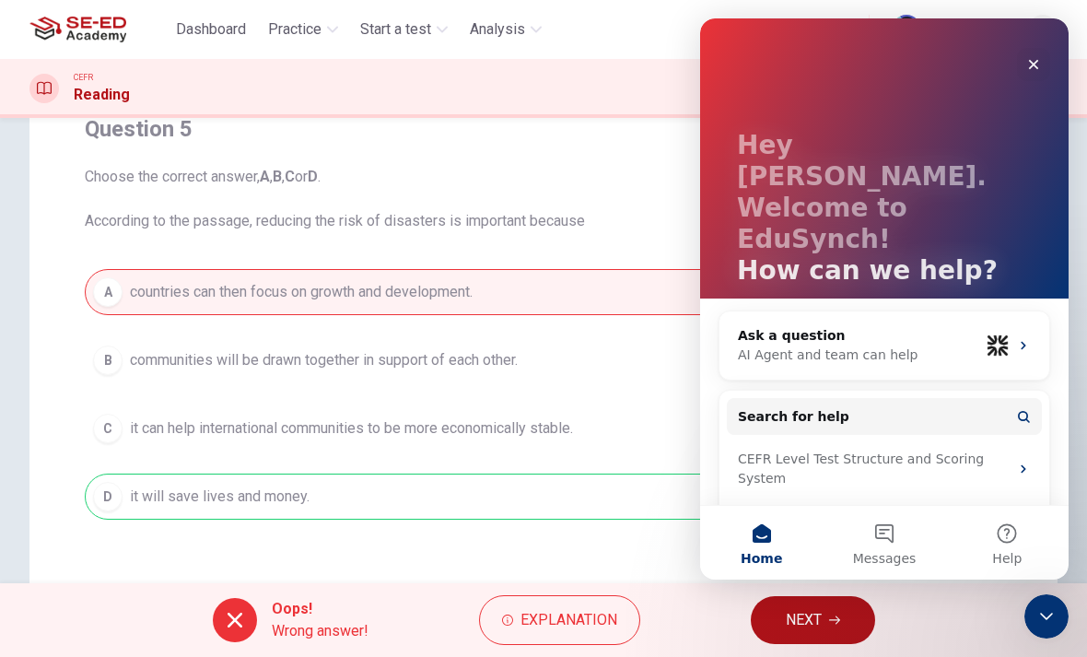
scroll to position [18, 0]
click at [987, 451] on div "CEFR Level Test Structure and Scoring System" at bounding box center [873, 470] width 271 height 39
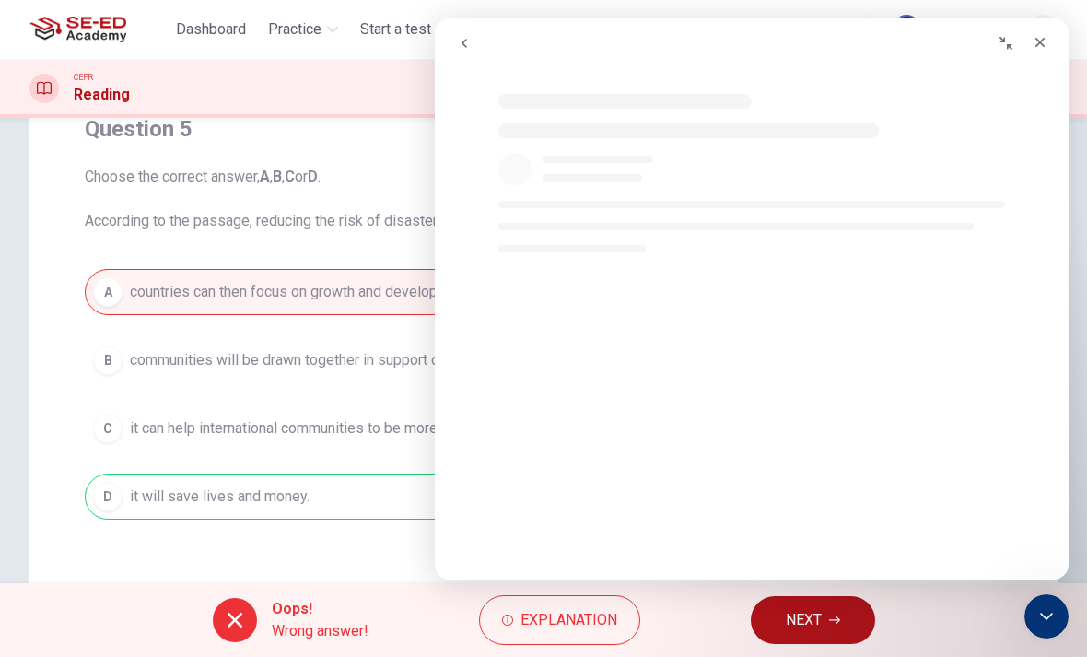
scroll to position [0, 0]
click at [459, 58] on button "go back" at bounding box center [464, 43] width 35 height 35
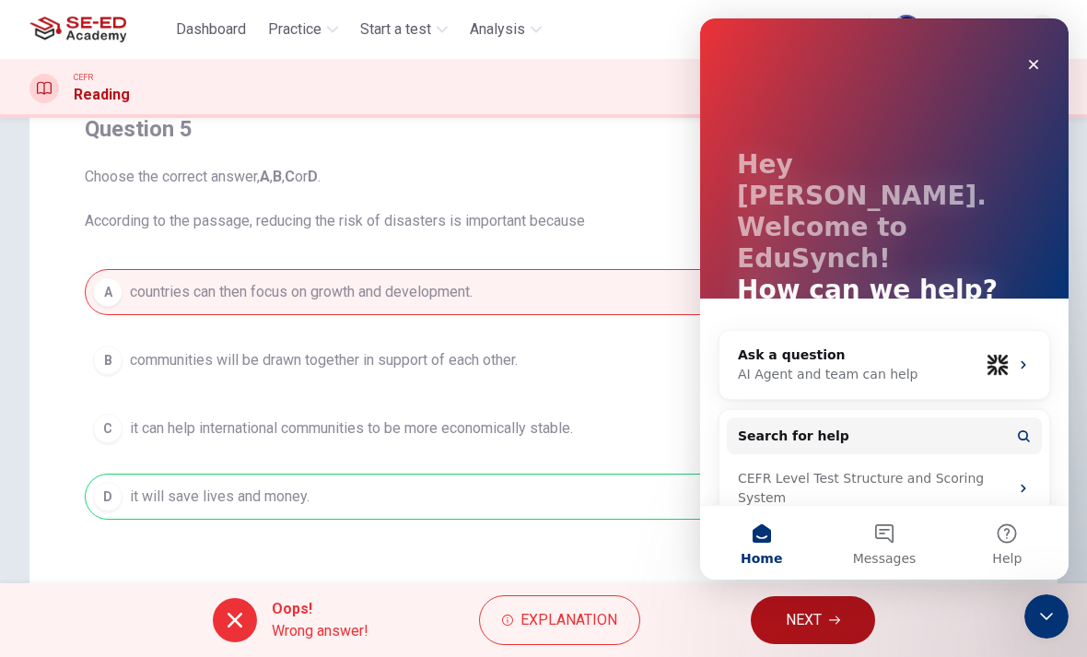
click at [923, 522] on div "I lost my test due to a technical error (CEFR Level Test)" at bounding box center [873, 541] width 271 height 39
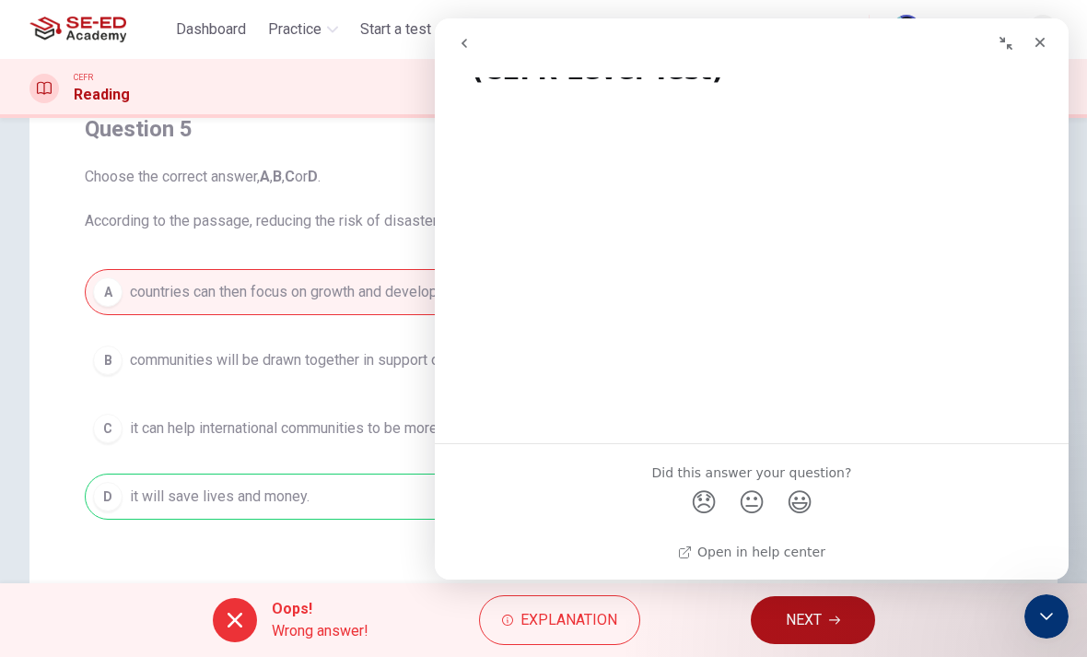
scroll to position [74, 0]
click at [461, 39] on icon "go back" at bounding box center [464, 43] width 15 height 15
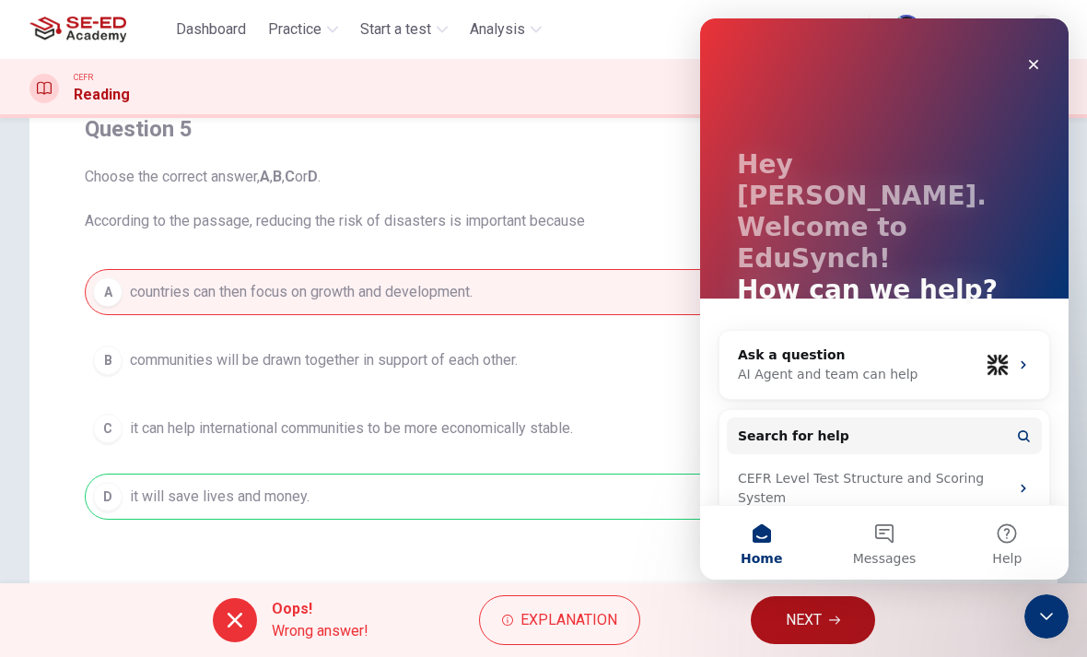
click at [1037, 70] on icon "Close" at bounding box center [1033, 64] width 15 height 15
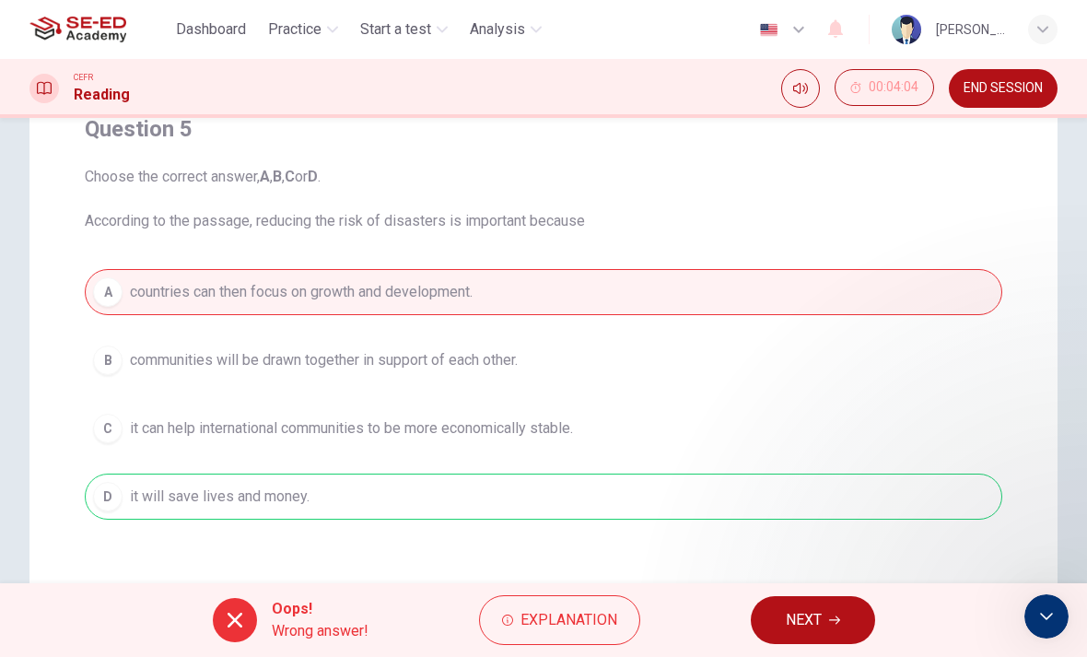
scroll to position [0, 0]
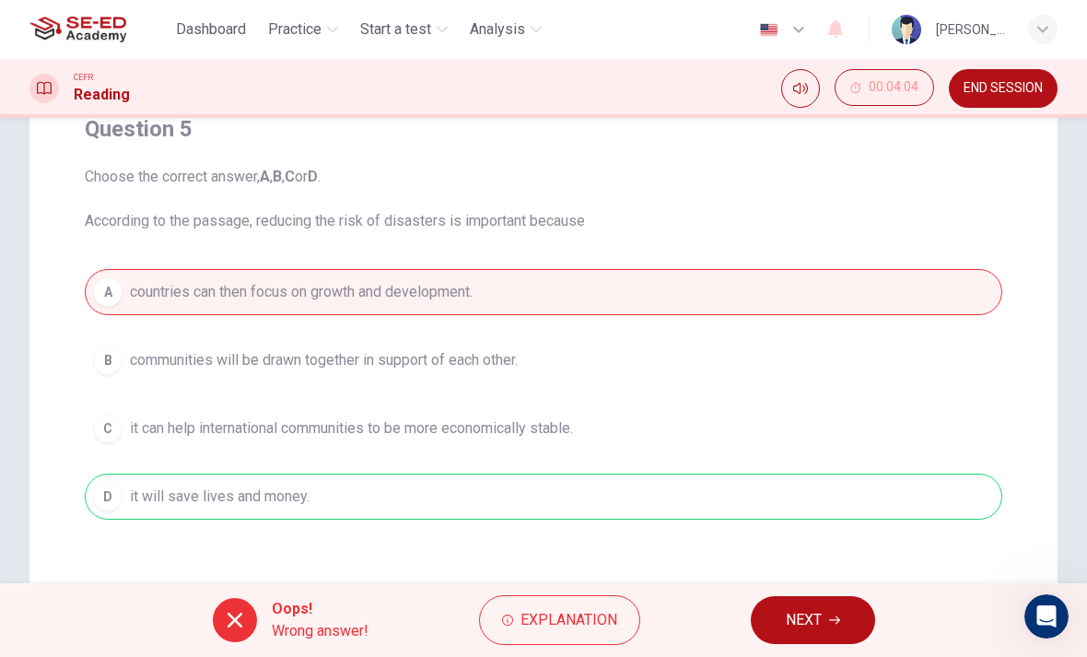
click at [881, 95] on span "00:04:04" at bounding box center [894, 87] width 50 height 15
click at [903, 88] on button "Show" at bounding box center [915, 87] width 37 height 37
click at [836, 27] on icon "button" at bounding box center [835, 29] width 15 height 18
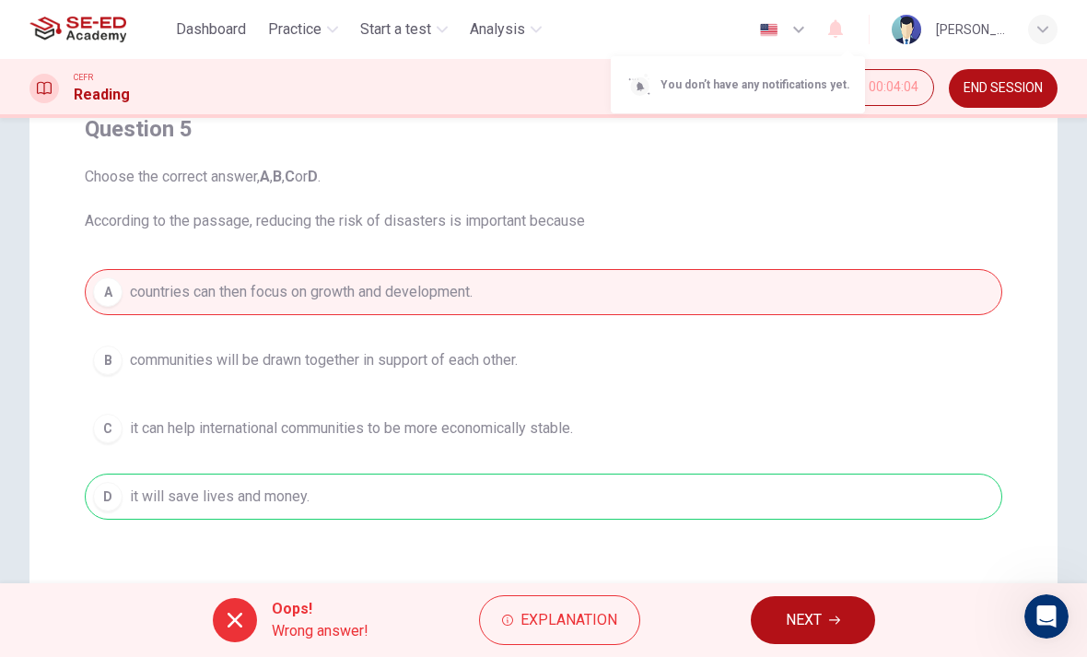
click at [1012, 96] on div at bounding box center [543, 328] width 1087 height 657
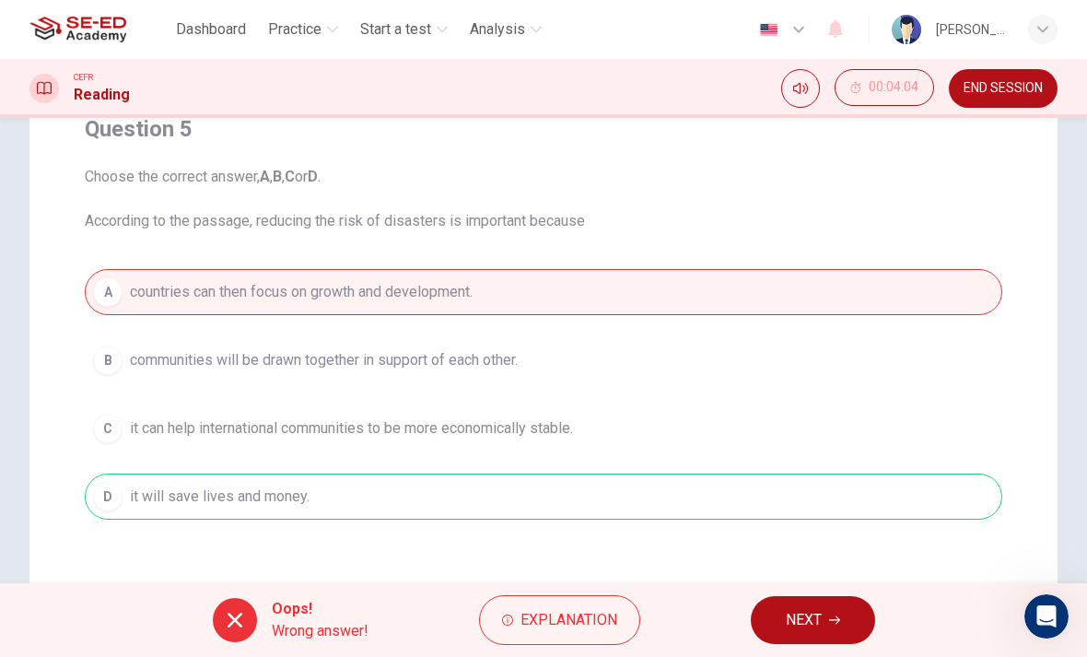
click at [1012, 97] on button "END SESSION" at bounding box center [1003, 88] width 109 height 39
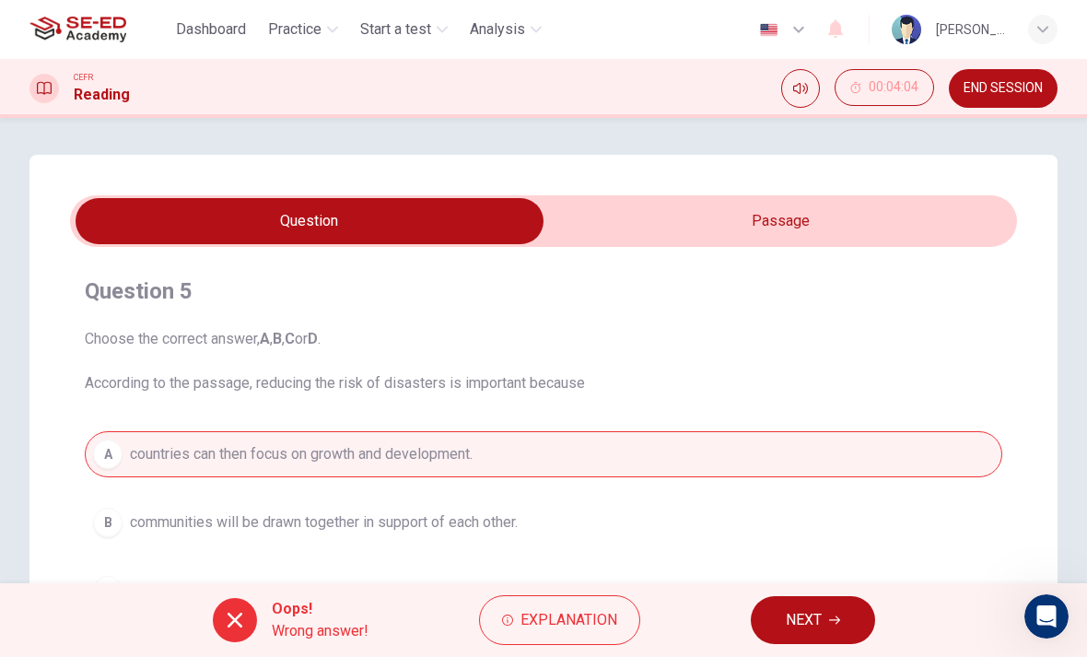
click at [49, 98] on div at bounding box center [43, 88] width 29 height 29
click at [48, 97] on div at bounding box center [43, 88] width 29 height 29
click at [58, 83] on div at bounding box center [43, 88] width 29 height 29
click at [126, 92] on h1 "Reading" at bounding box center [102, 95] width 56 height 22
click at [829, 628] on button "NEXT" at bounding box center [813, 620] width 124 height 48
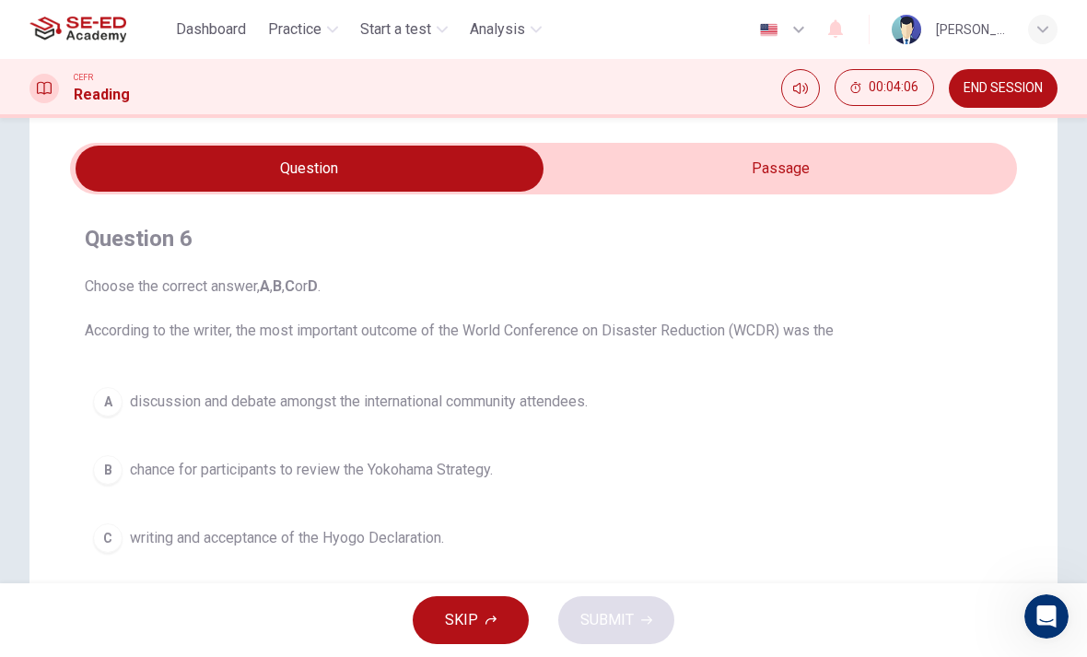
scroll to position [53, 0]
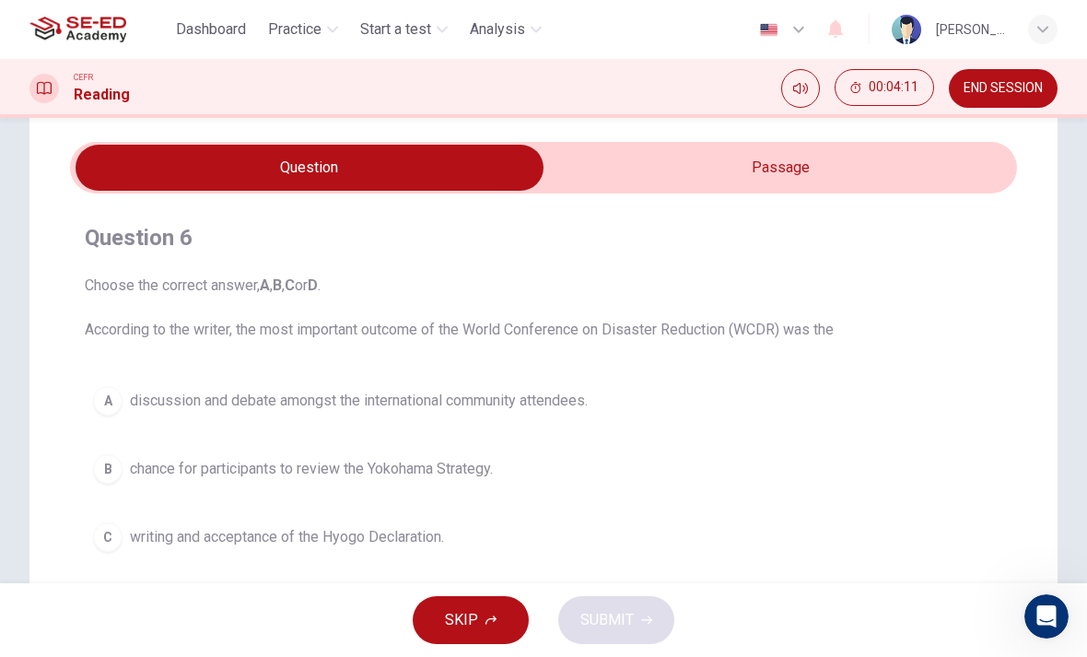
click at [732, 174] on input "checkbox" at bounding box center [309, 168] width 1421 height 46
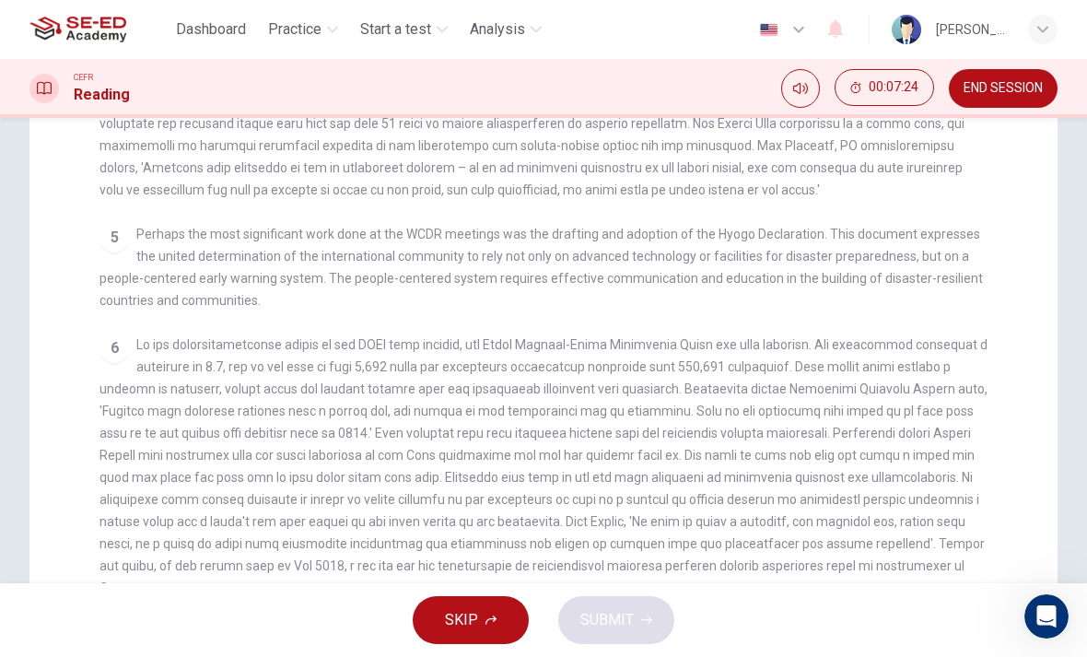
scroll to position [355, 0]
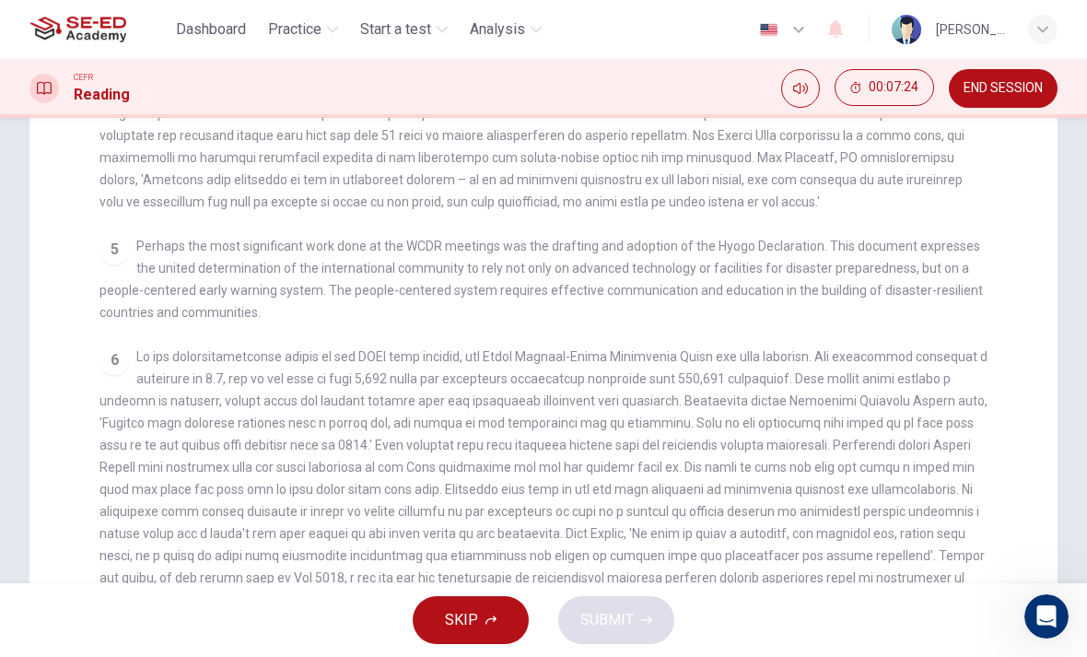
click at [900, 184] on div "4" at bounding box center [544, 113] width 889 height 199
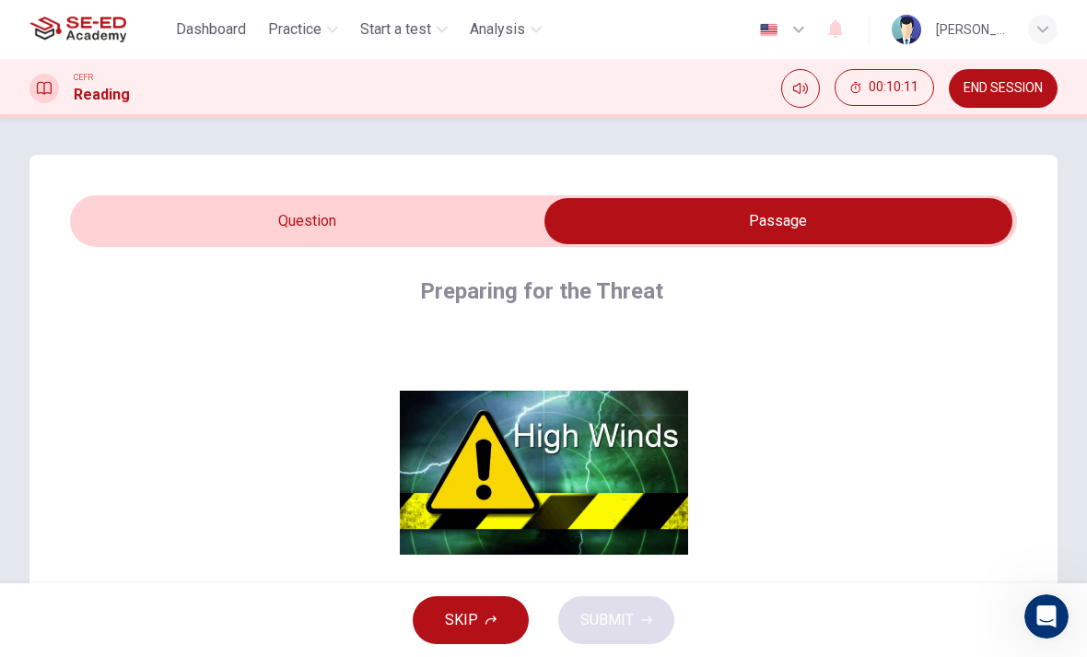
scroll to position [0, 0]
click at [444, 204] on input "checkbox" at bounding box center [778, 221] width 1421 height 46
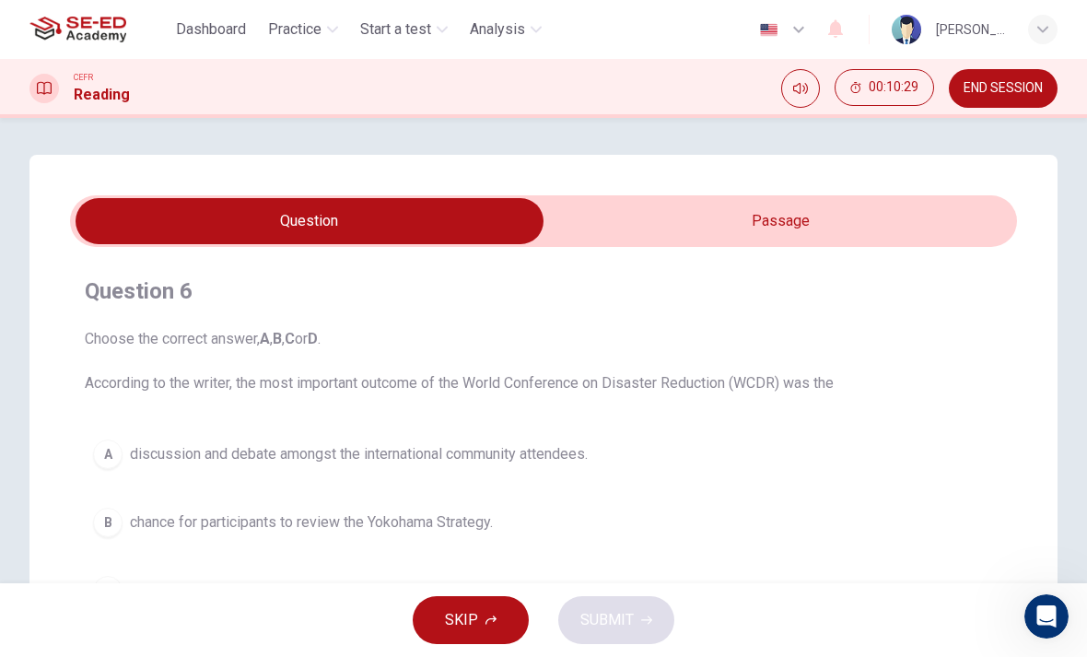
click at [673, 218] on input "checkbox" at bounding box center [309, 221] width 1421 height 46
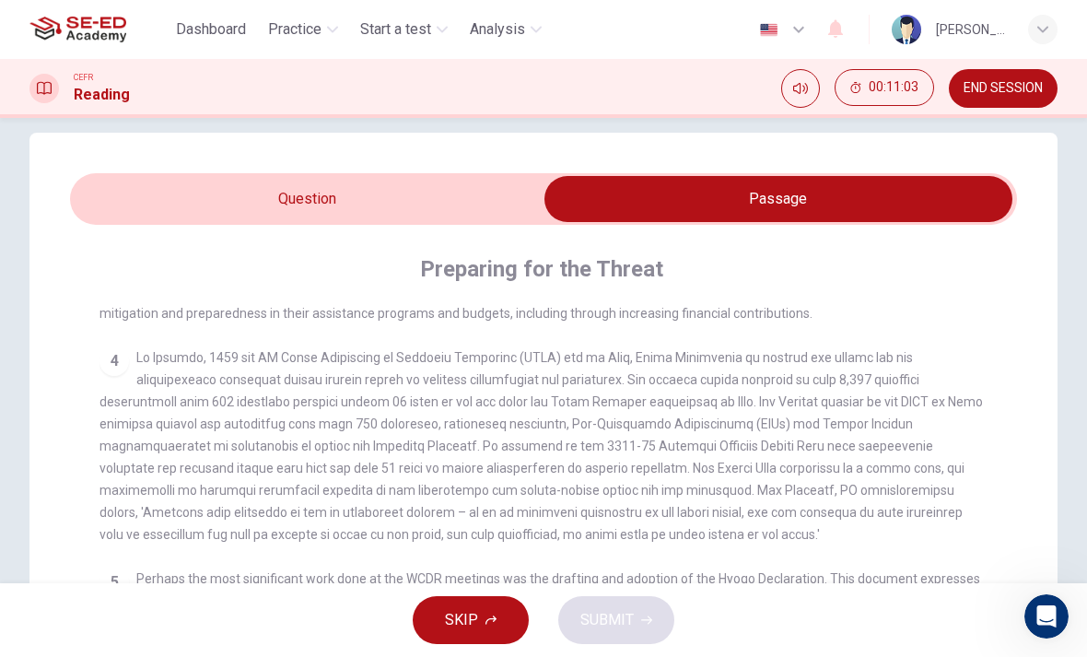
scroll to position [29, 0]
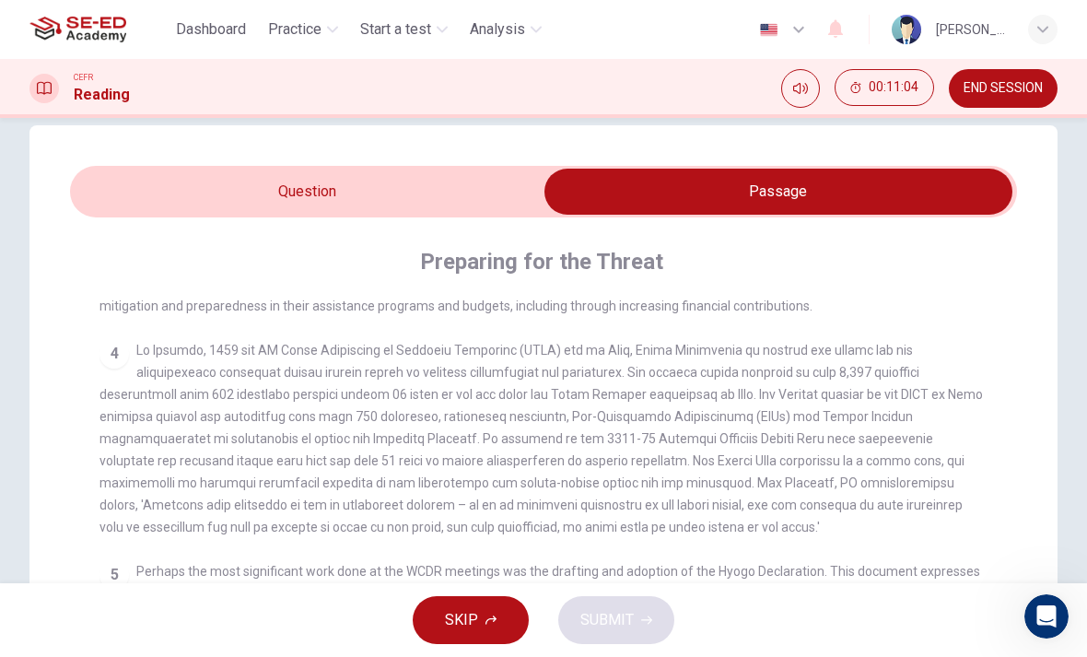
click at [396, 186] on input "checkbox" at bounding box center [778, 192] width 1421 height 46
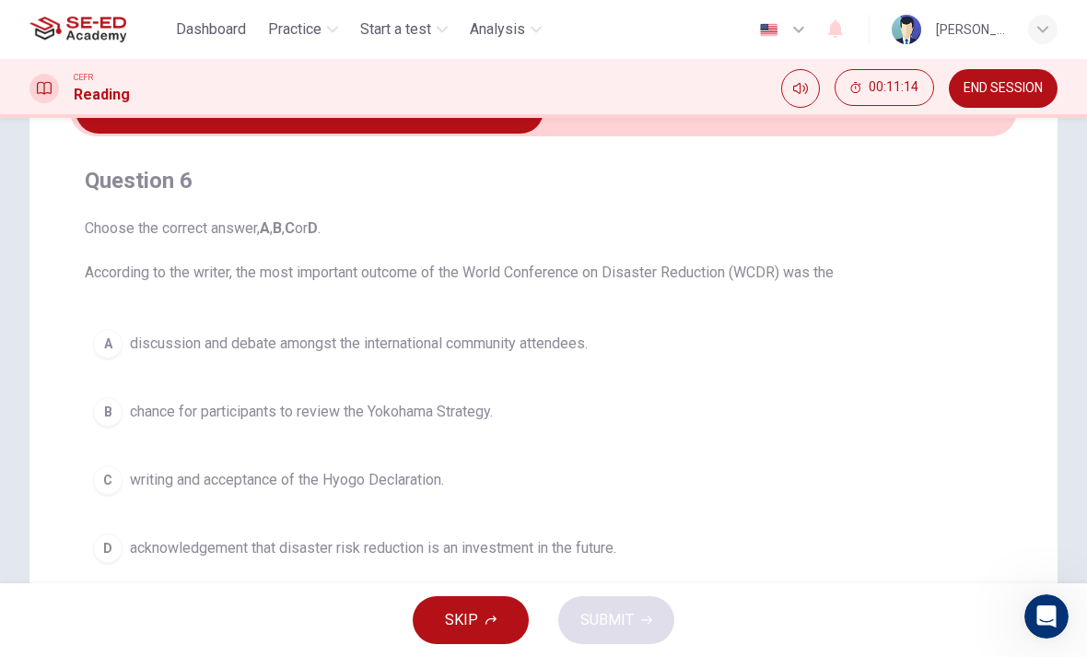
scroll to position [111, 0]
click at [258, 333] on span "discussion and debate amongst the international community attendees." at bounding box center [359, 343] width 458 height 22
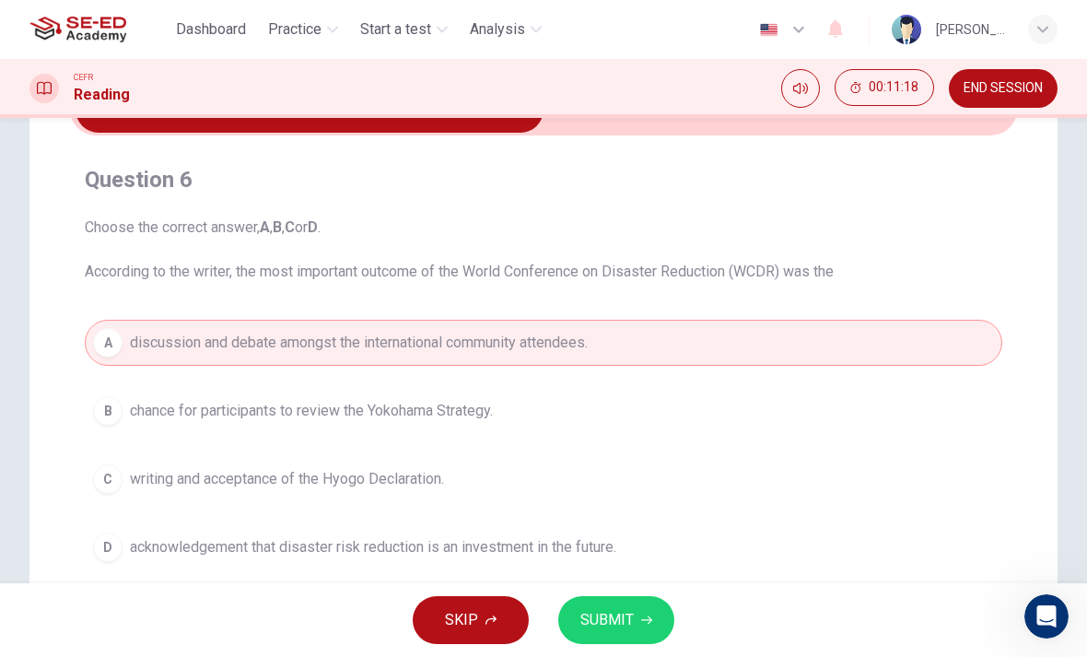
click at [615, 613] on span "SUBMIT" at bounding box center [606, 620] width 53 height 26
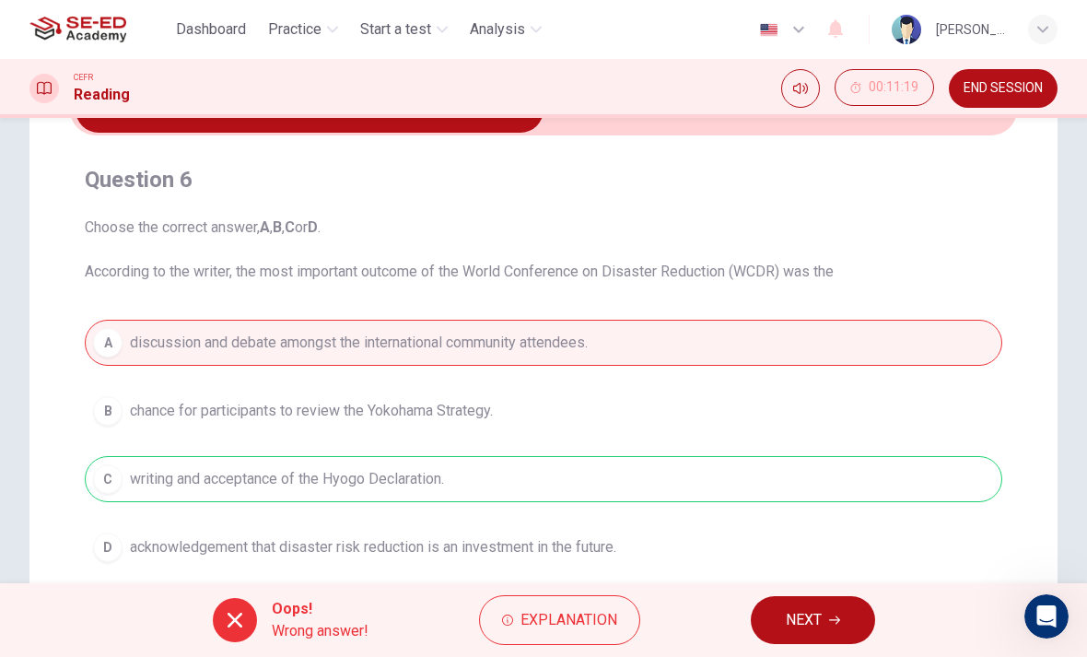
click at [556, 621] on span "Explanation" at bounding box center [569, 620] width 97 height 26
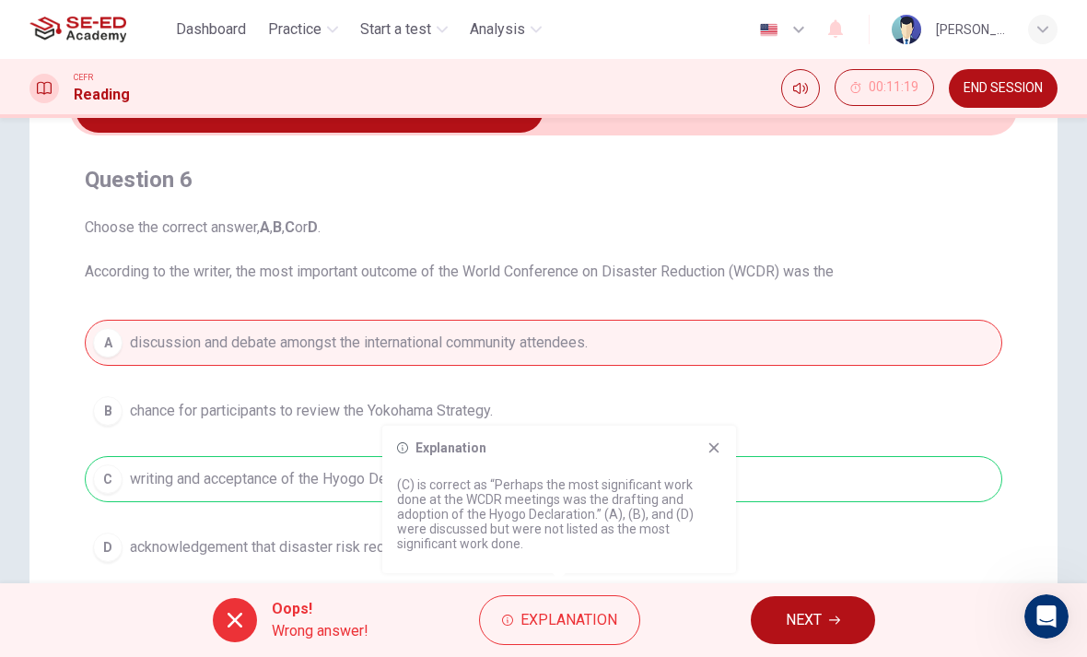
scroll to position [65, 0]
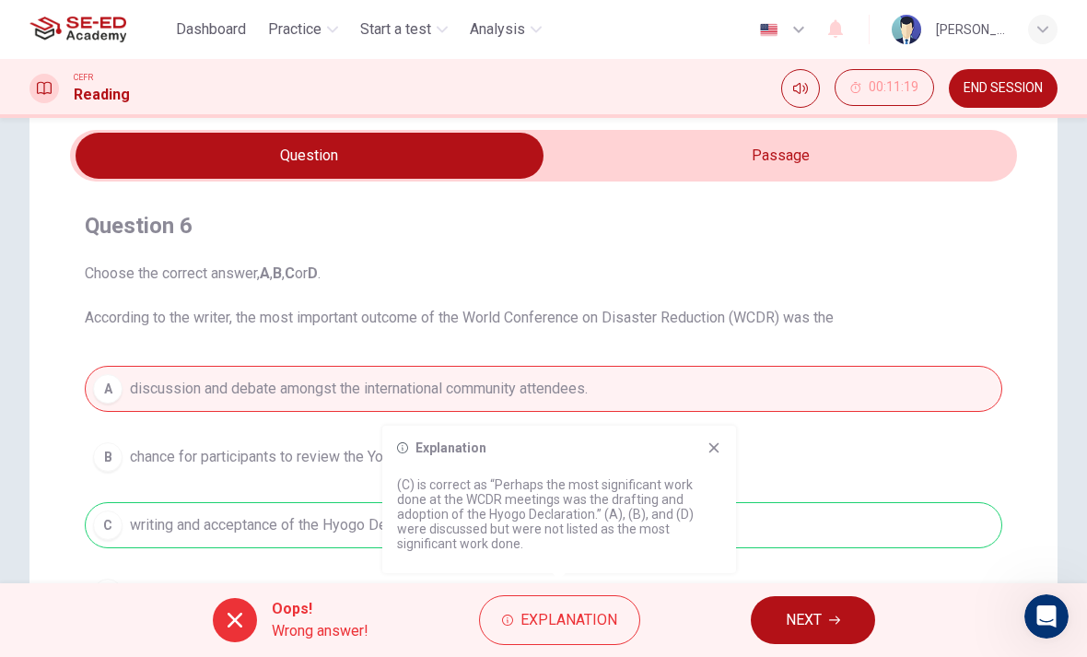
click at [816, 165] on input "checkbox" at bounding box center [309, 156] width 1421 height 46
checkbox input "true"
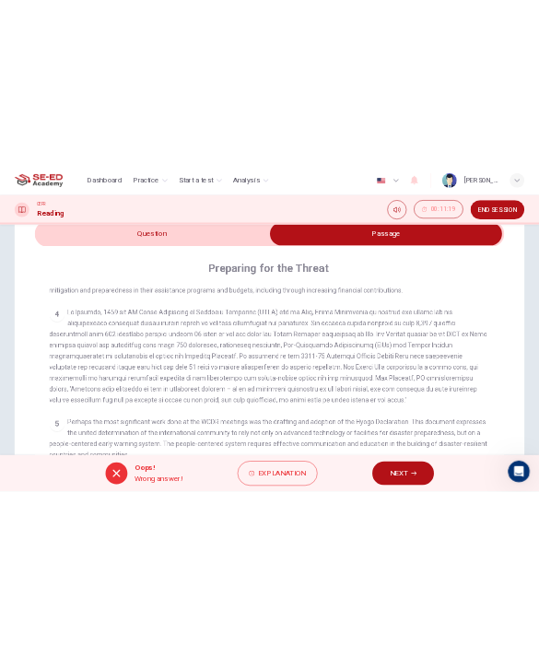
scroll to position [84, 0]
